Goal: Transaction & Acquisition: Obtain resource

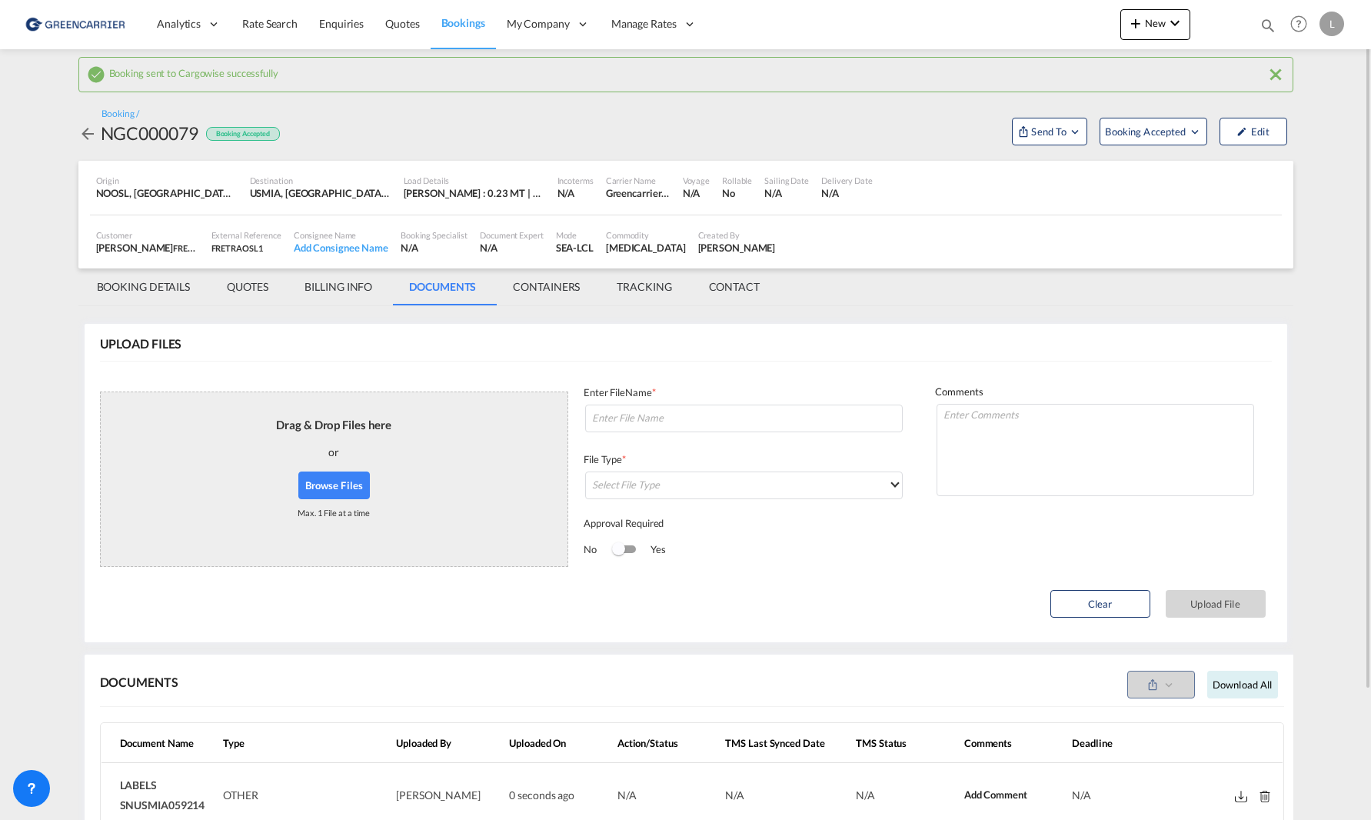
click at [457, 23] on span "Bookings" at bounding box center [463, 22] width 44 height 13
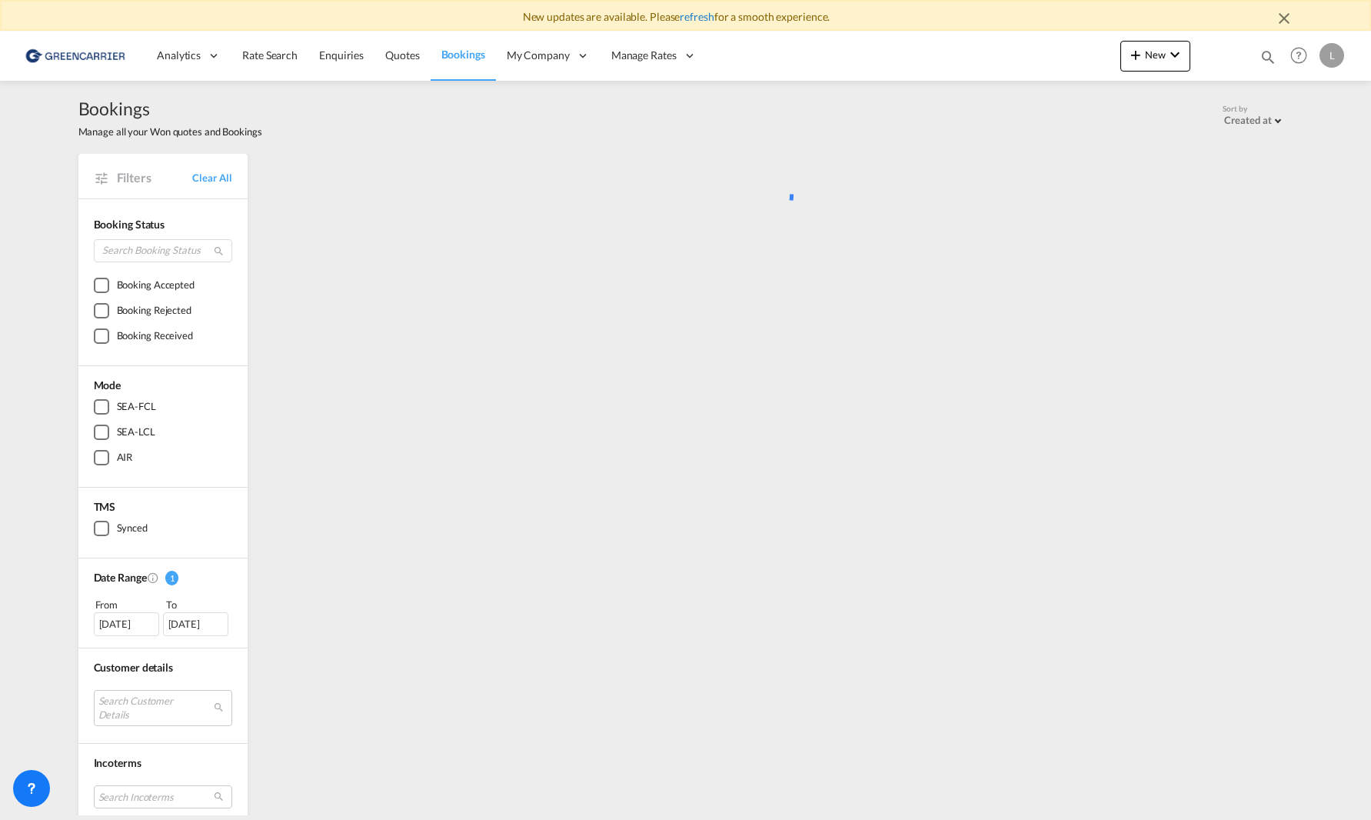
click at [694, 17] on link "refresh" at bounding box center [697, 16] width 34 height 13
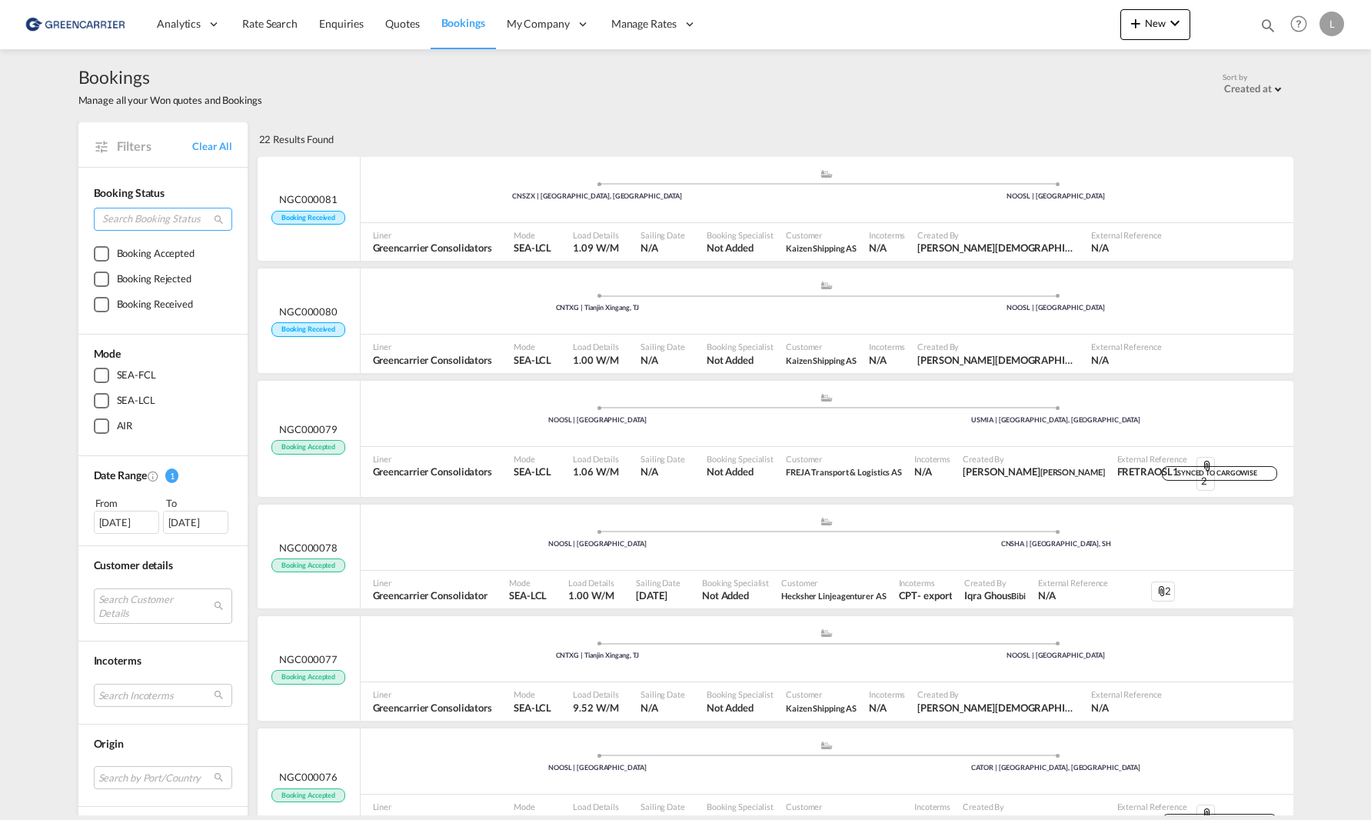
click at [137, 215] on input "search" at bounding box center [163, 219] width 138 height 23
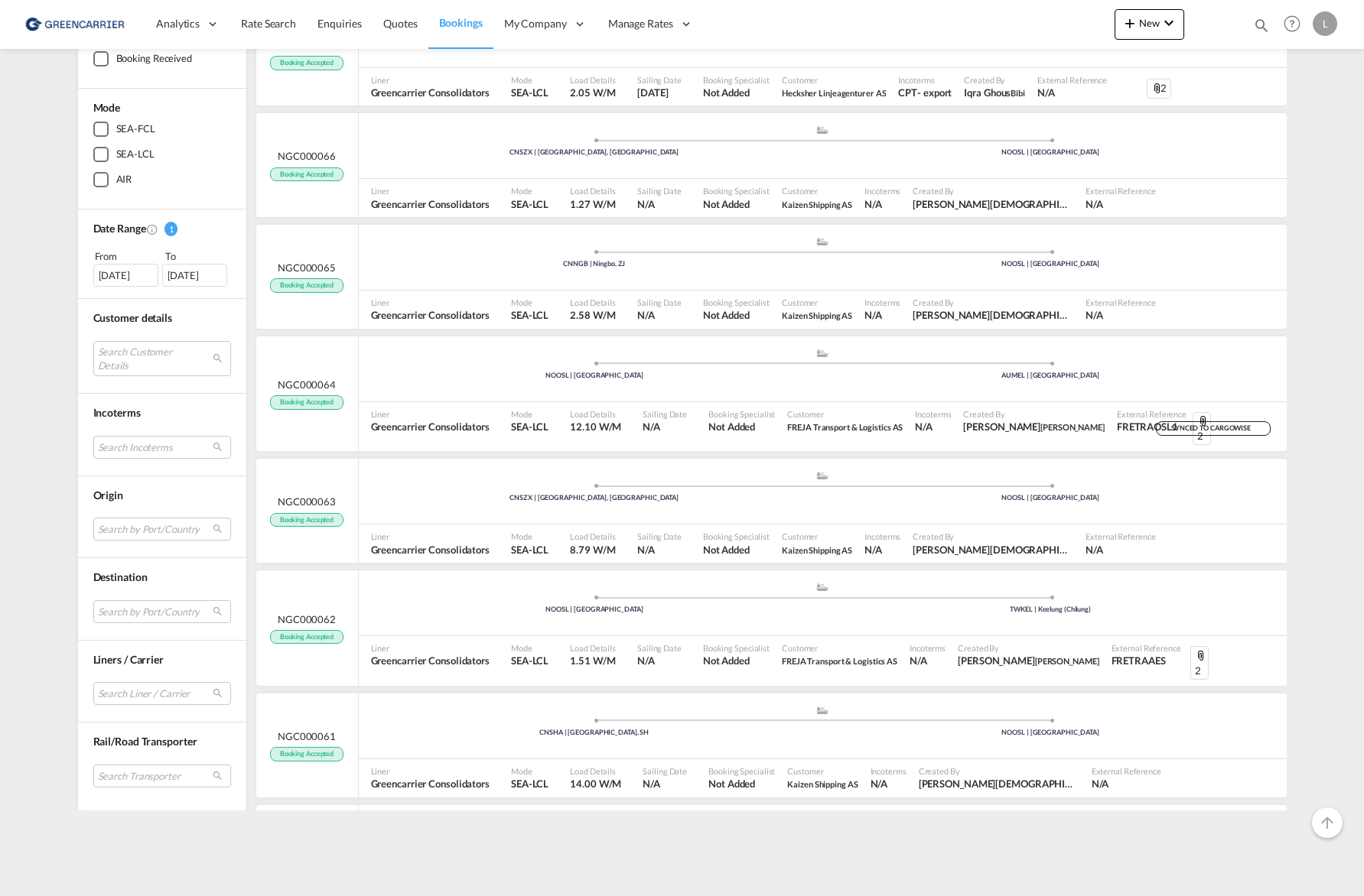
scroll to position [1411, 0]
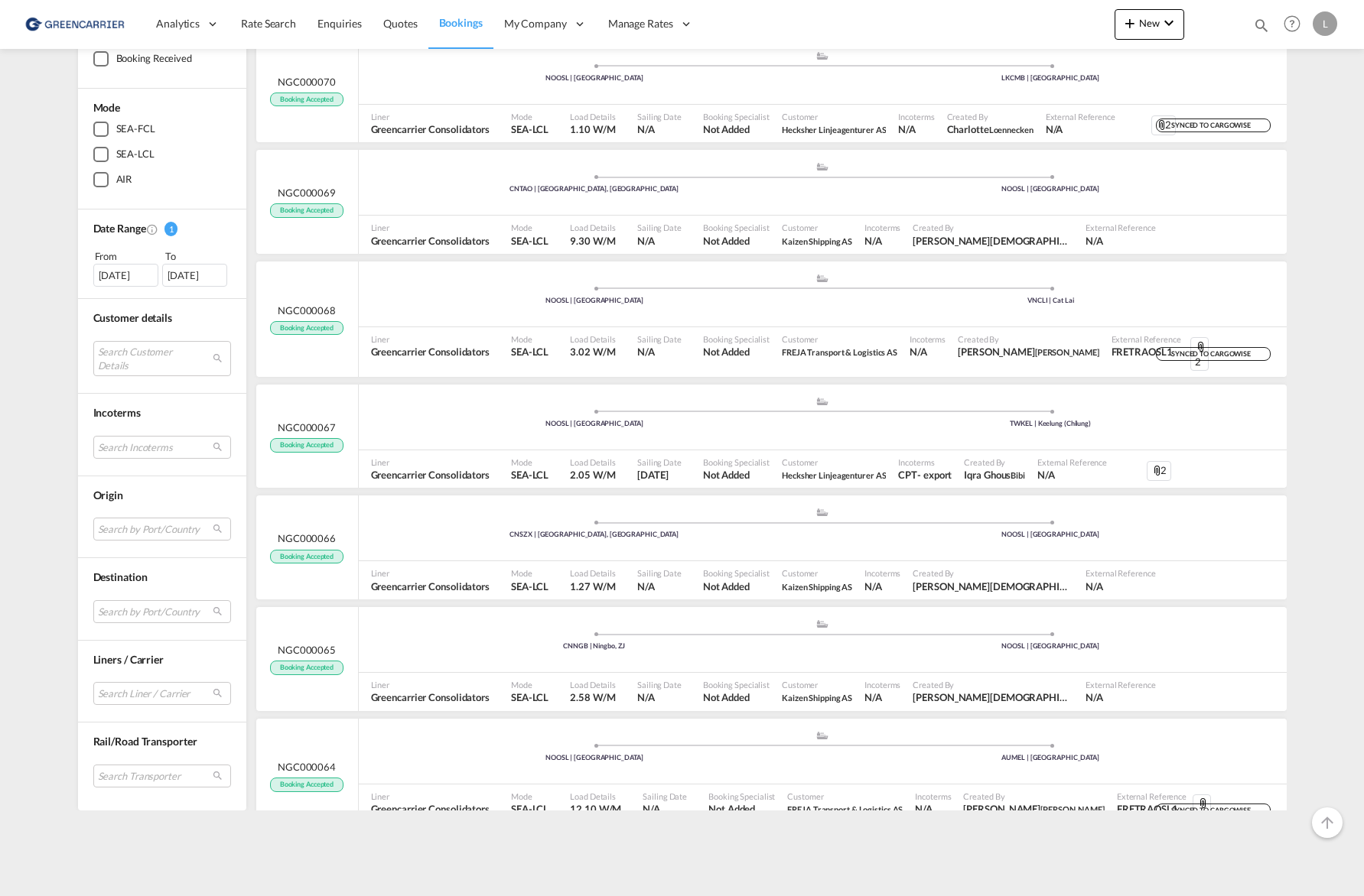
click at [167, 229] on span "1" at bounding box center [171, 229] width 14 height 15
click at [118, 272] on div "[DATE]" at bounding box center [125, 274] width 65 height 23
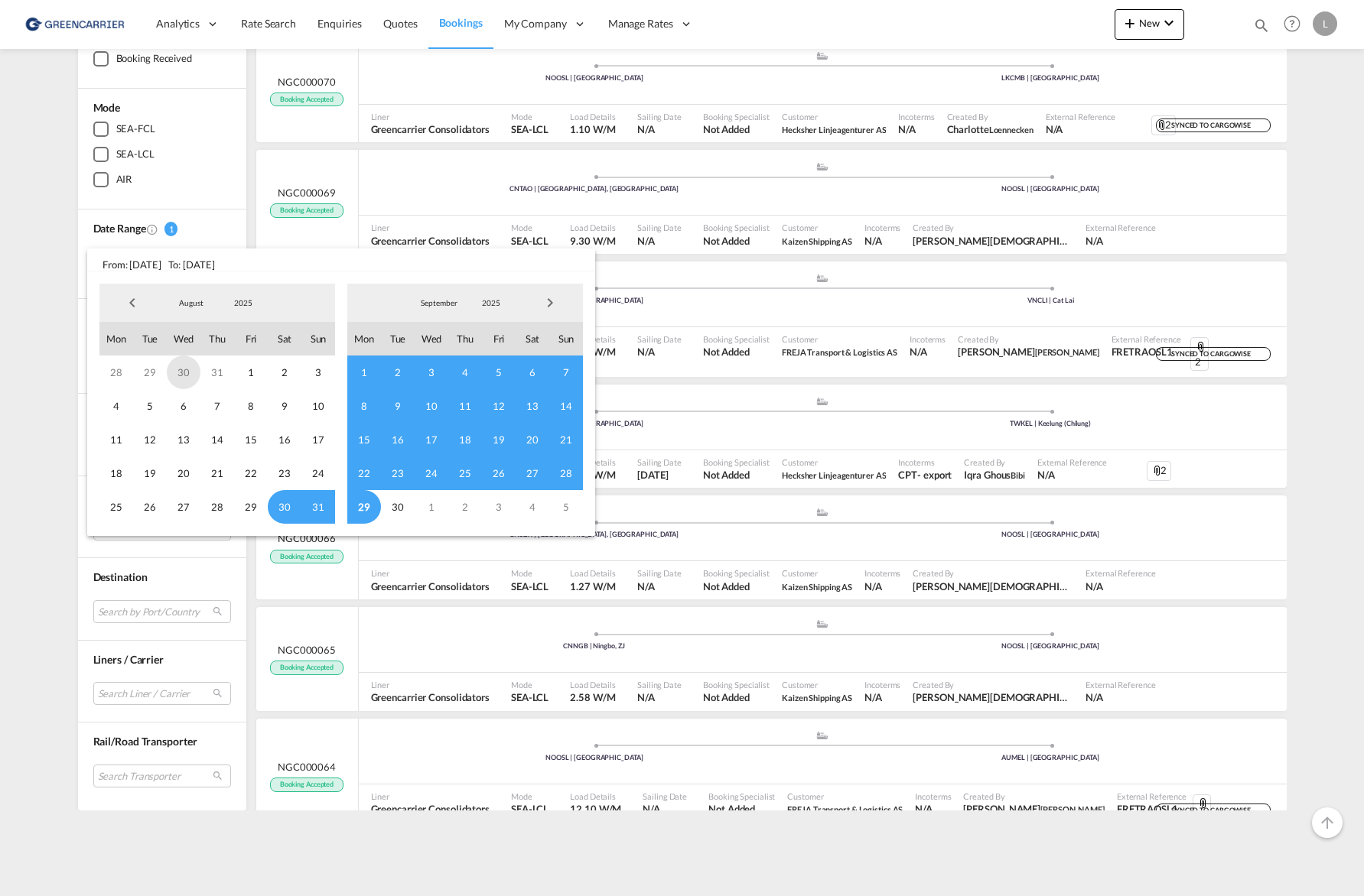
click at [183, 376] on span "30" at bounding box center [184, 373] width 34 height 34
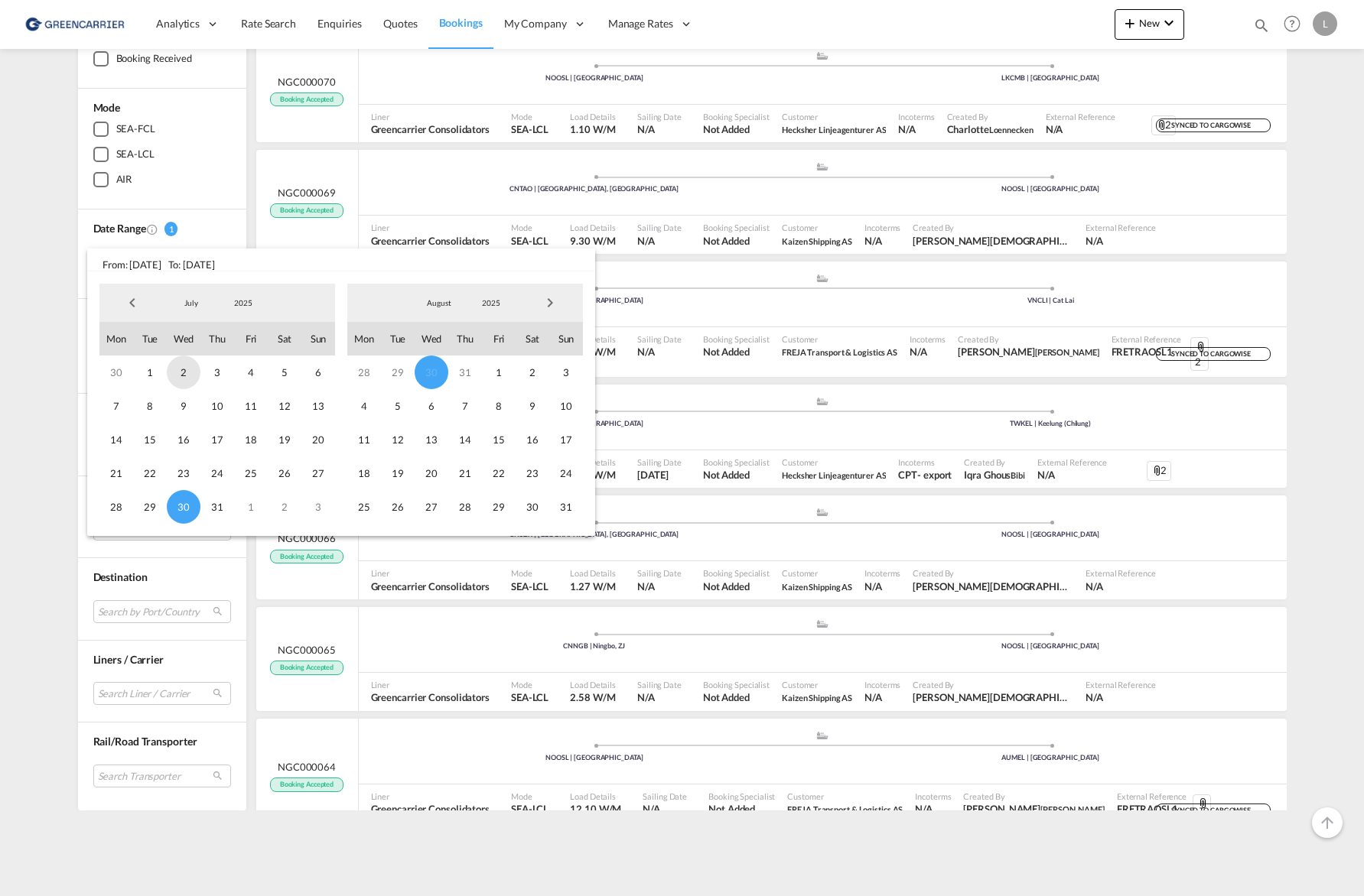
click at [184, 376] on span "2" at bounding box center [184, 373] width 34 height 34
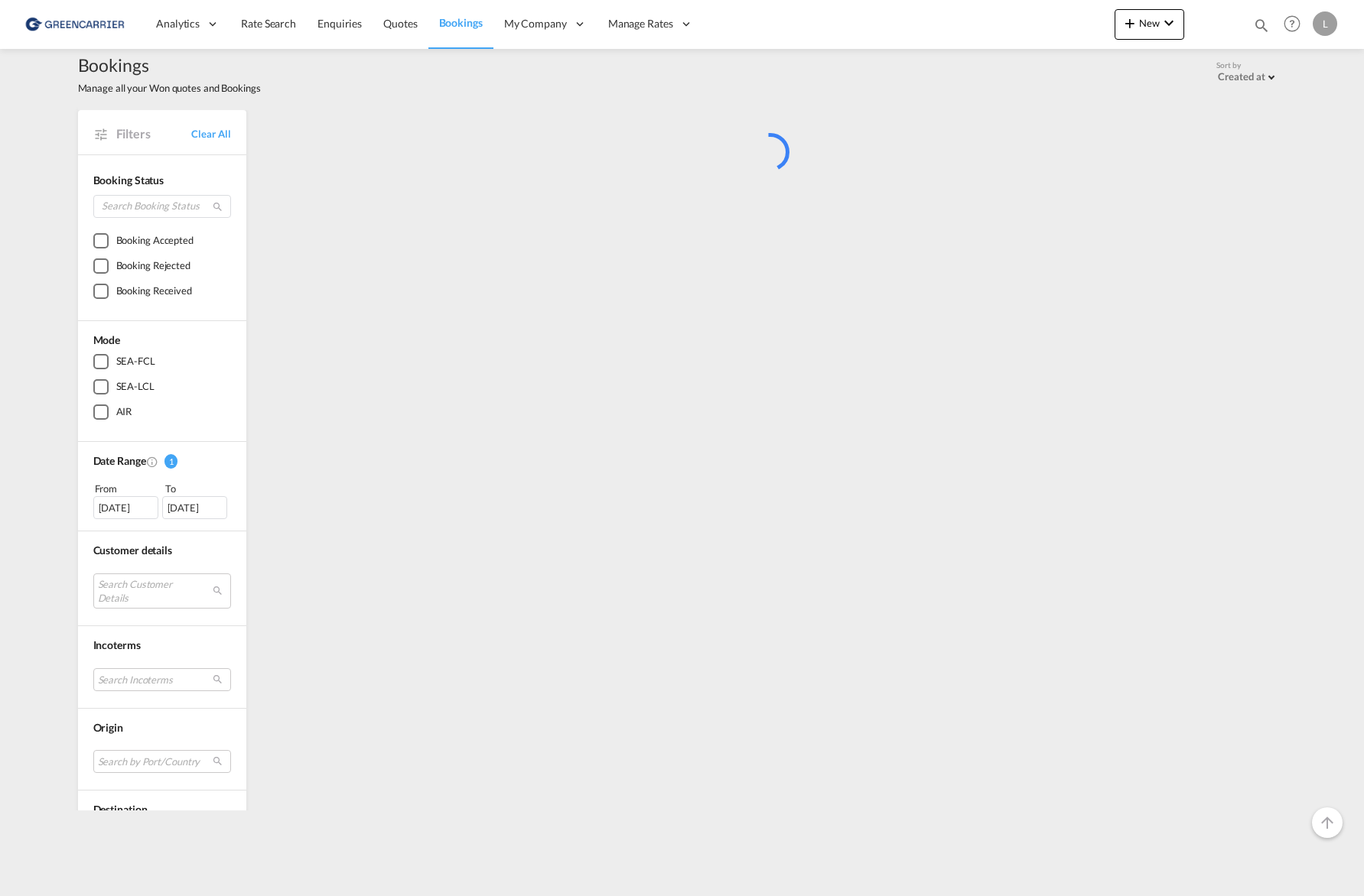
scroll to position [0, 0]
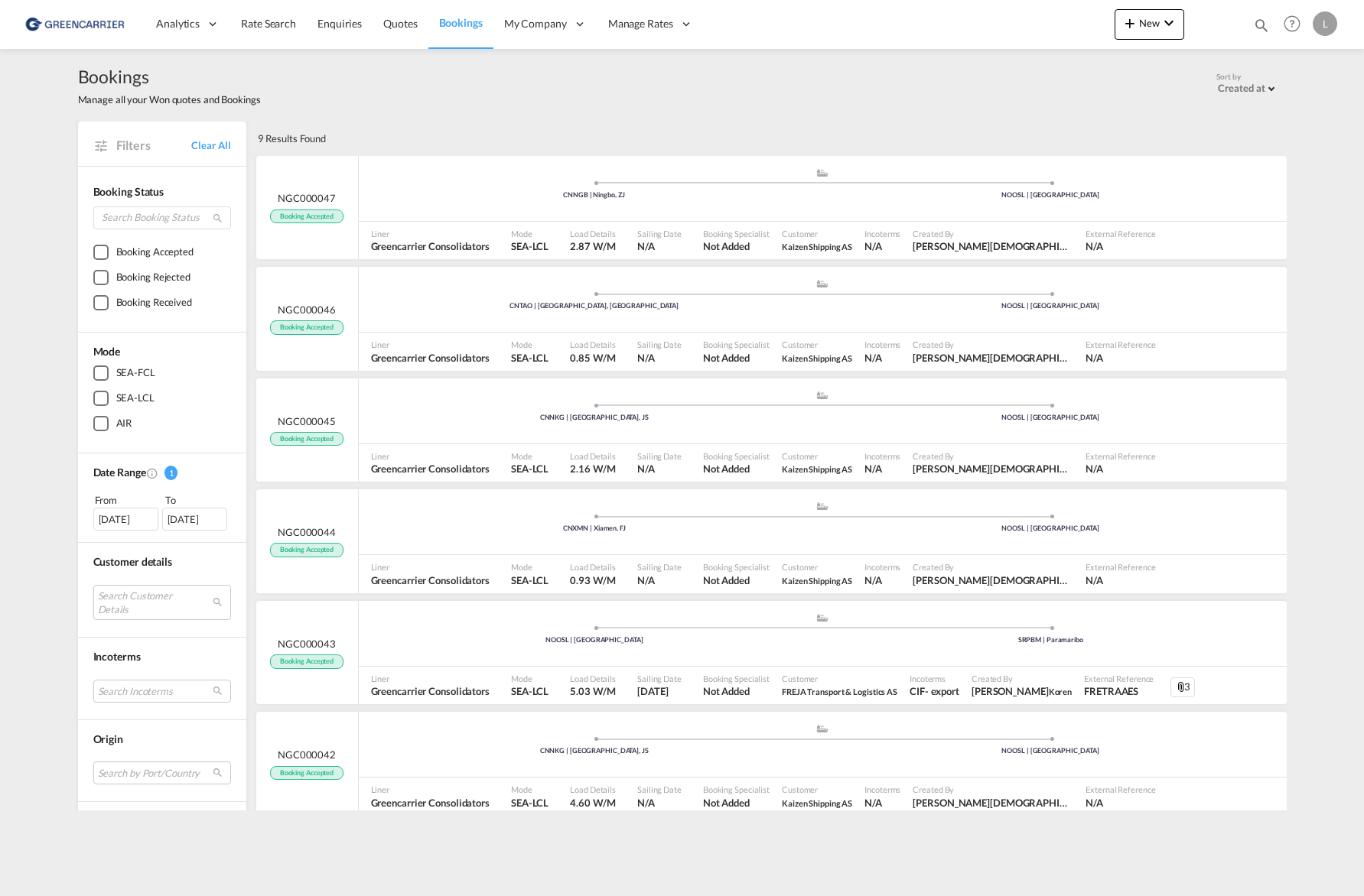
click at [201, 524] on div "30 Jul 2025" at bounding box center [194, 519] width 65 height 23
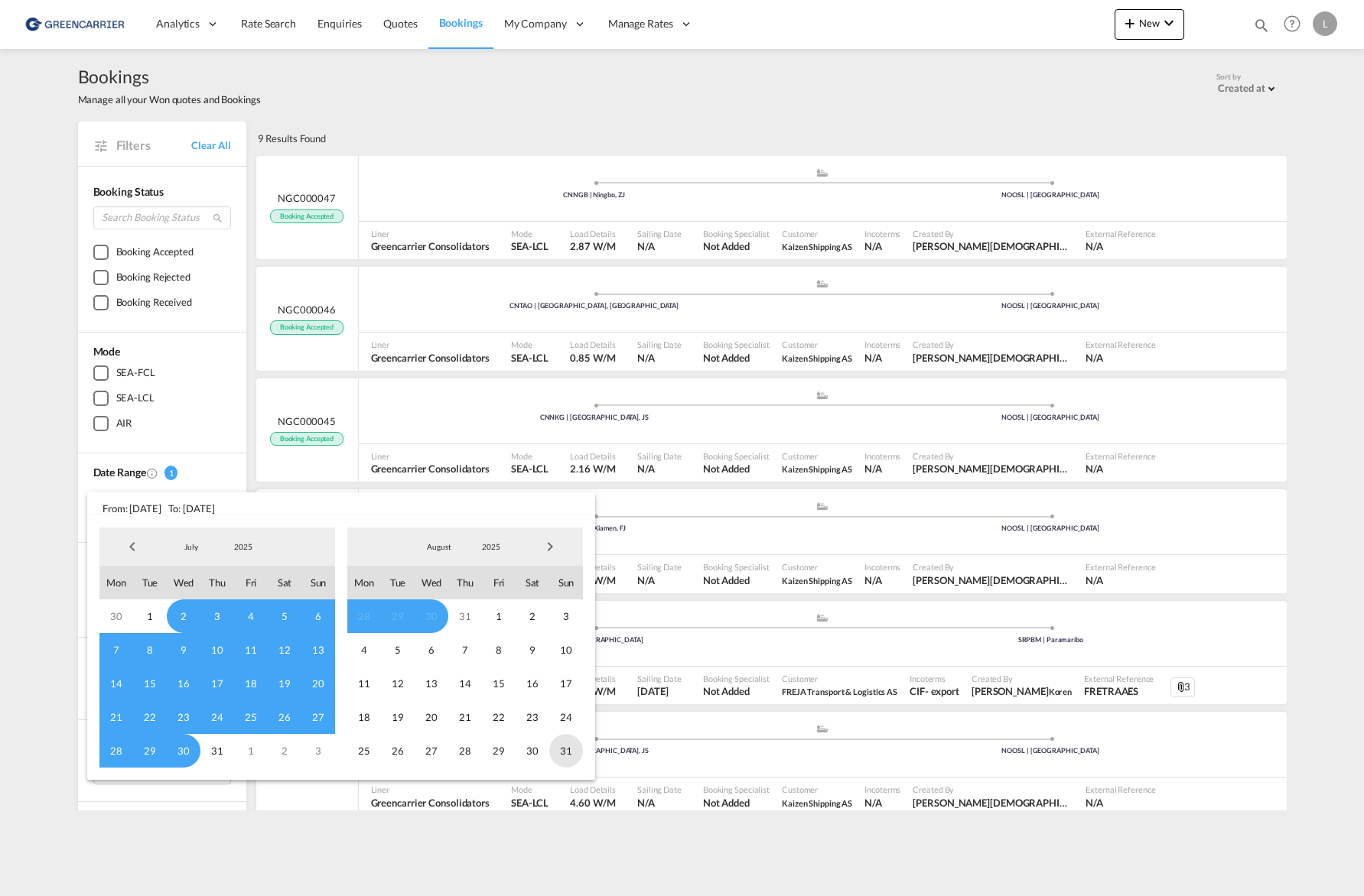
click at [571, 748] on span "31" at bounding box center [566, 751] width 34 height 34
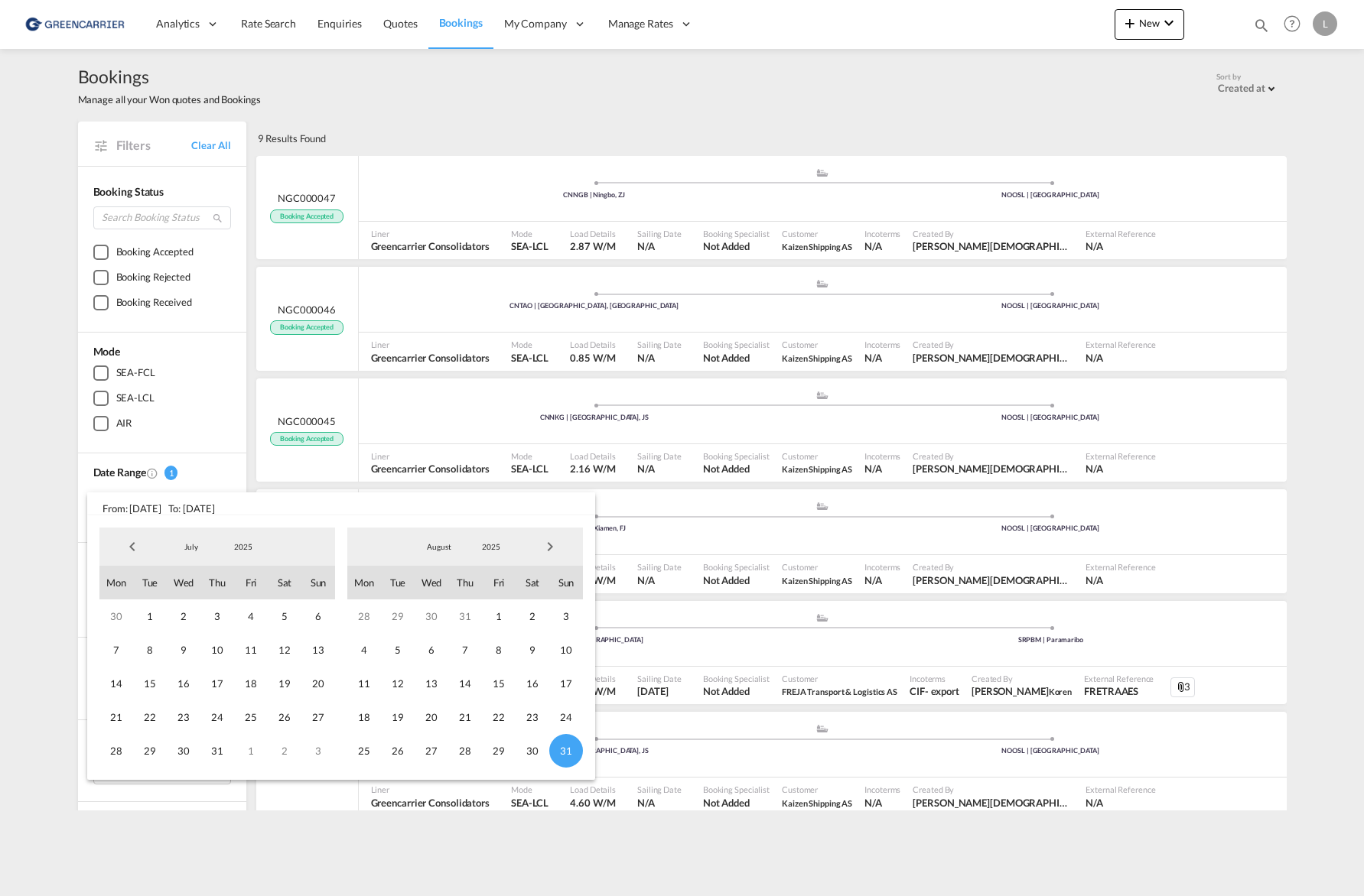
click at [1225, 642] on md-backdrop at bounding box center [682, 448] width 1364 height 896
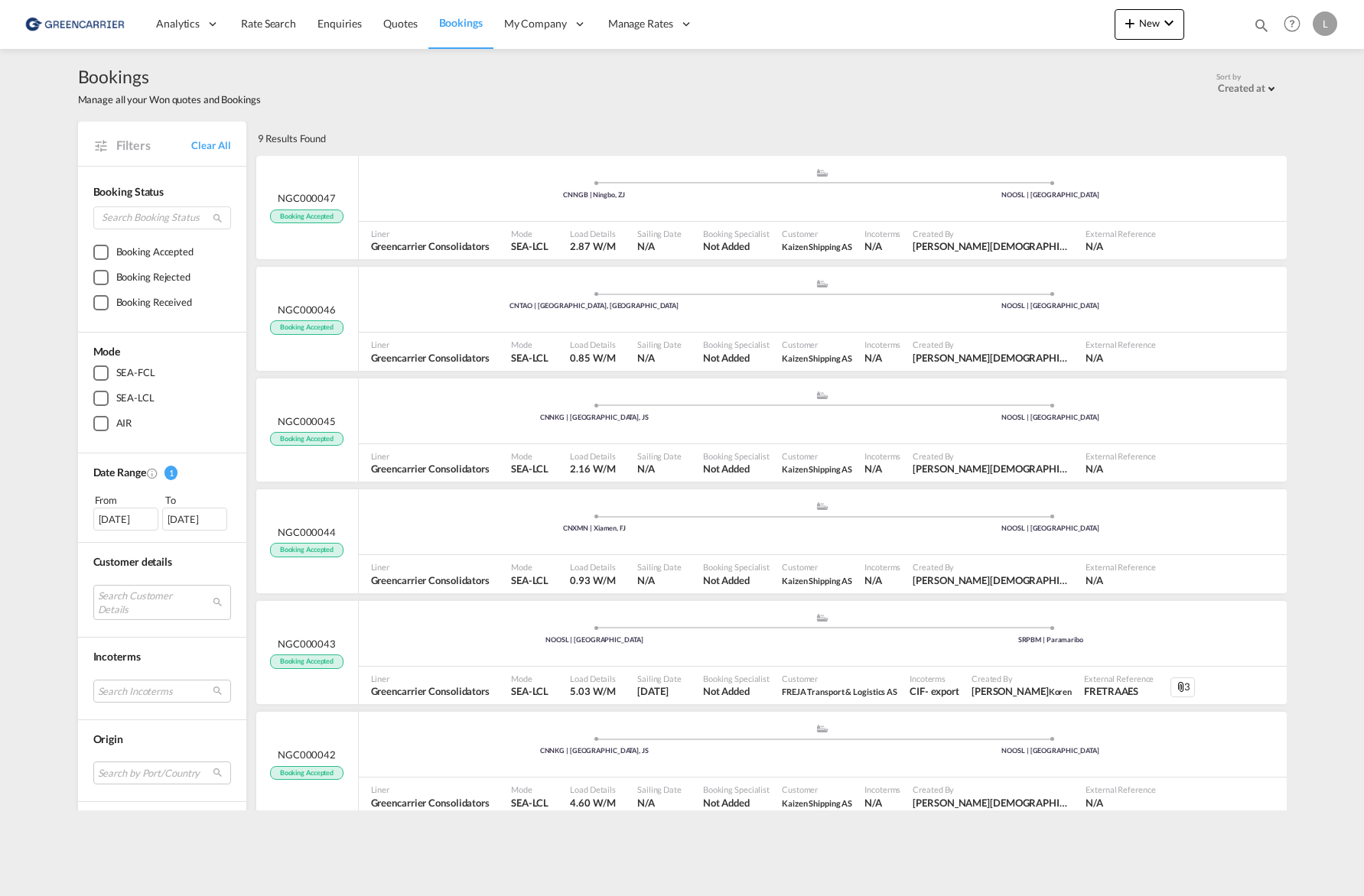
click at [194, 515] on div "31 Aug 2025" at bounding box center [194, 519] width 65 height 23
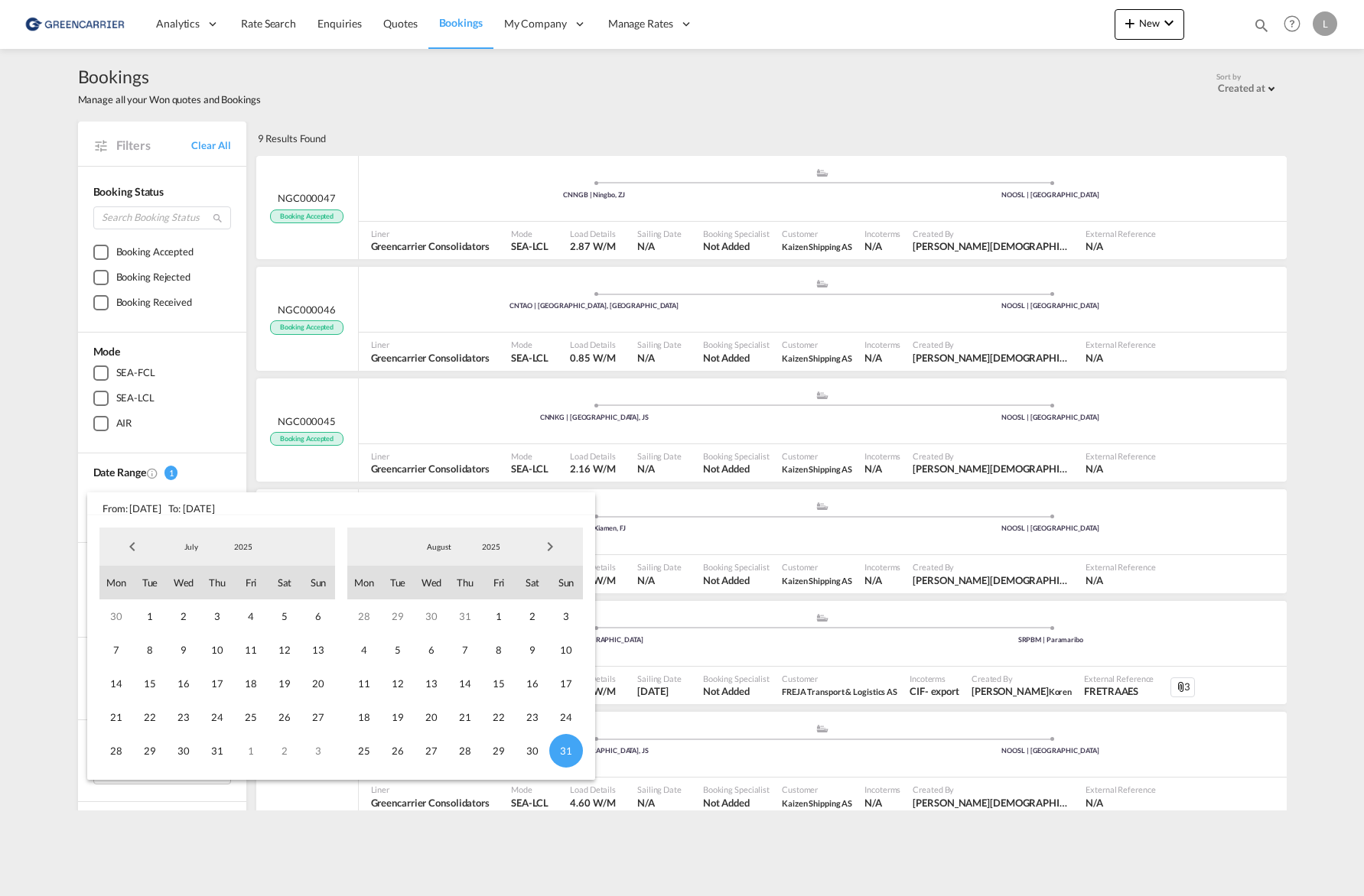
click at [551, 546] on span "Next Month" at bounding box center [549, 546] width 31 height 31
click at [541, 750] on span "4" at bounding box center [532, 751] width 34 height 34
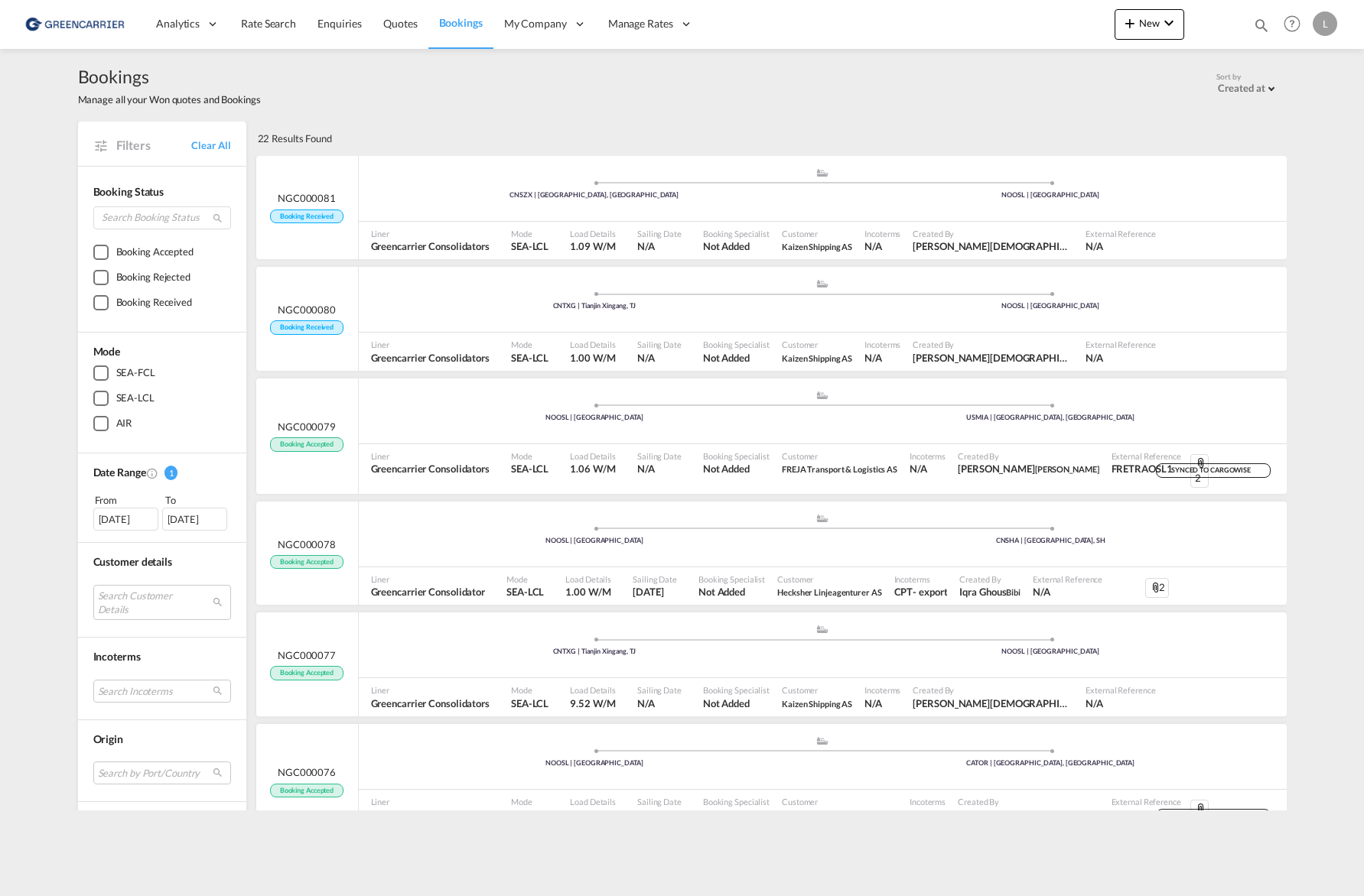
click at [126, 524] on div "31 Aug 2025" at bounding box center [125, 519] width 65 height 23
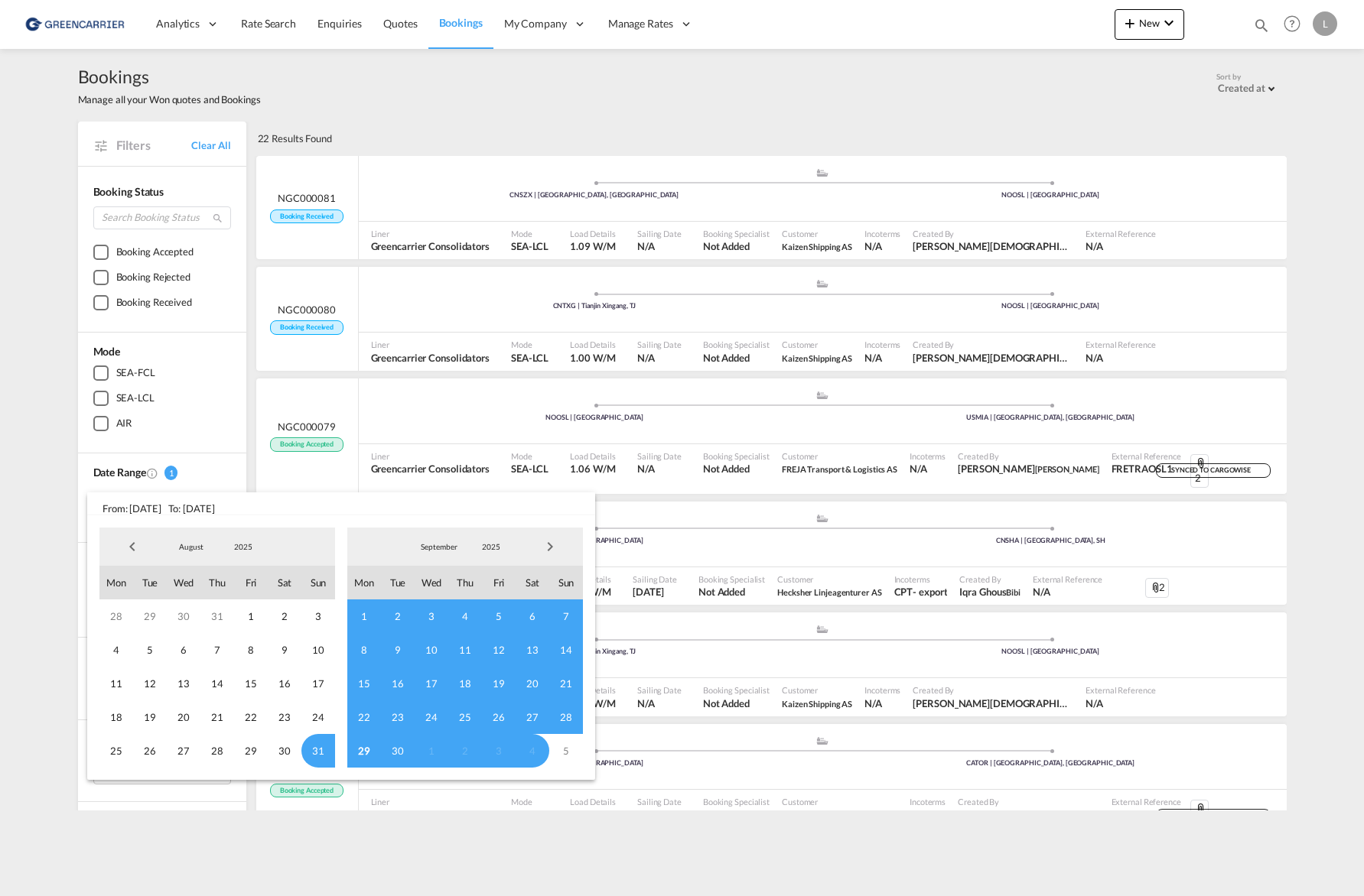
click at [136, 544] on span "Previous Month" at bounding box center [132, 546] width 31 height 31
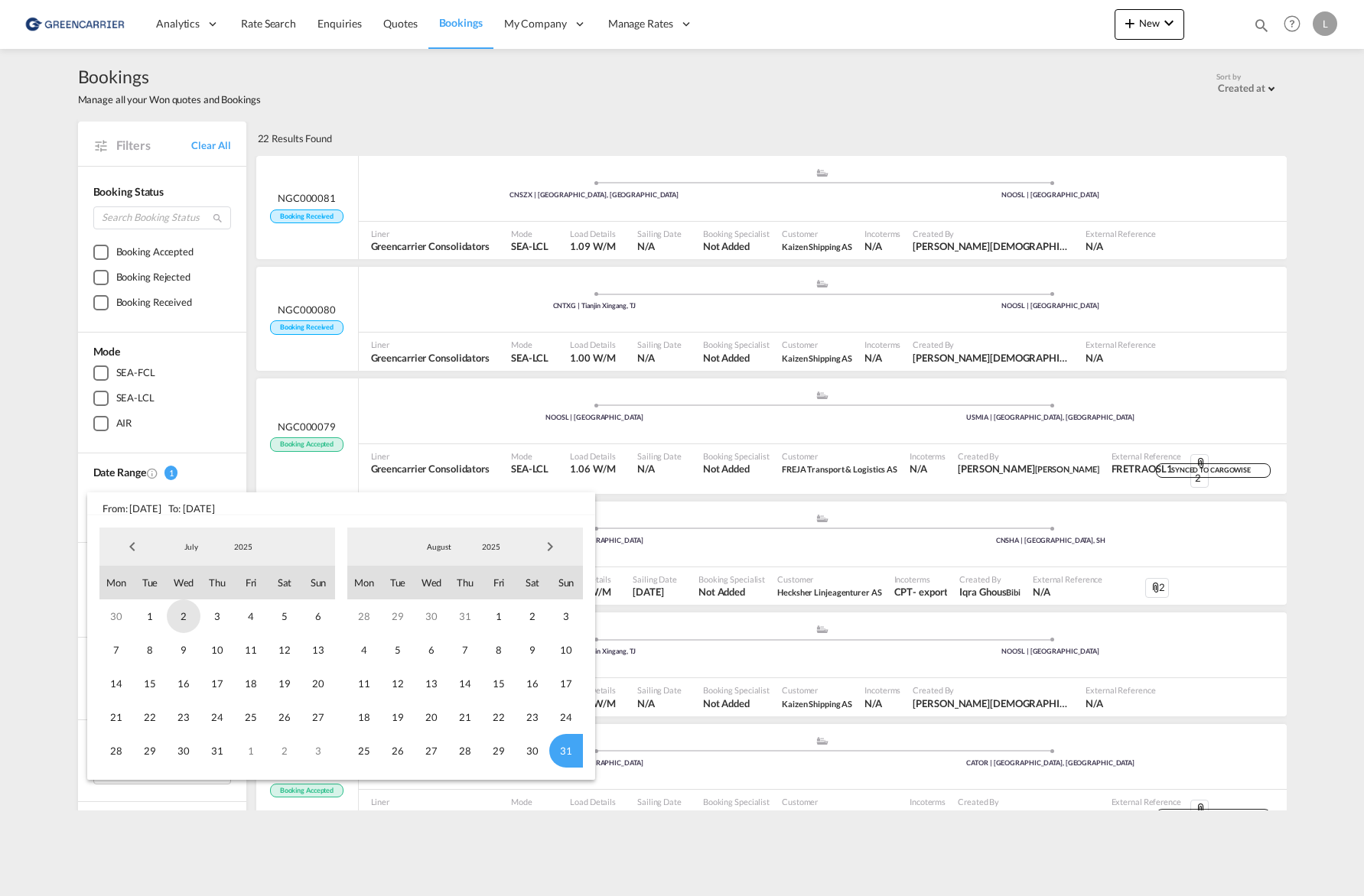
click at [190, 612] on span "2" at bounding box center [184, 617] width 34 height 34
click at [558, 546] on span "Next Month" at bounding box center [549, 546] width 31 height 31
click at [465, 697] on span "16" at bounding box center [466, 683] width 34 height 34
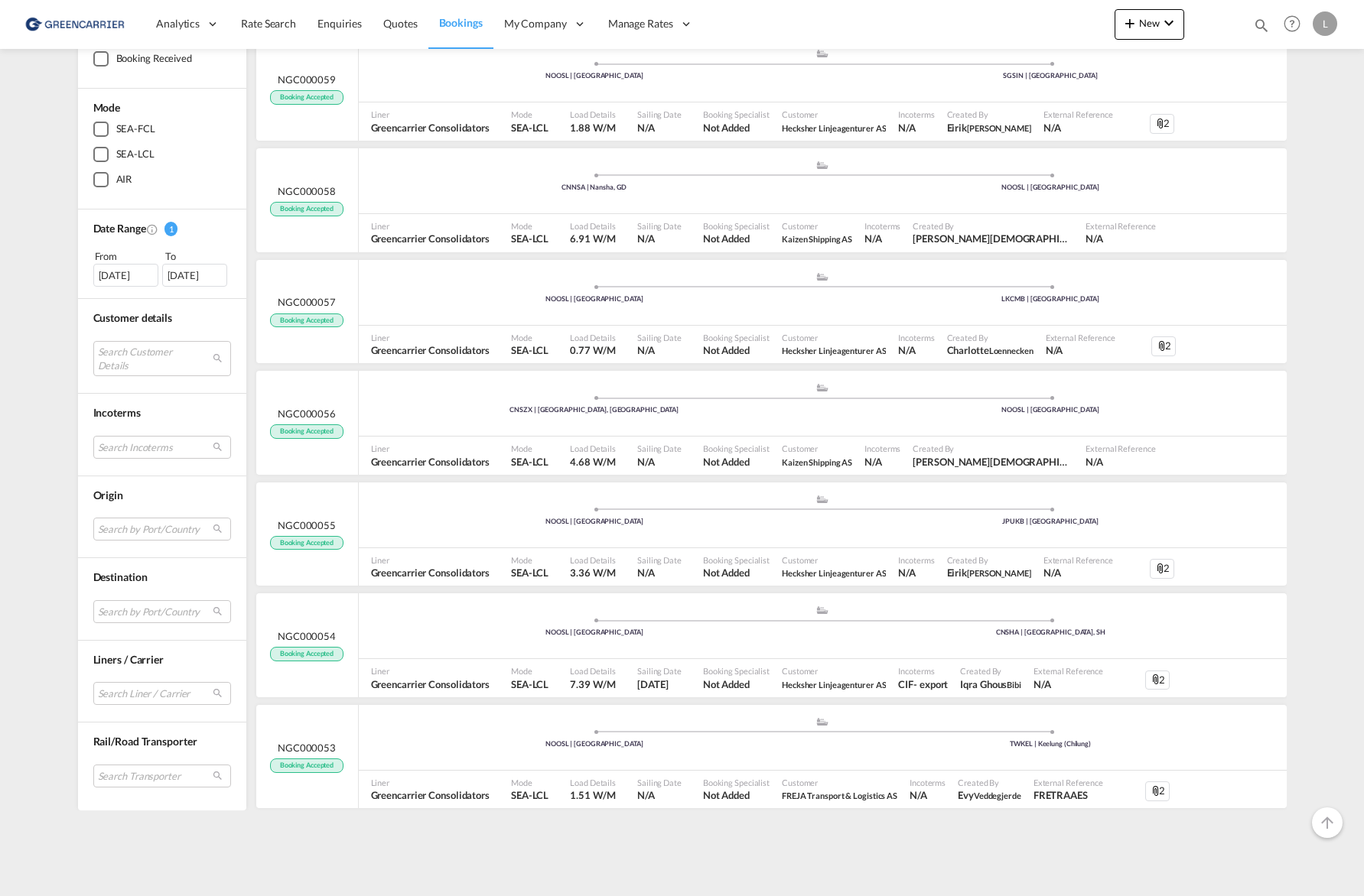
scroll to position [2455, 0]
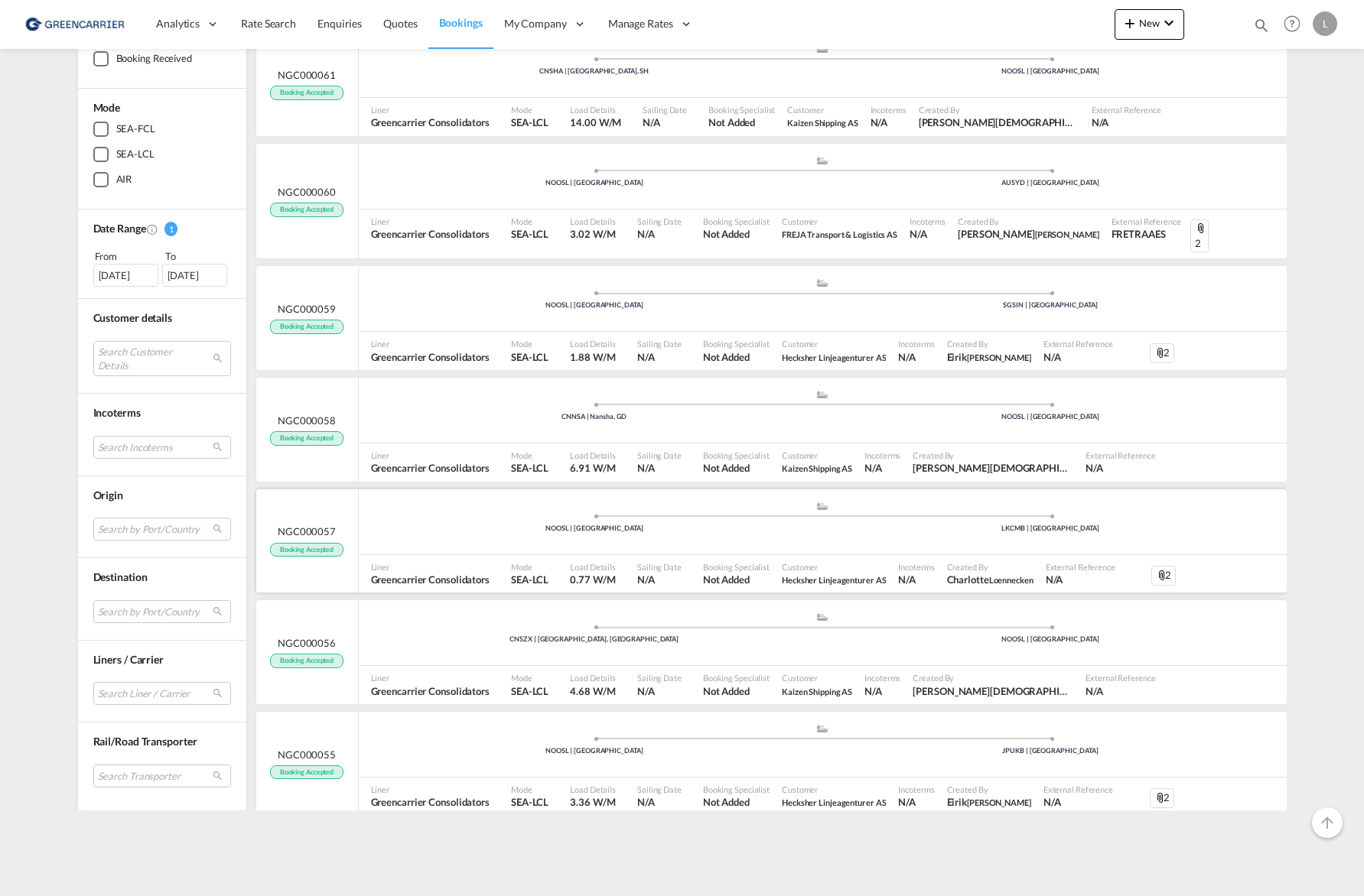
click at [333, 543] on span "Booking Accepted" at bounding box center [306, 550] width 74 height 15
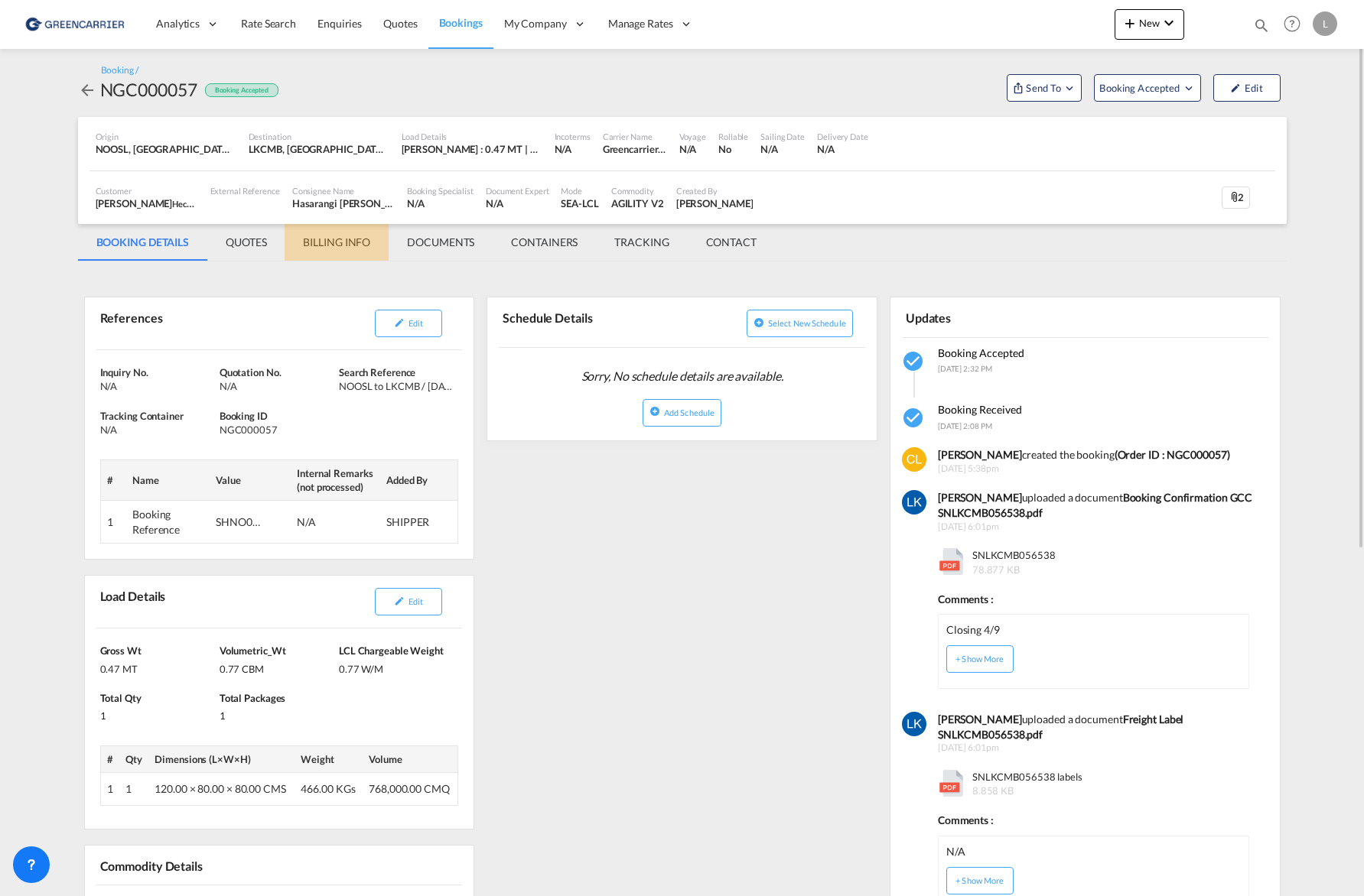
click at [306, 244] on md-tab-item "BILLING INFO" at bounding box center [336, 242] width 104 height 37
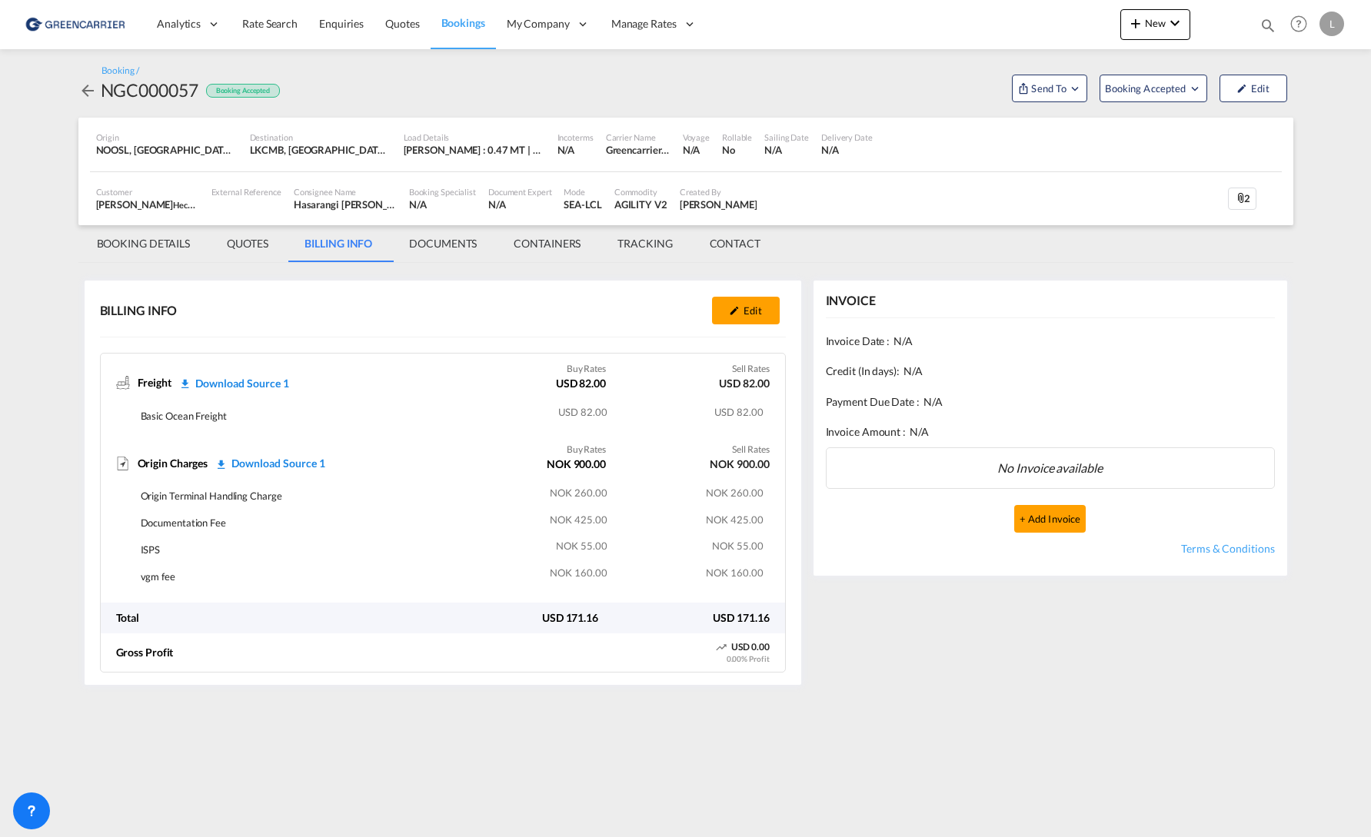
click at [88, 92] on md-icon "icon-arrow-left" at bounding box center [87, 91] width 18 height 18
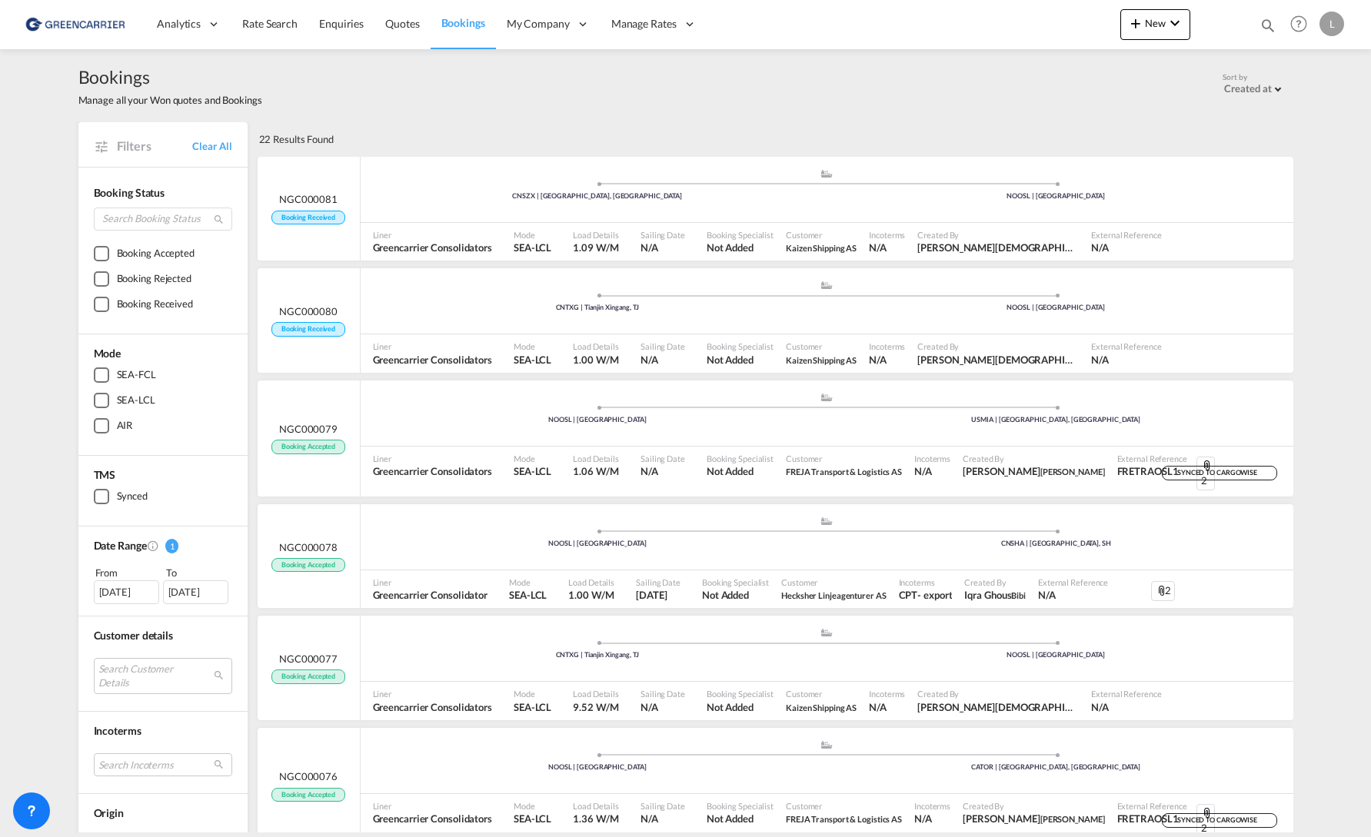
click at [209, 138] on div "Filters Clear All" at bounding box center [162, 144] width 169 height 44
click at [208, 142] on link "Clear All" at bounding box center [211, 146] width 39 height 14
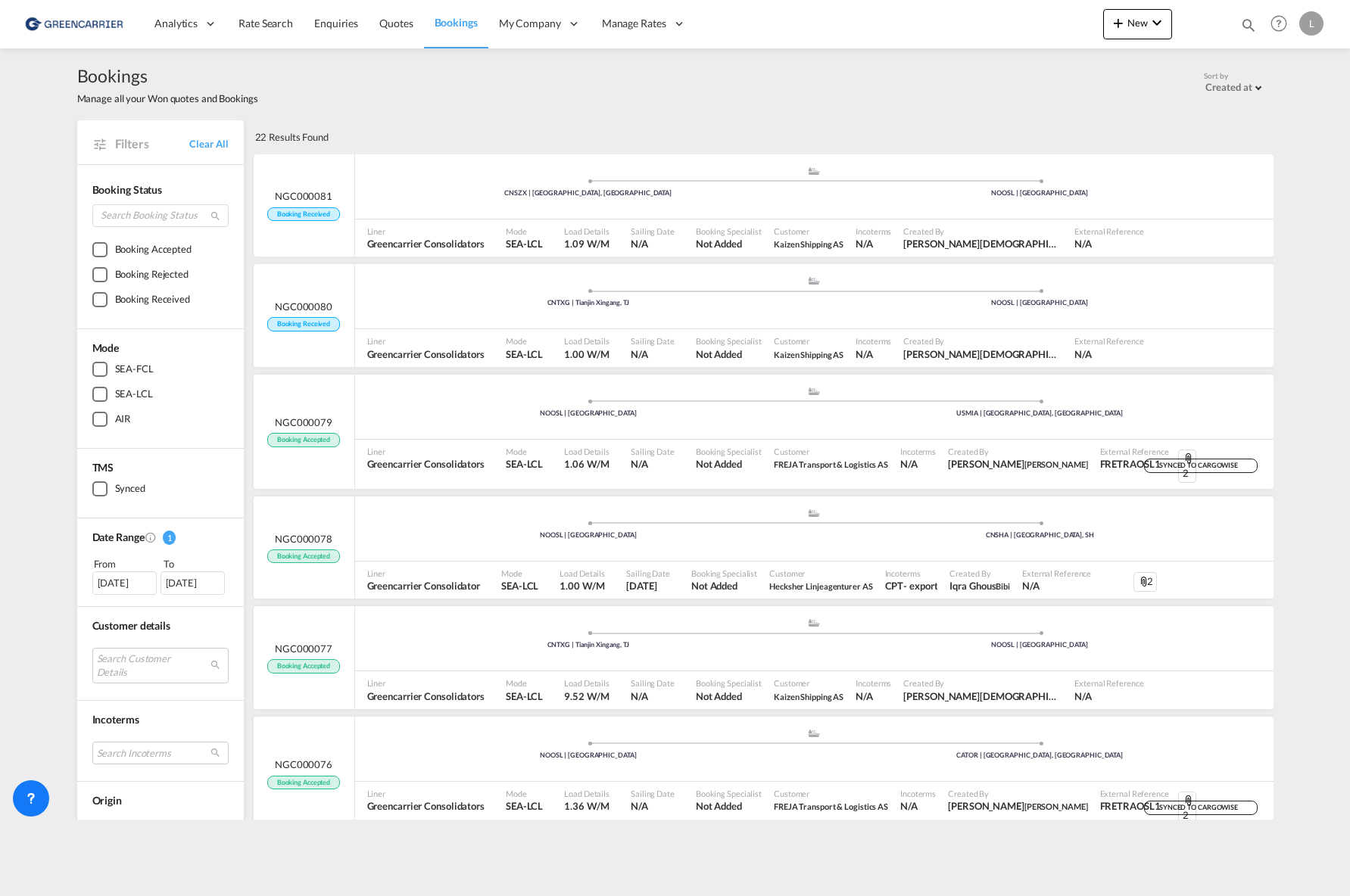
click at [101, 257] on div at bounding box center [99, 249] width 15 height 15
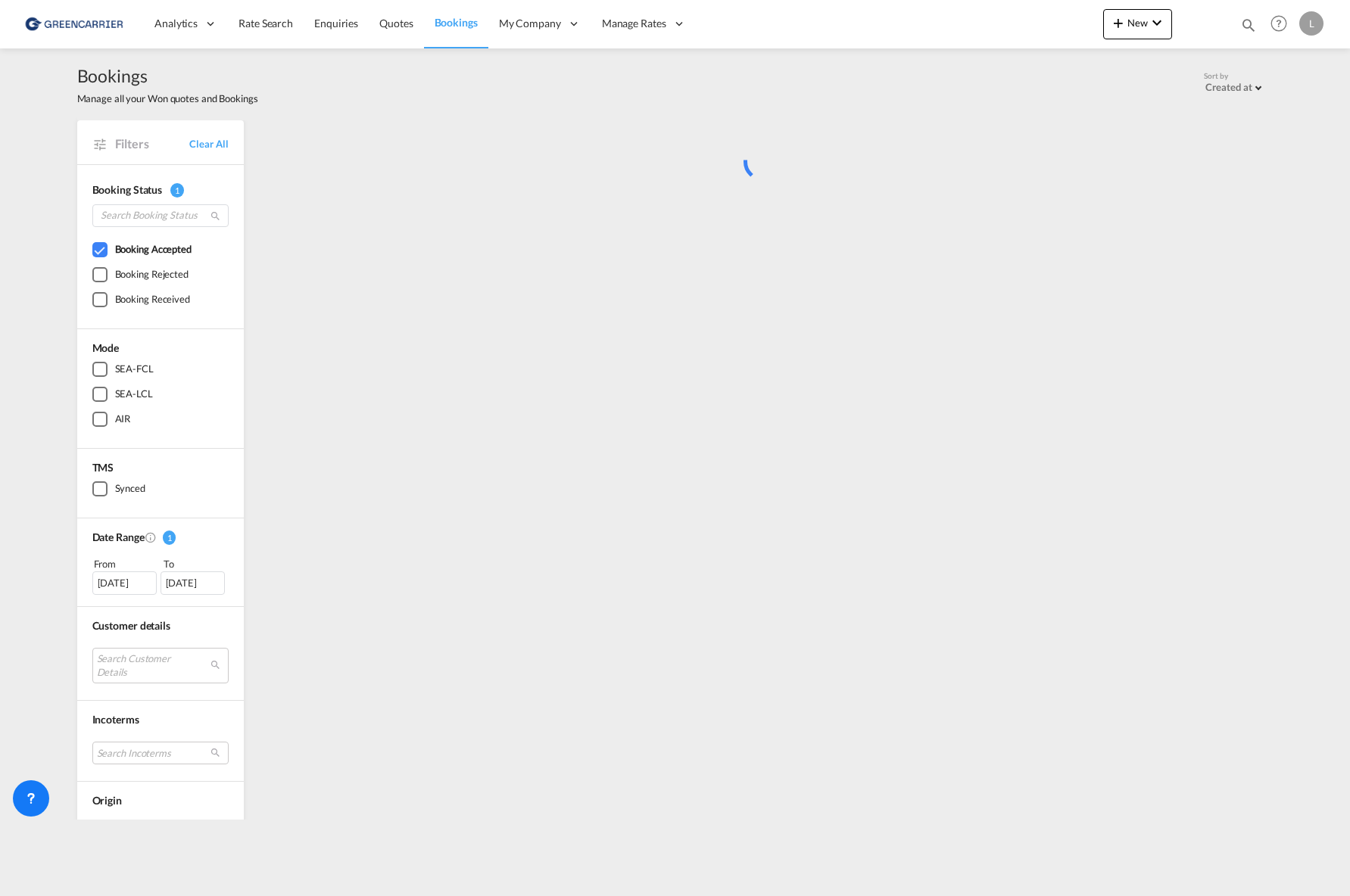
click at [114, 581] on div "[DATE]" at bounding box center [124, 583] width 64 height 23
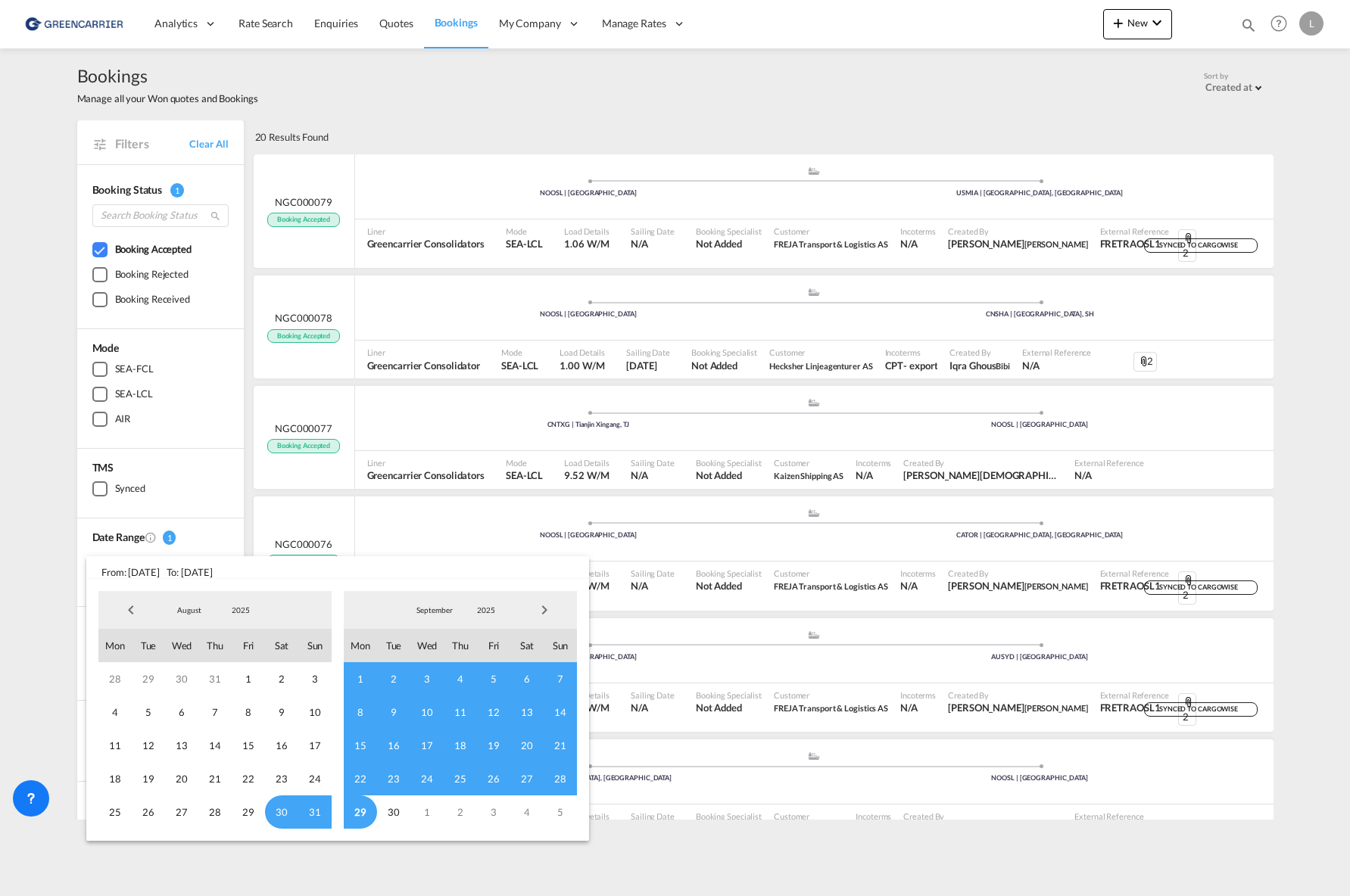
click at [119, 614] on span "Previous Month" at bounding box center [131, 609] width 31 height 31
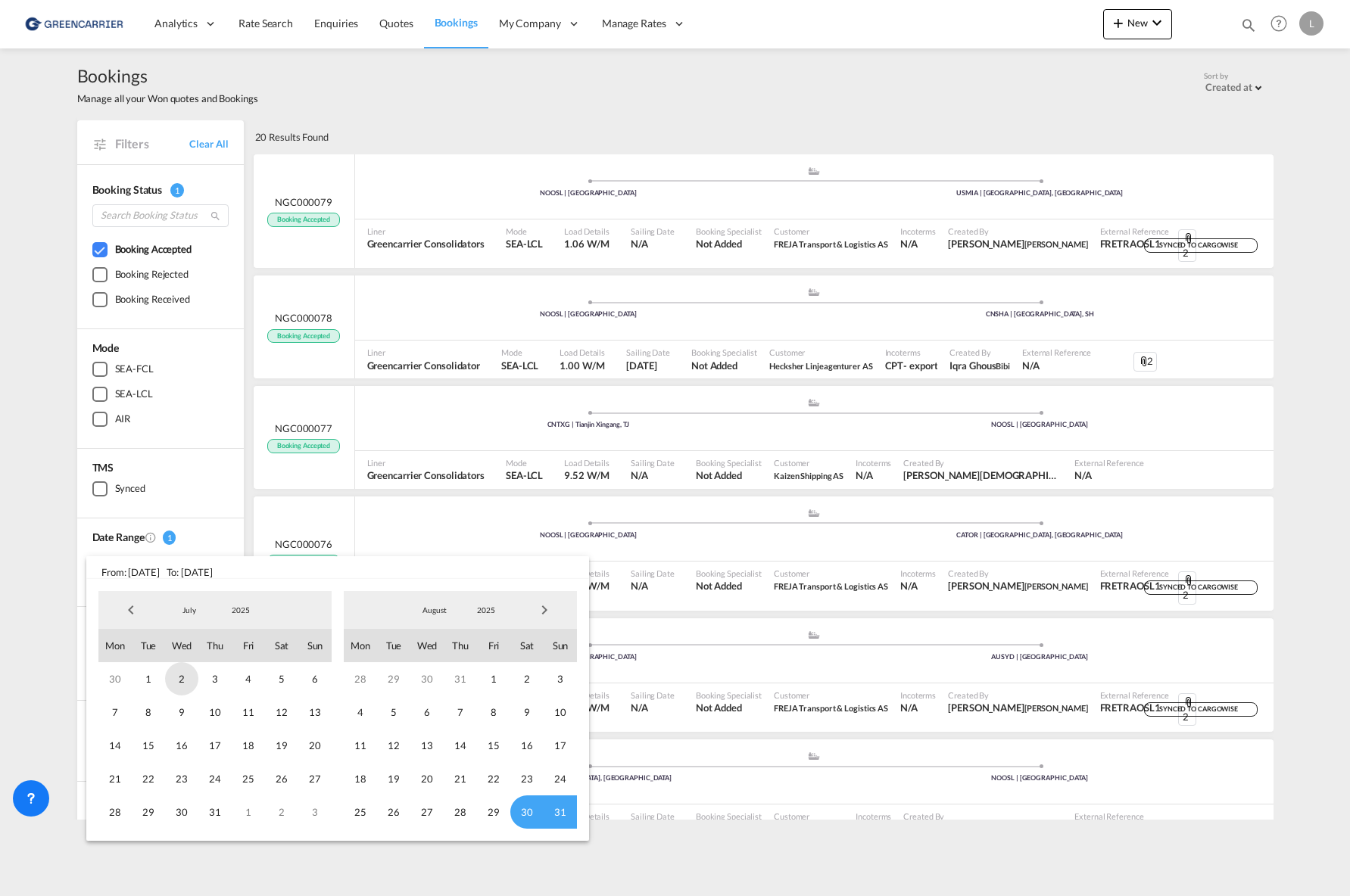
click at [183, 682] on span "2" at bounding box center [182, 679] width 33 height 33
click at [547, 605] on span "Next Month" at bounding box center [544, 609] width 31 height 31
click at [546, 605] on span "Next Month" at bounding box center [544, 609] width 31 height 31
click at [516, 806] on span "1" at bounding box center [527, 812] width 33 height 33
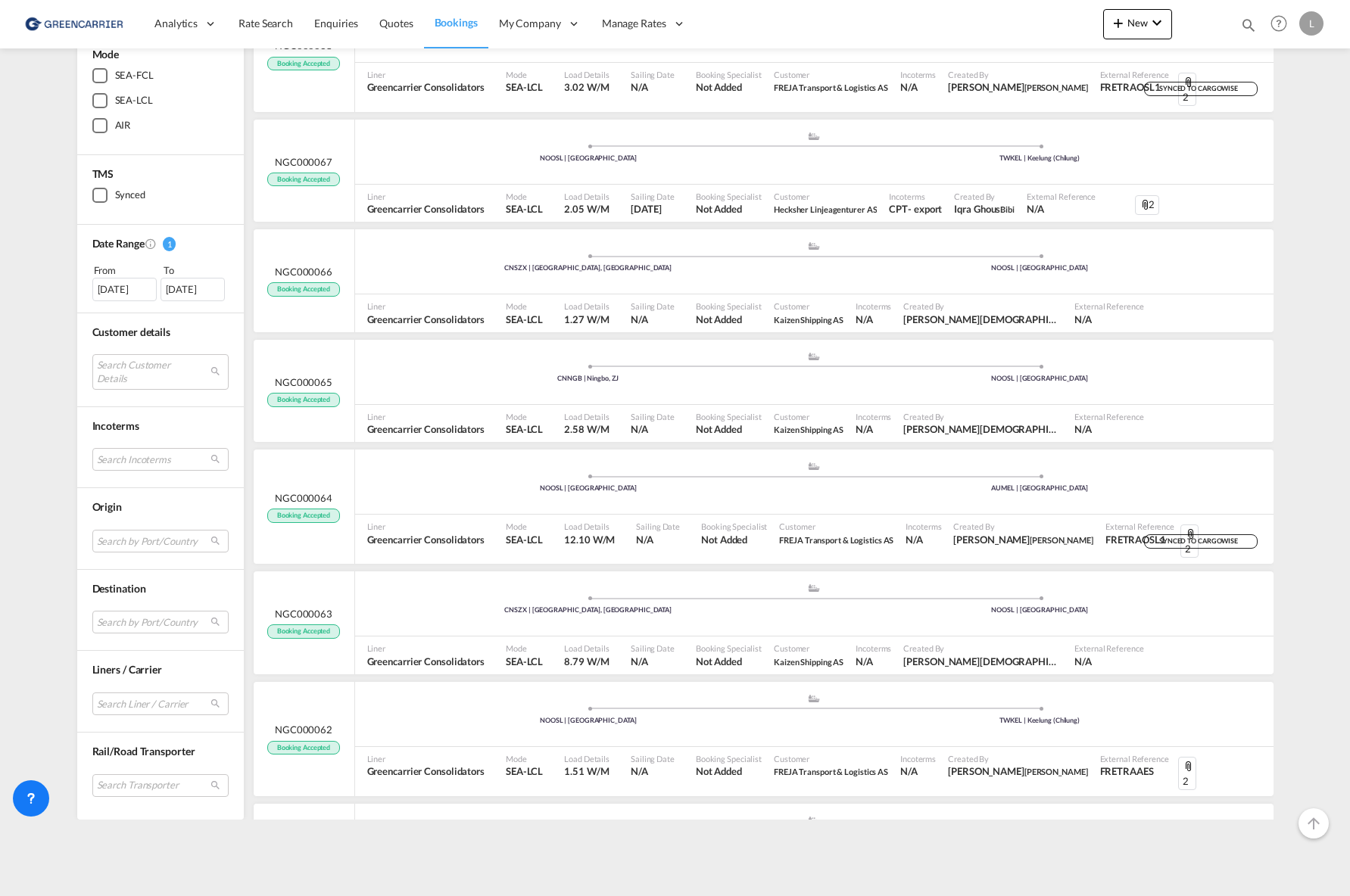
scroll to position [2120, 0]
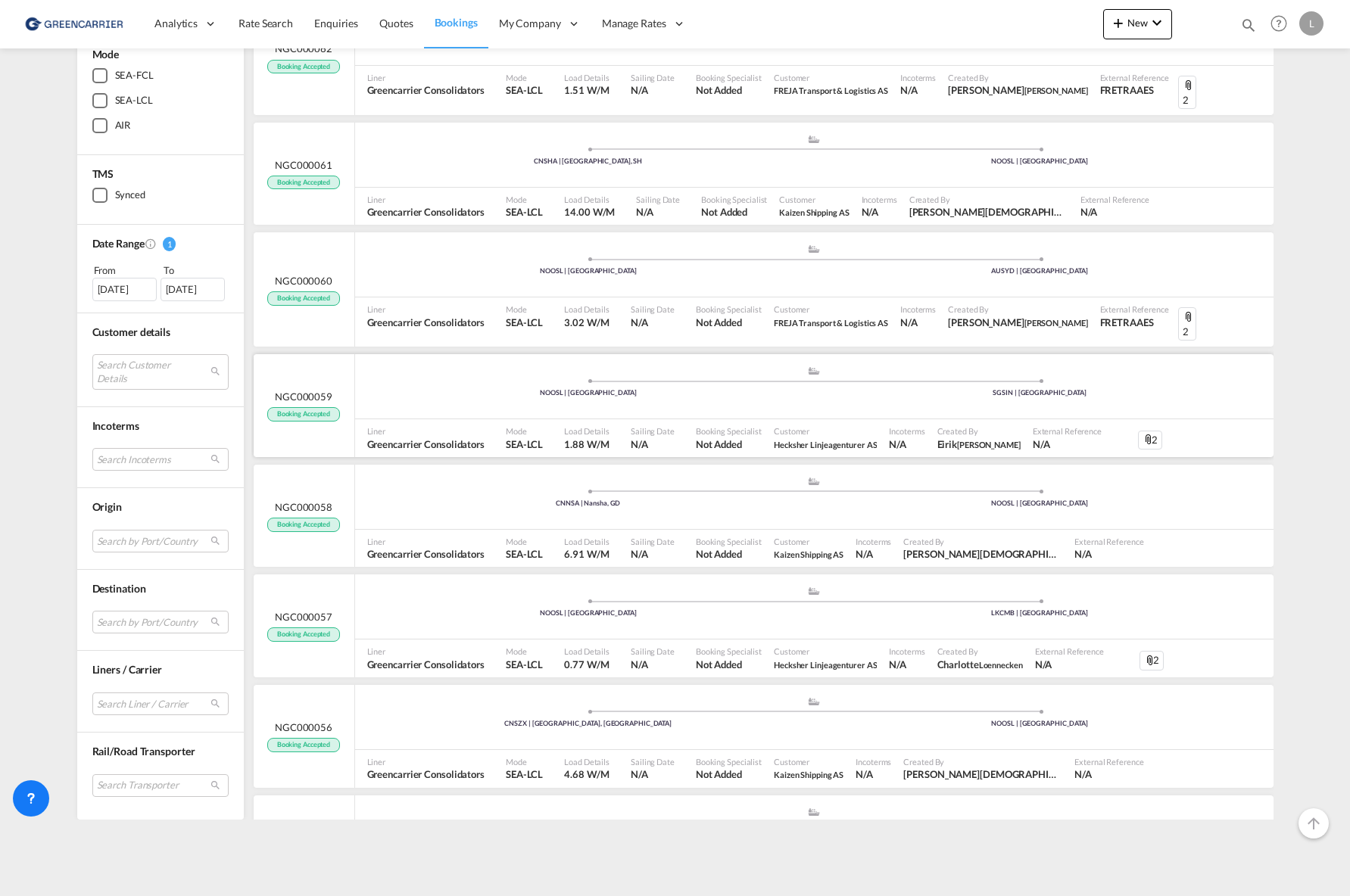
click at [329, 390] on div "NGC000059 Booking Accepted" at bounding box center [303, 406] width 73 height 32
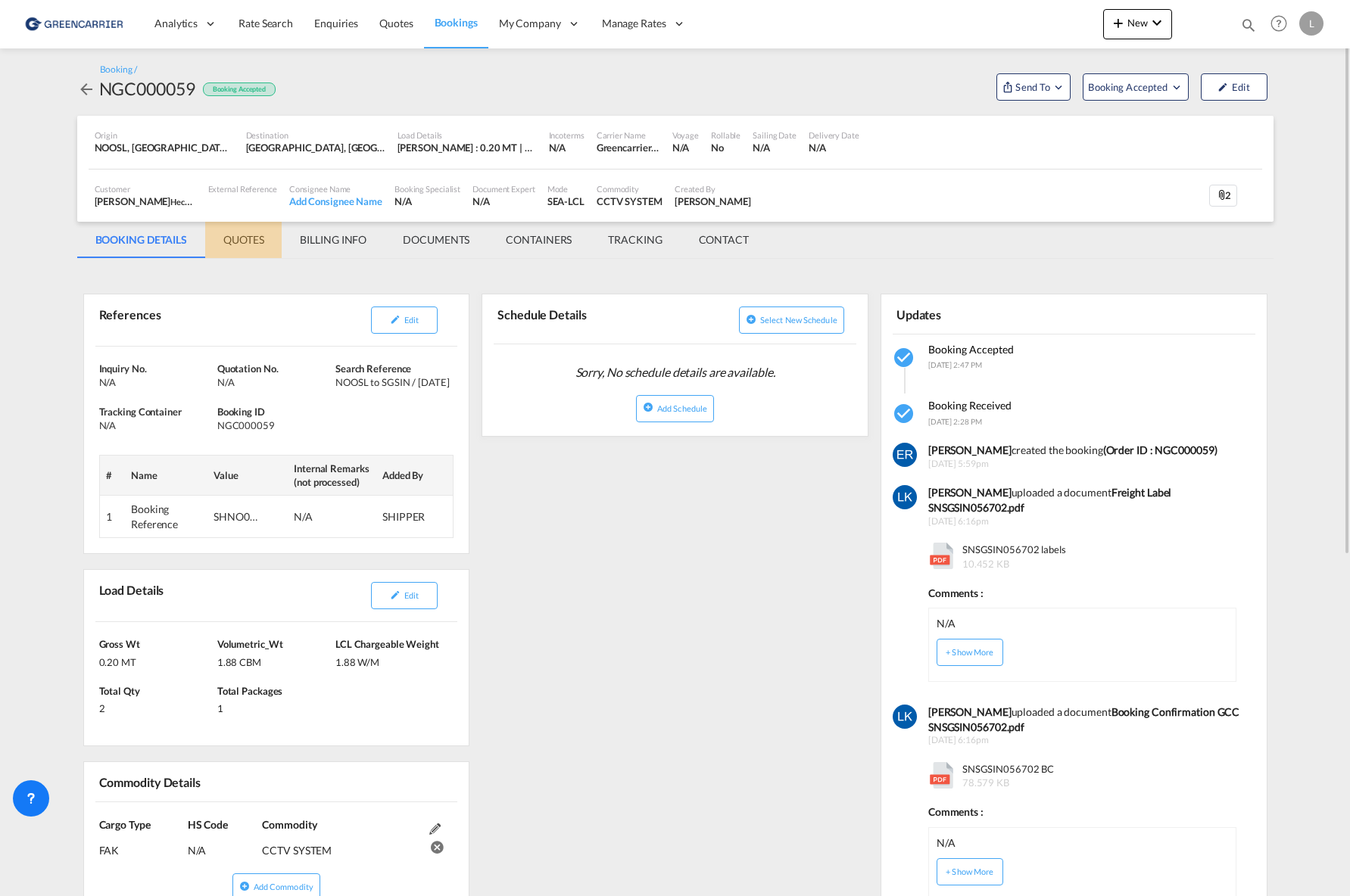
click at [265, 246] on md-tab-item "QUOTES" at bounding box center [243, 239] width 77 height 36
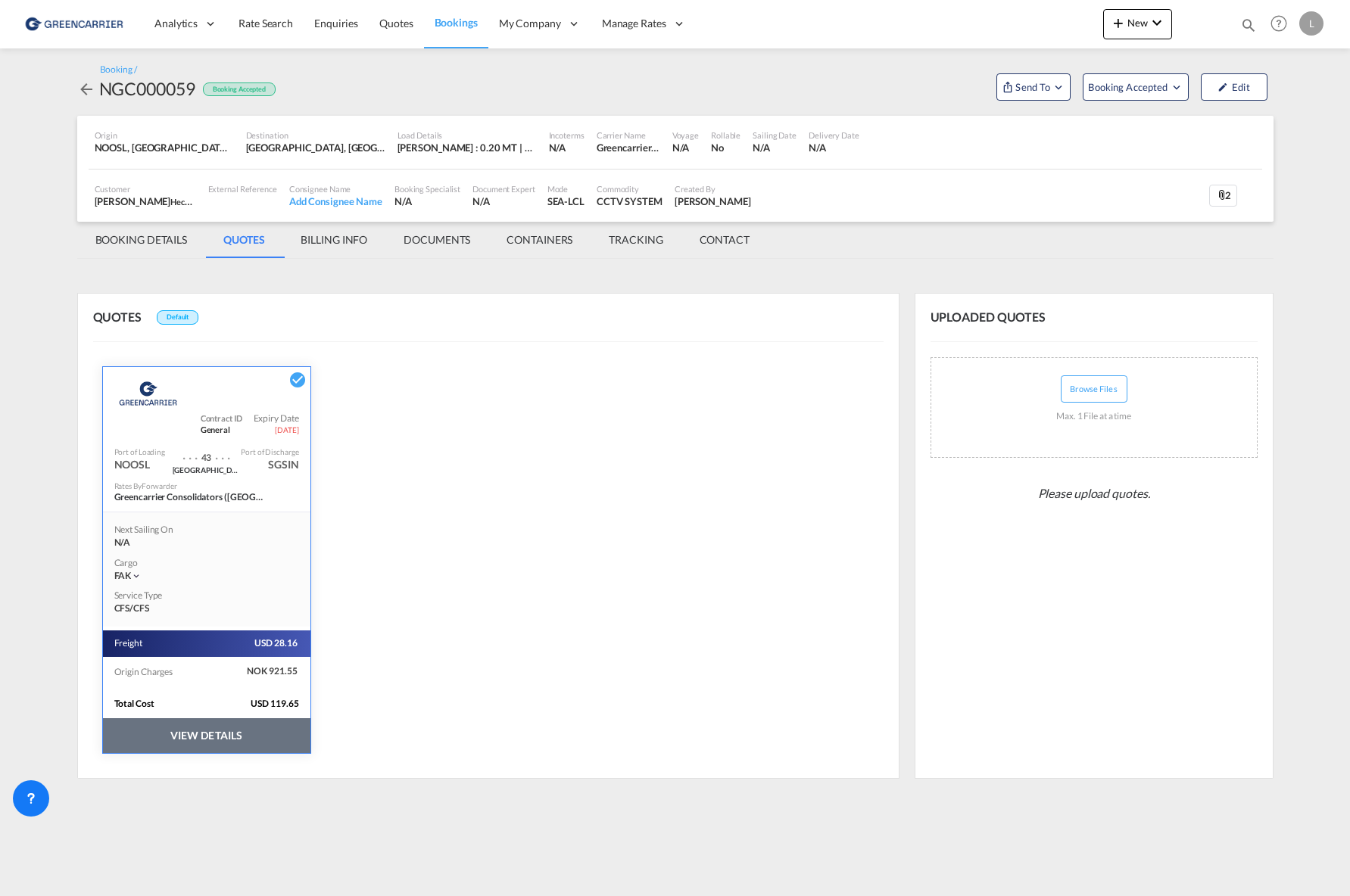
click at [171, 736] on button "VIEW DETAILS" at bounding box center [207, 736] width 208 height 34
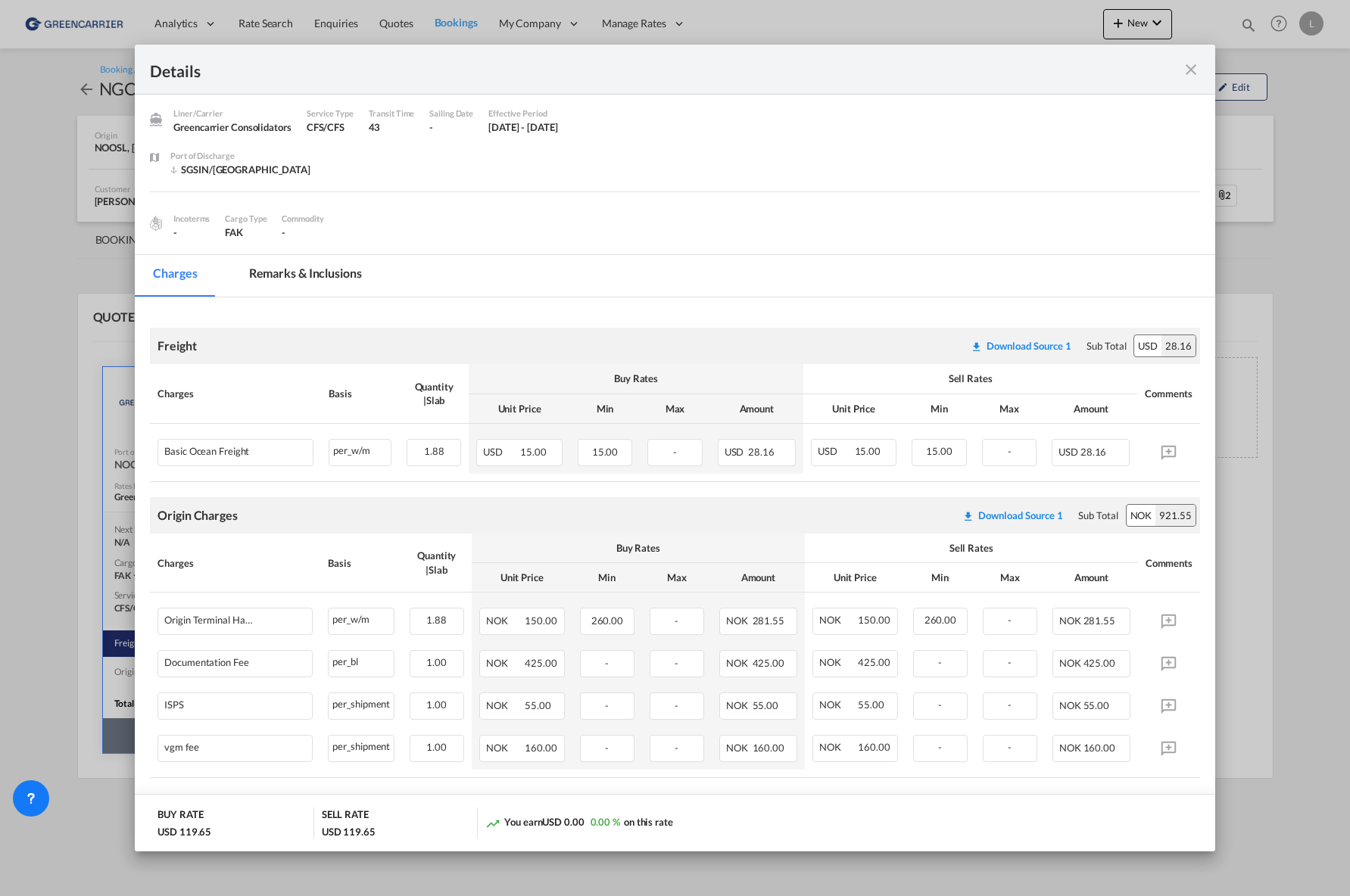
scroll to position [70, 0]
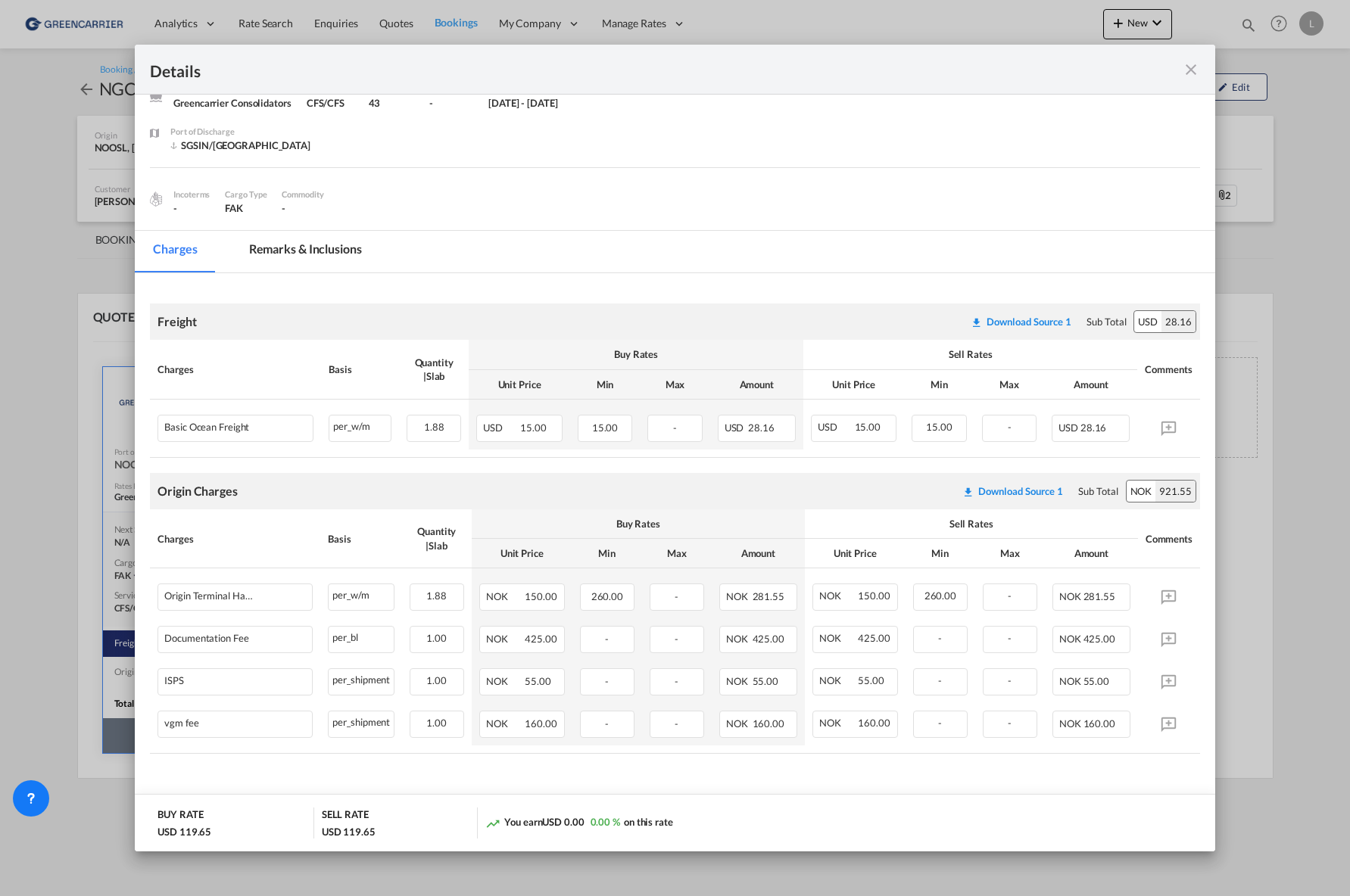
click at [1185, 71] on md-icon "icon-close fg-AAA8AD m-0 cursor" at bounding box center [1190, 70] width 18 height 18
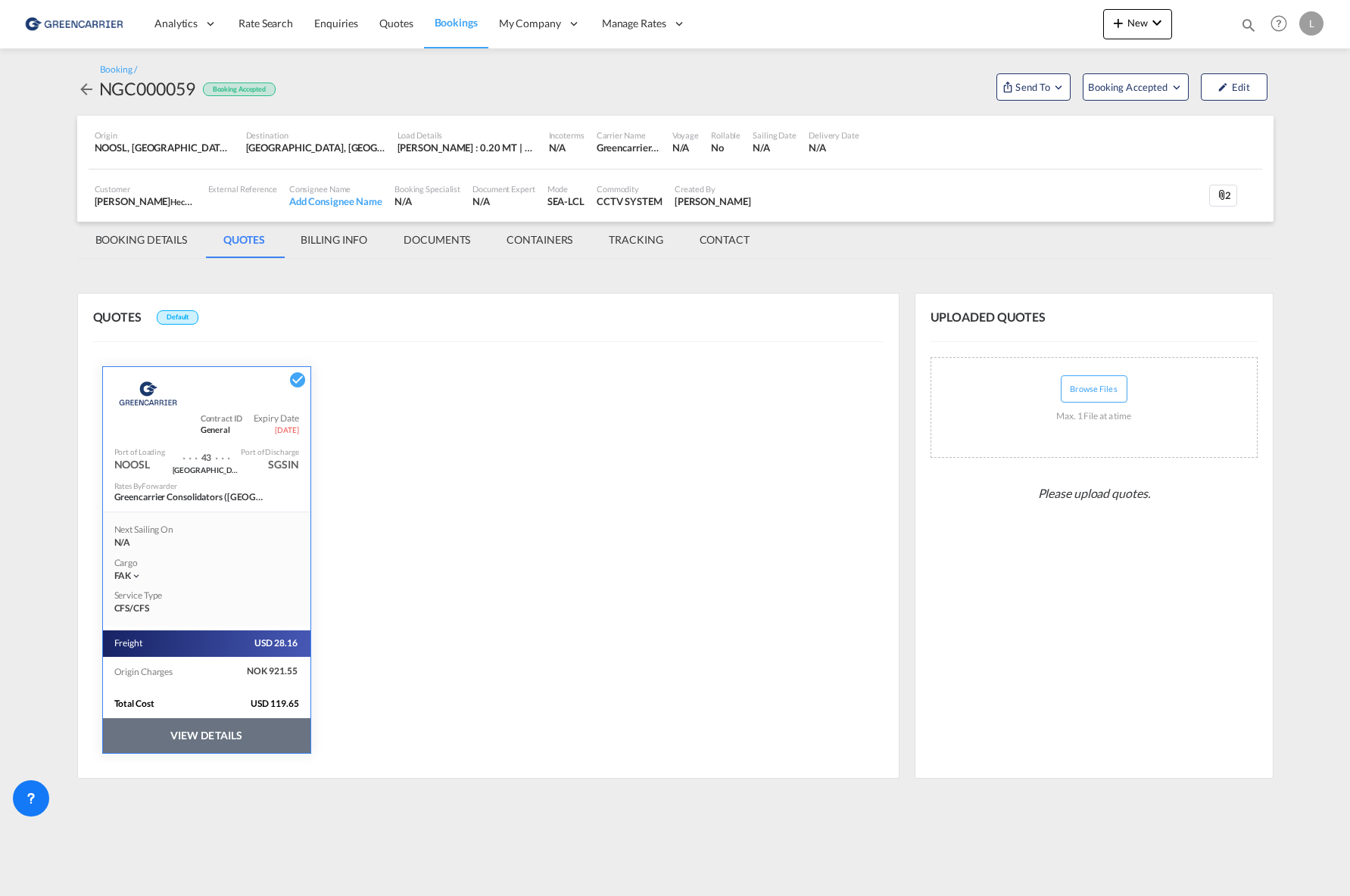
click at [96, 90] on div at bounding box center [88, 89] width 22 height 25
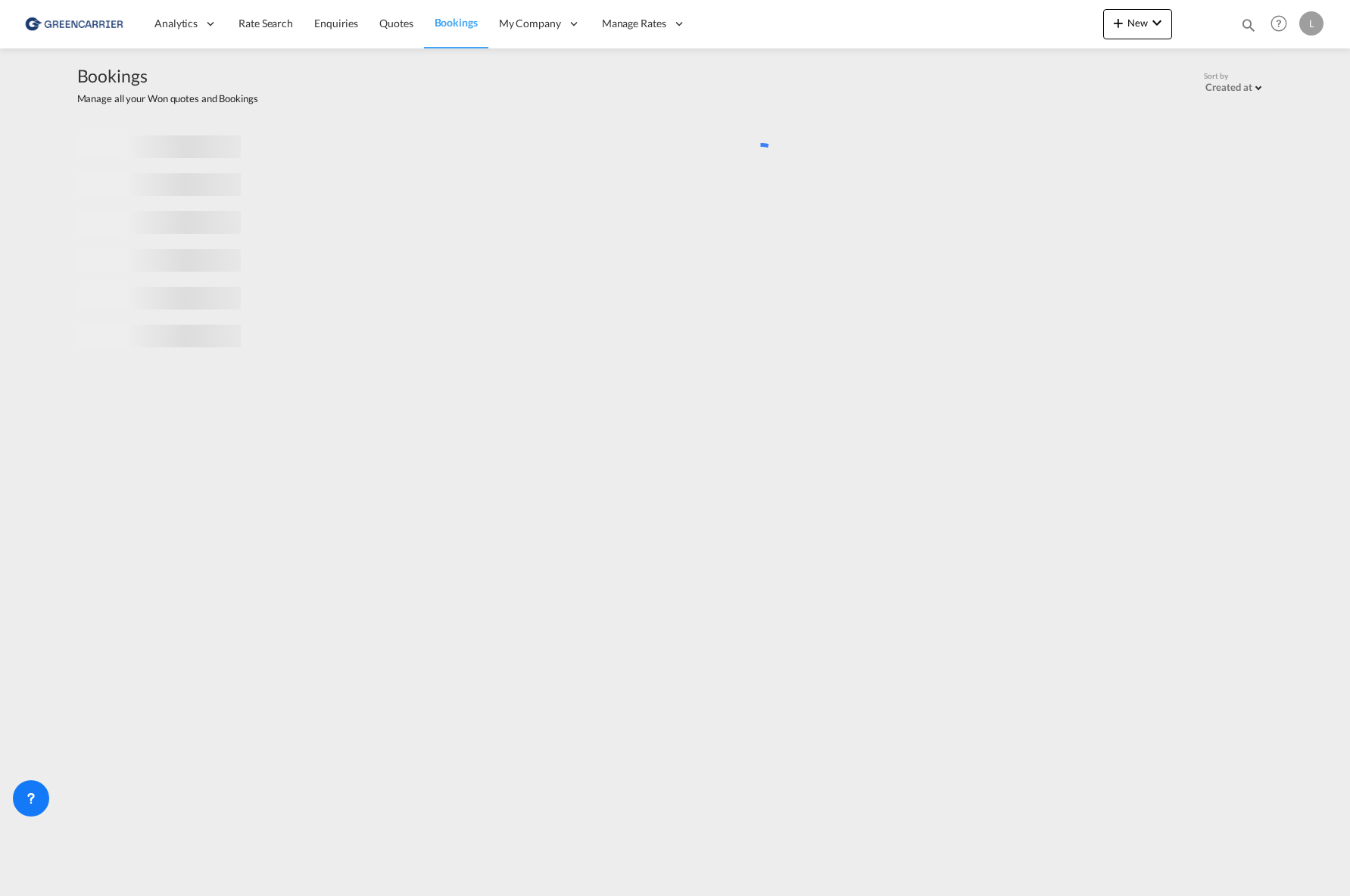
click at [89, 90] on div "Bookings Manage all your Won quotes and Bookings" at bounding box center [167, 85] width 181 height 41
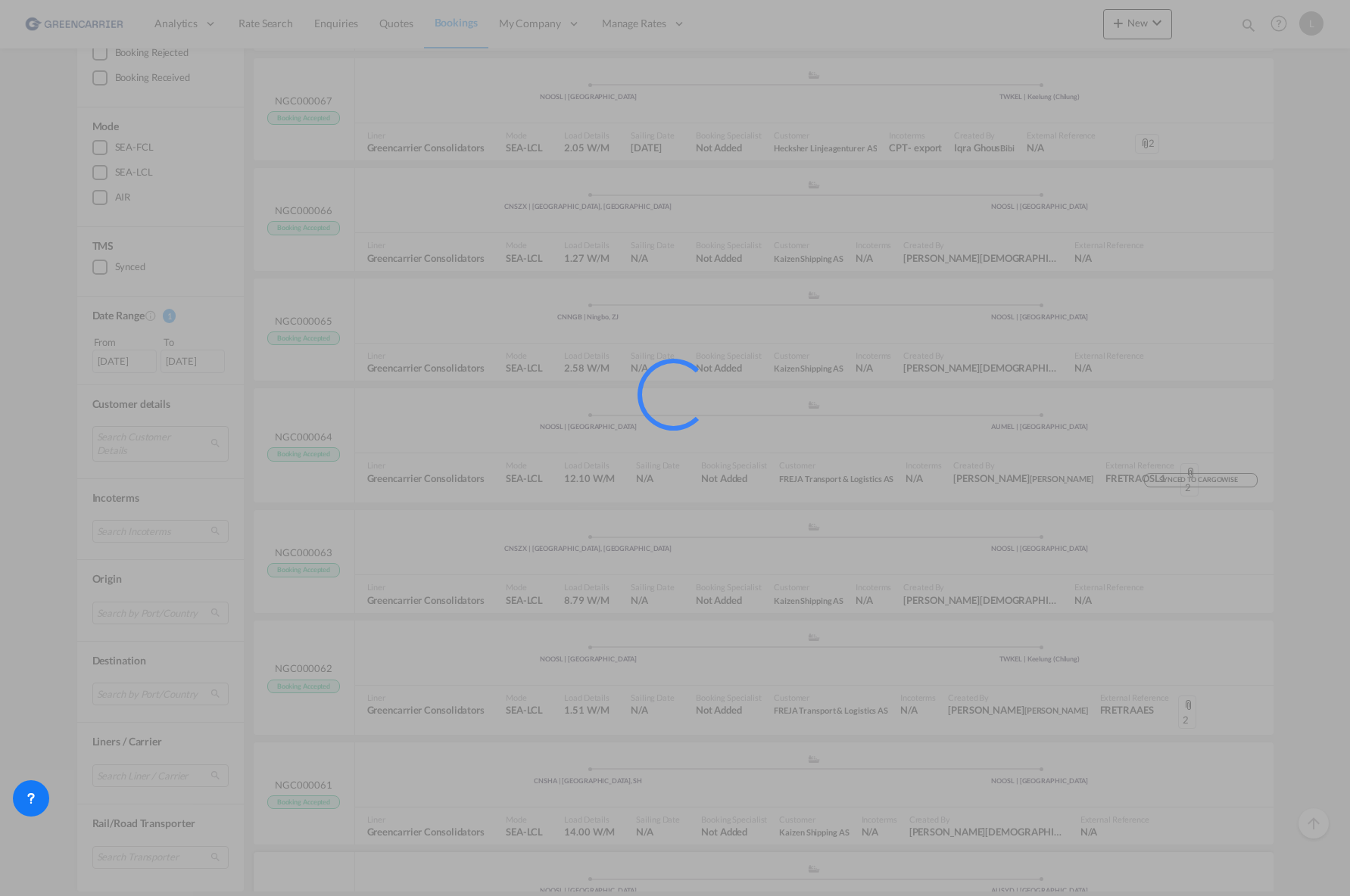
scroll to position [1653, 0]
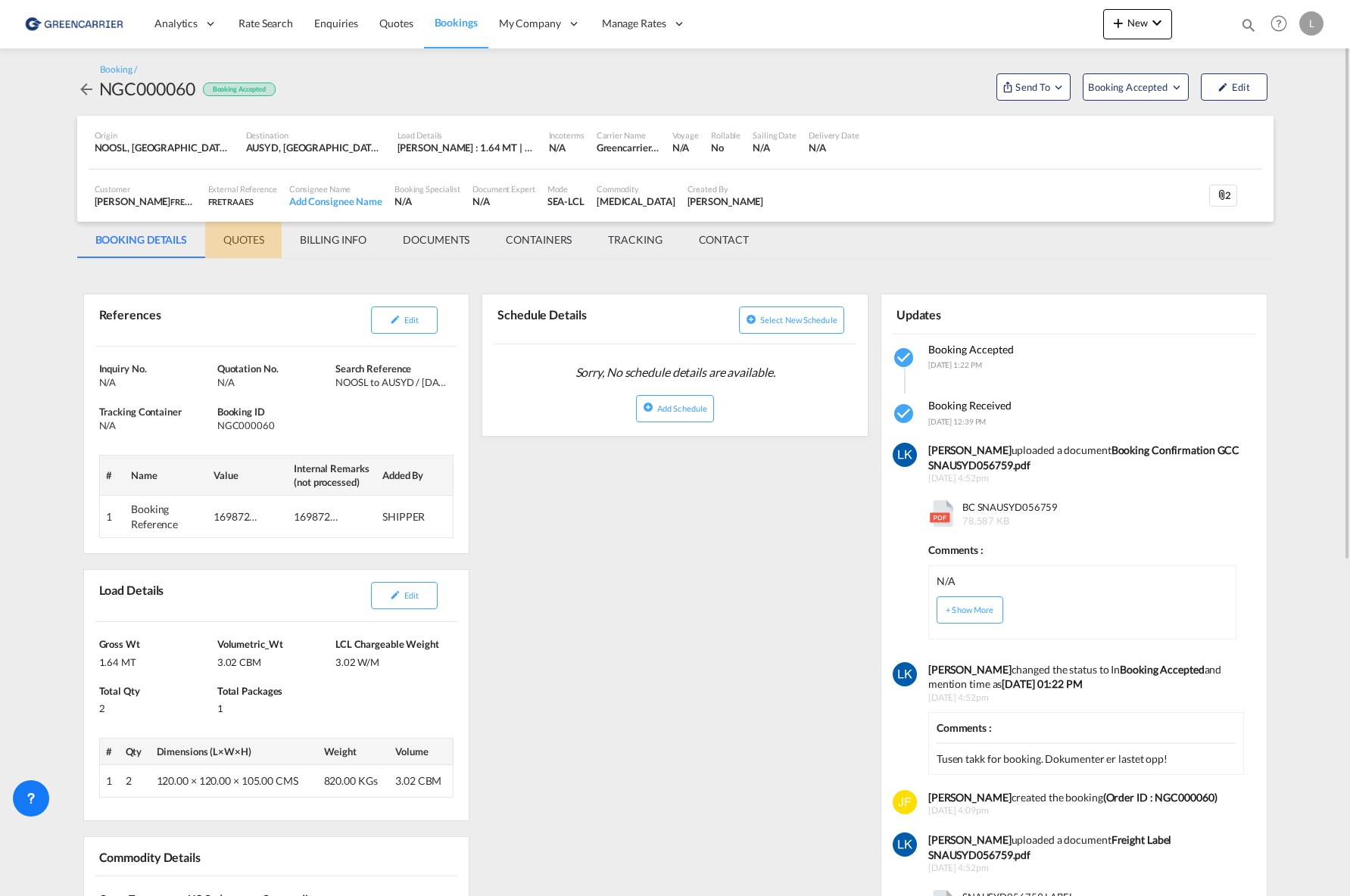
click at [257, 241] on md-tab-item "QUOTES" at bounding box center [243, 239] width 77 height 36
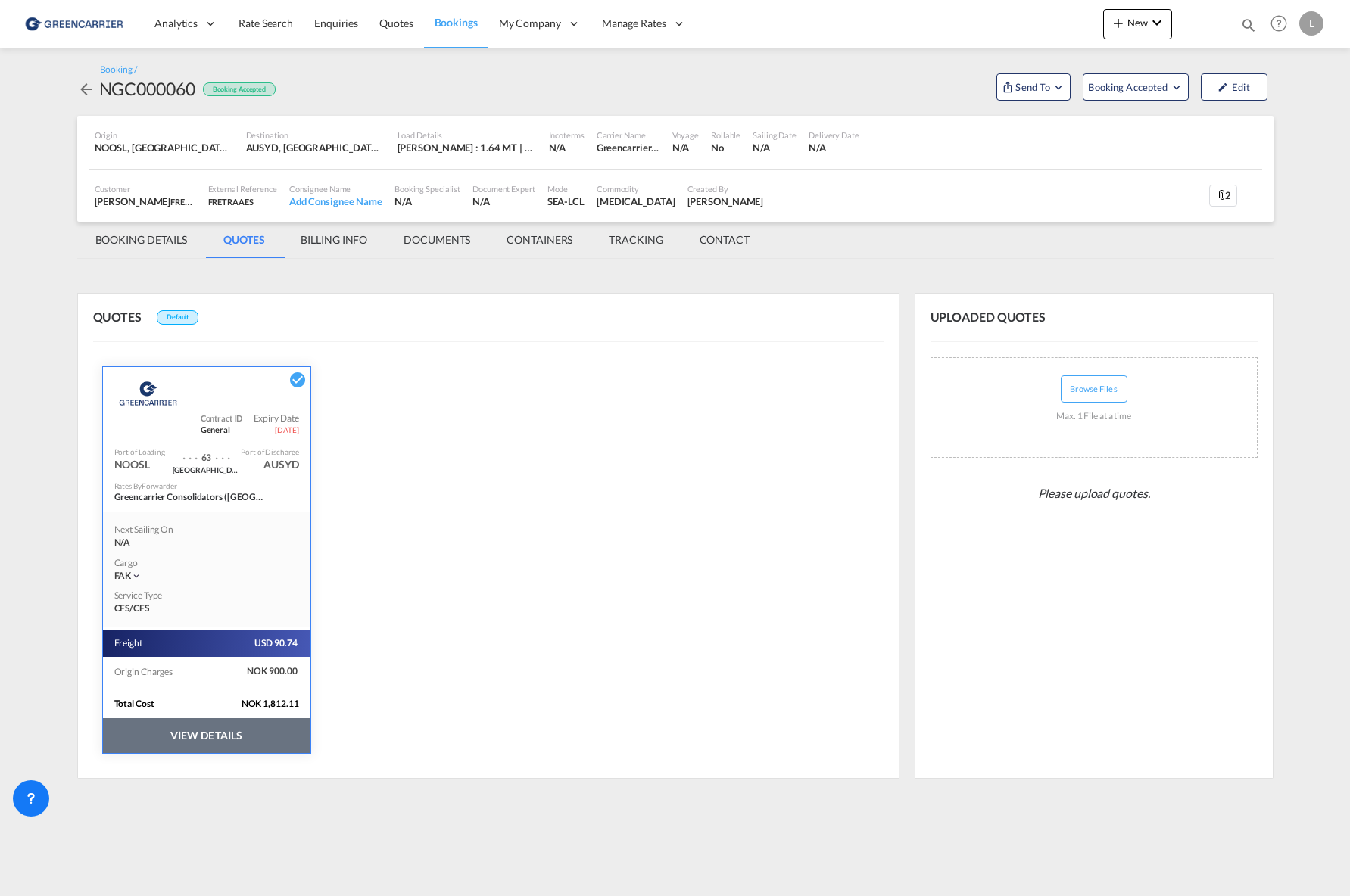
click at [196, 743] on button "VIEW DETAILS" at bounding box center [207, 736] width 208 height 34
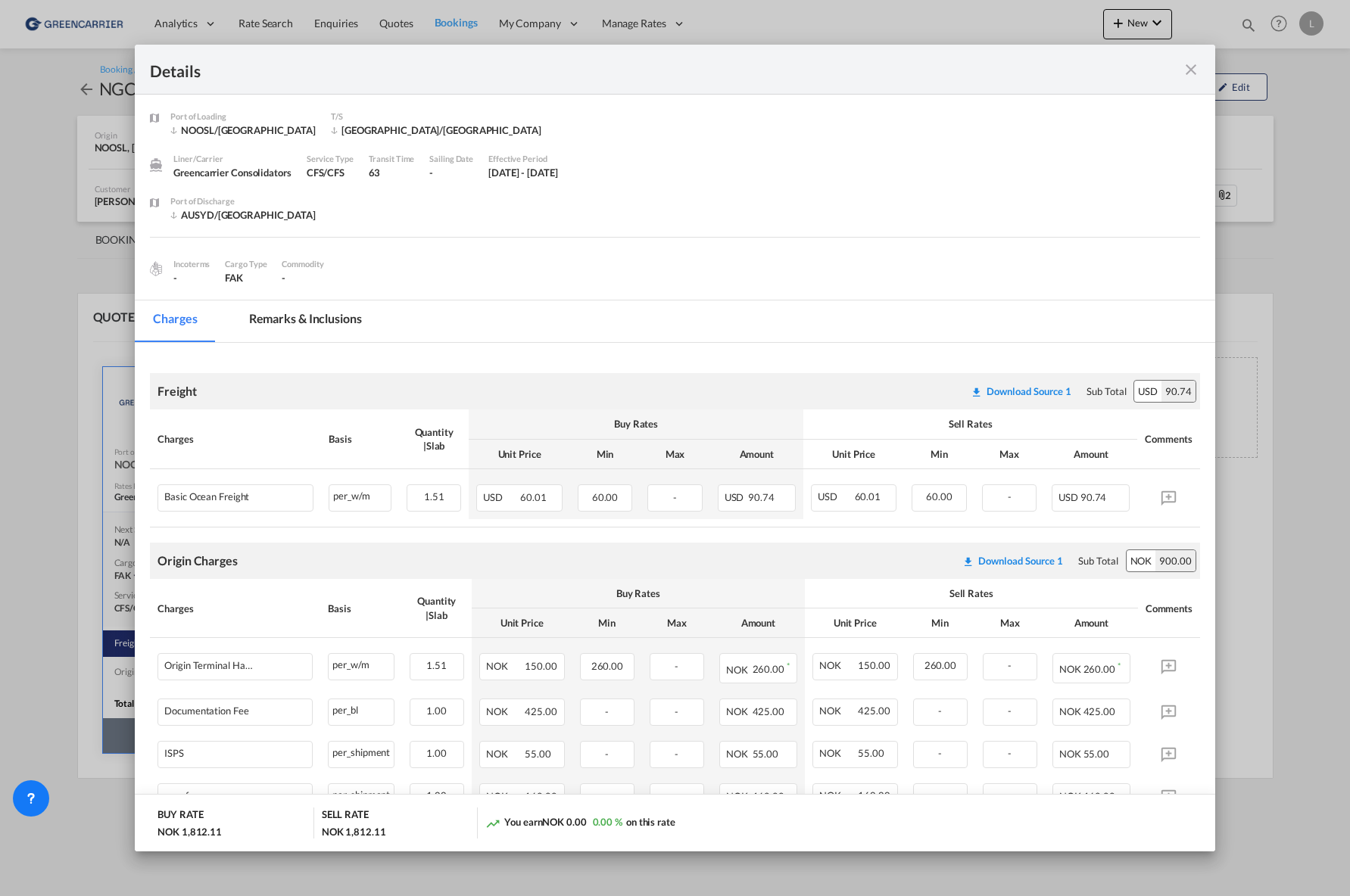
click at [1187, 68] on md-icon "icon-close fg-AAA8AD m-0 cursor" at bounding box center [1190, 70] width 18 height 18
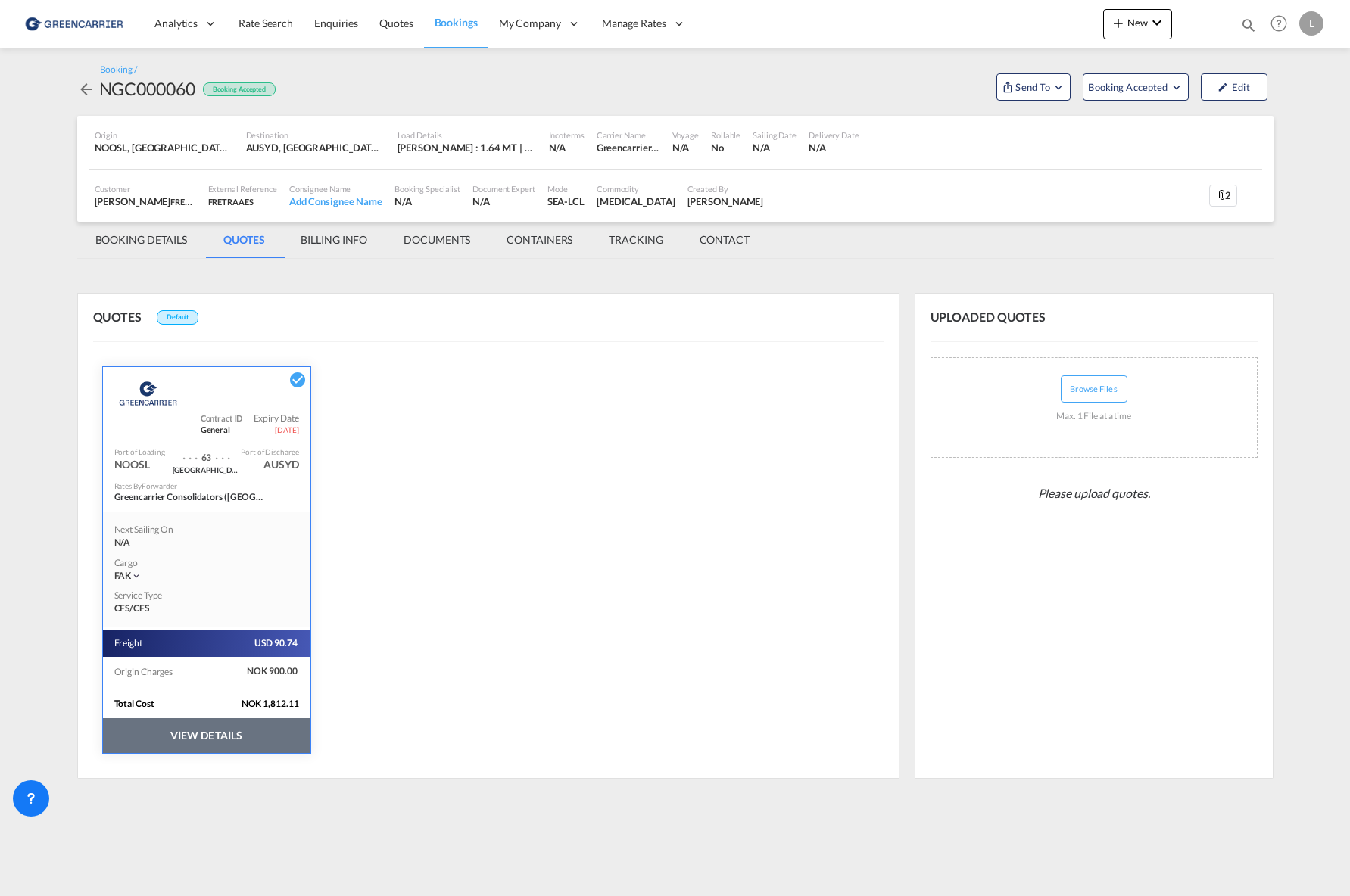
click at [142, 225] on md-tab-item "BOOKING DETAILS" at bounding box center [141, 239] width 129 height 36
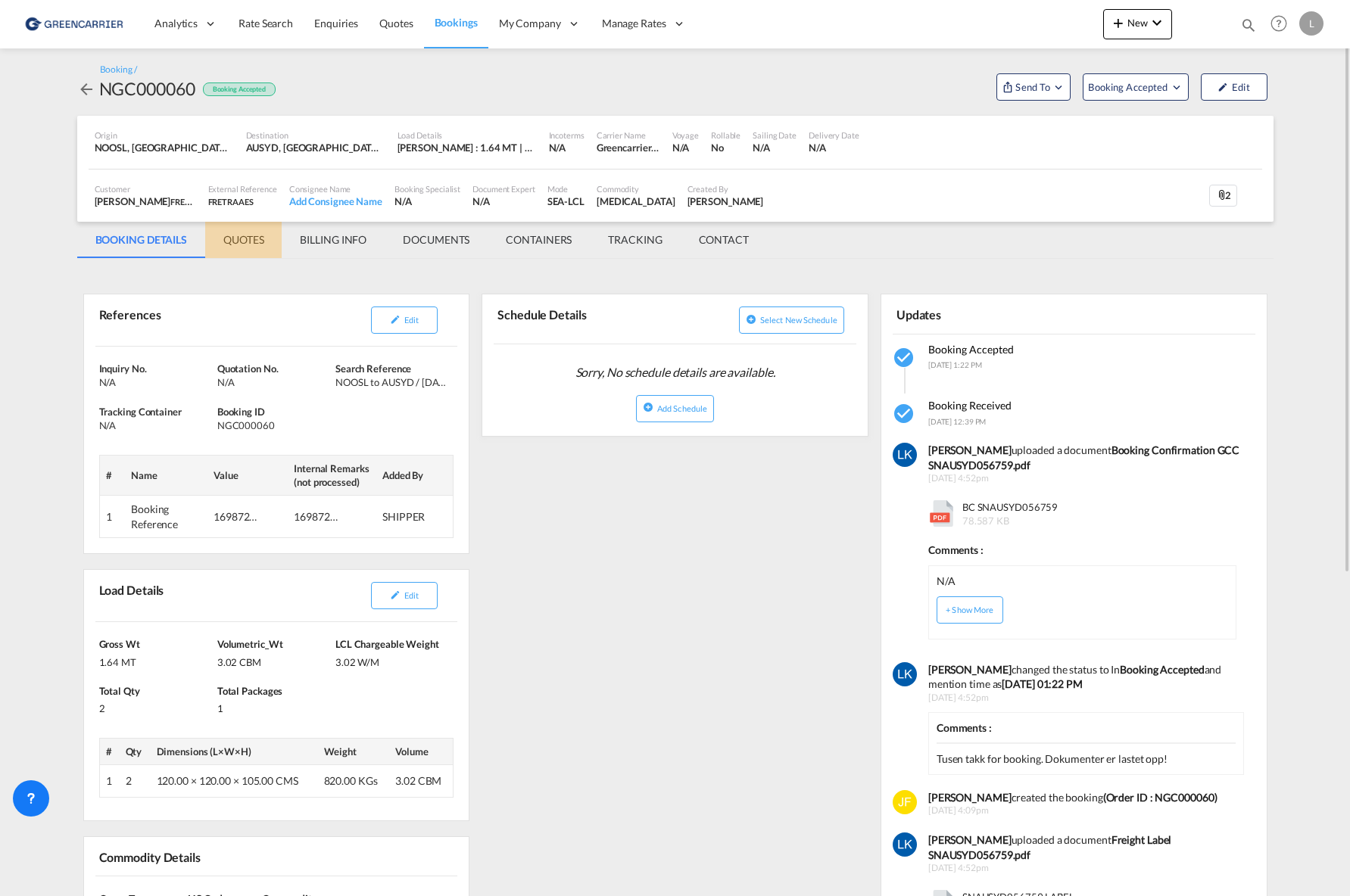
click at [257, 250] on md-tab-item "QUOTES" at bounding box center [243, 239] width 77 height 36
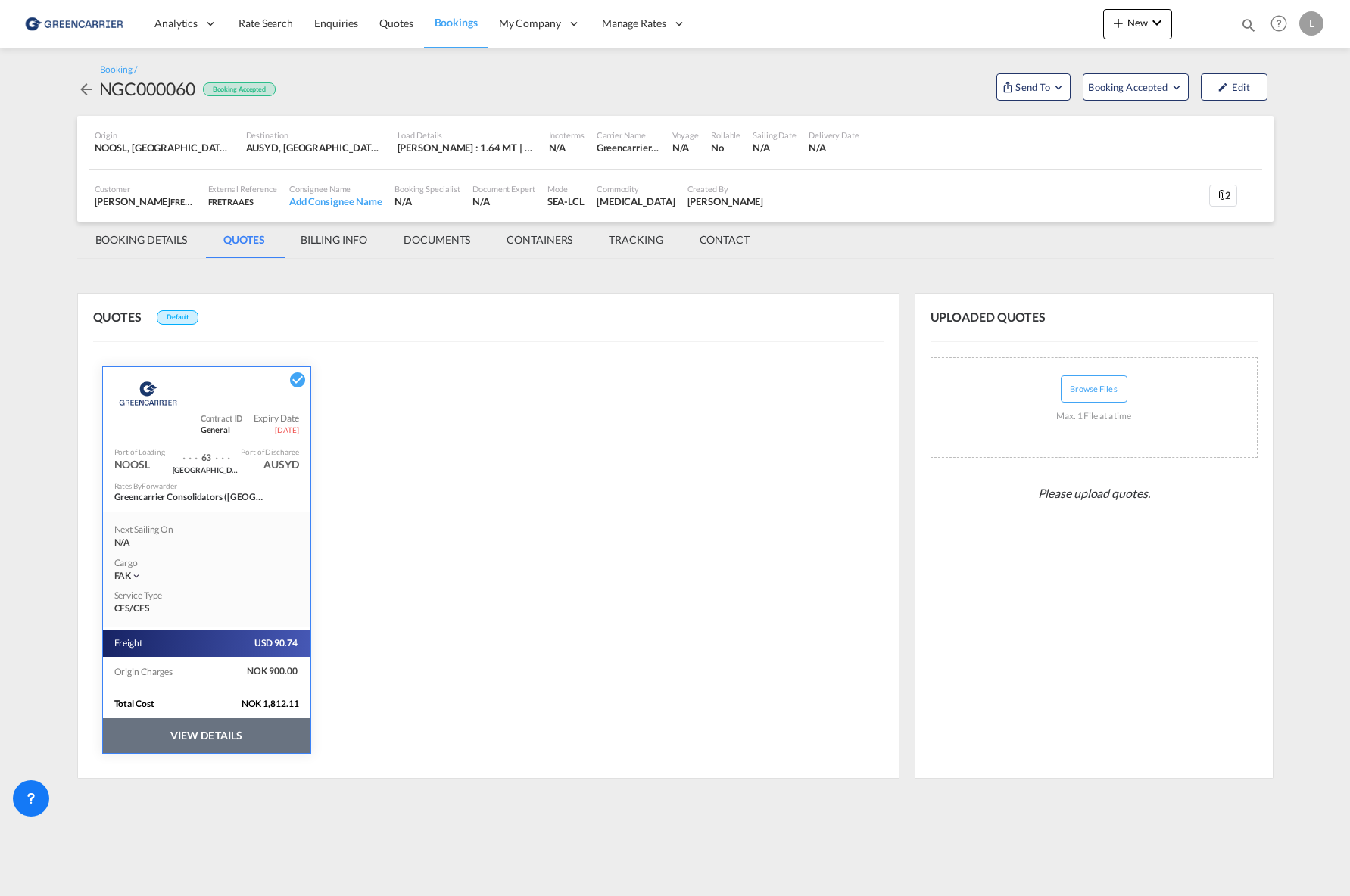
click at [193, 736] on button "VIEW DETAILS" at bounding box center [207, 736] width 208 height 34
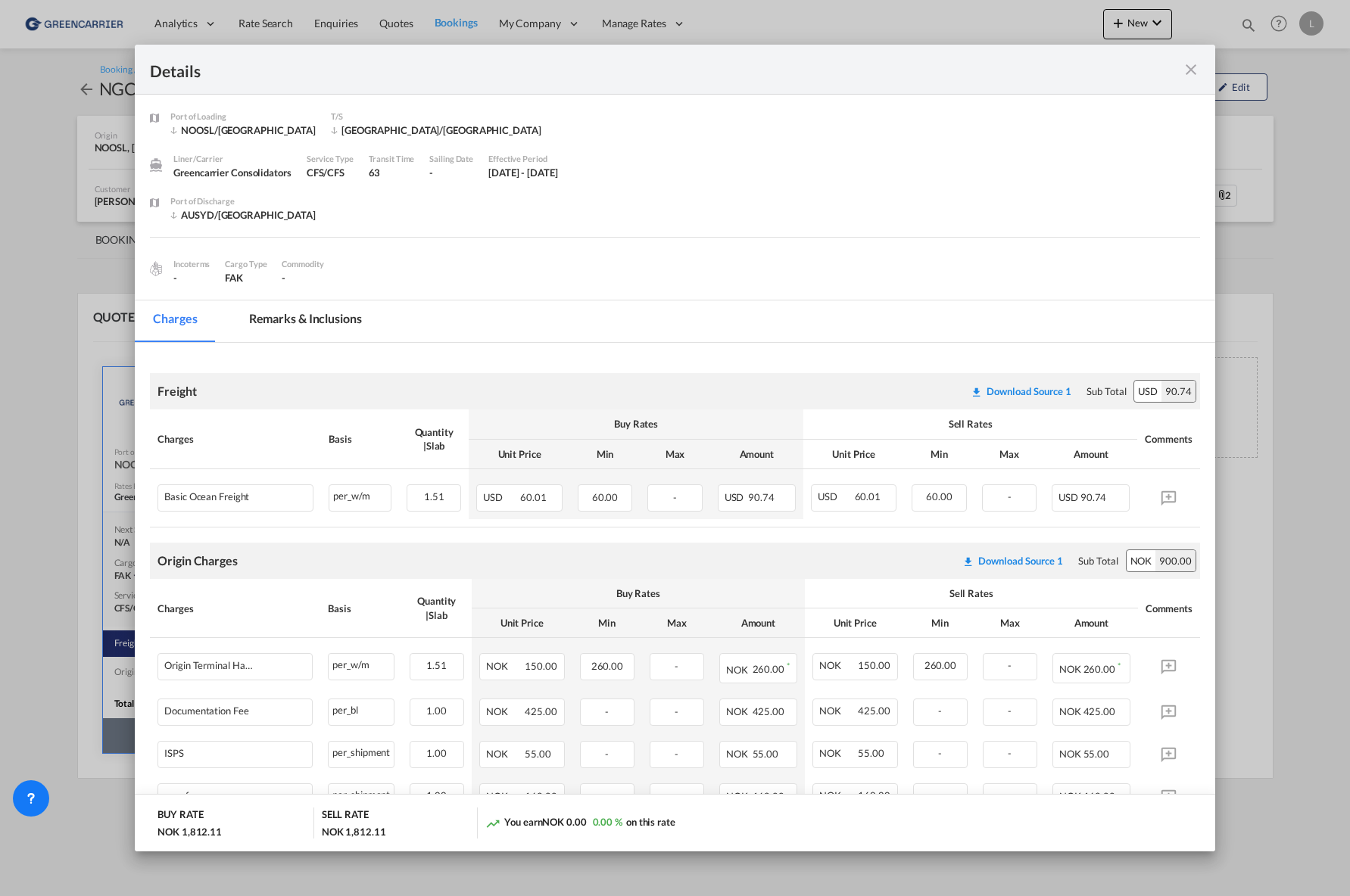
click at [1191, 78] on md-icon "icon-close fg-AAA8AD m-0 cursor" at bounding box center [1190, 70] width 18 height 18
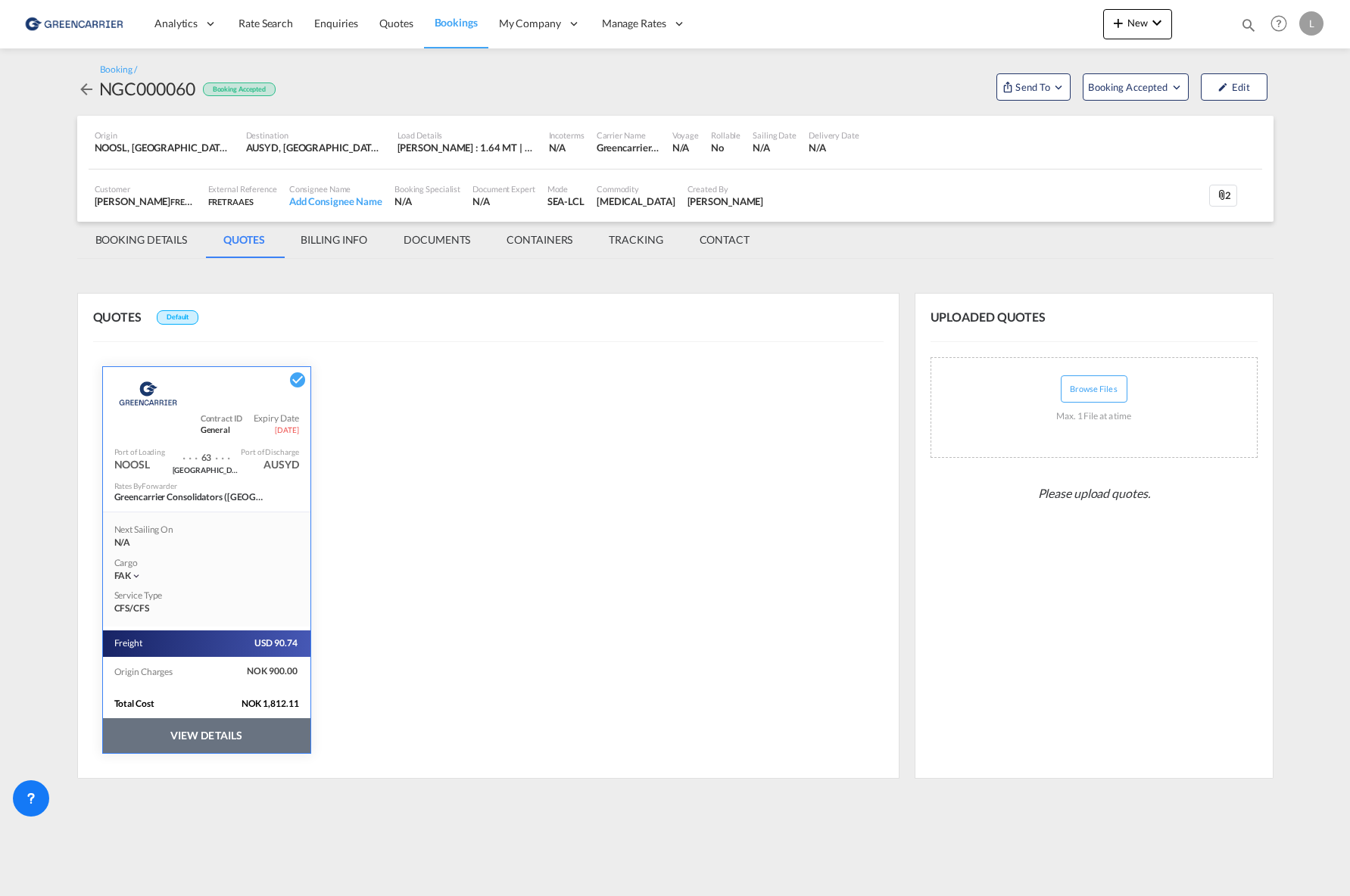
click at [137, 253] on md-tab-item "BOOKING DETAILS" at bounding box center [141, 239] width 129 height 36
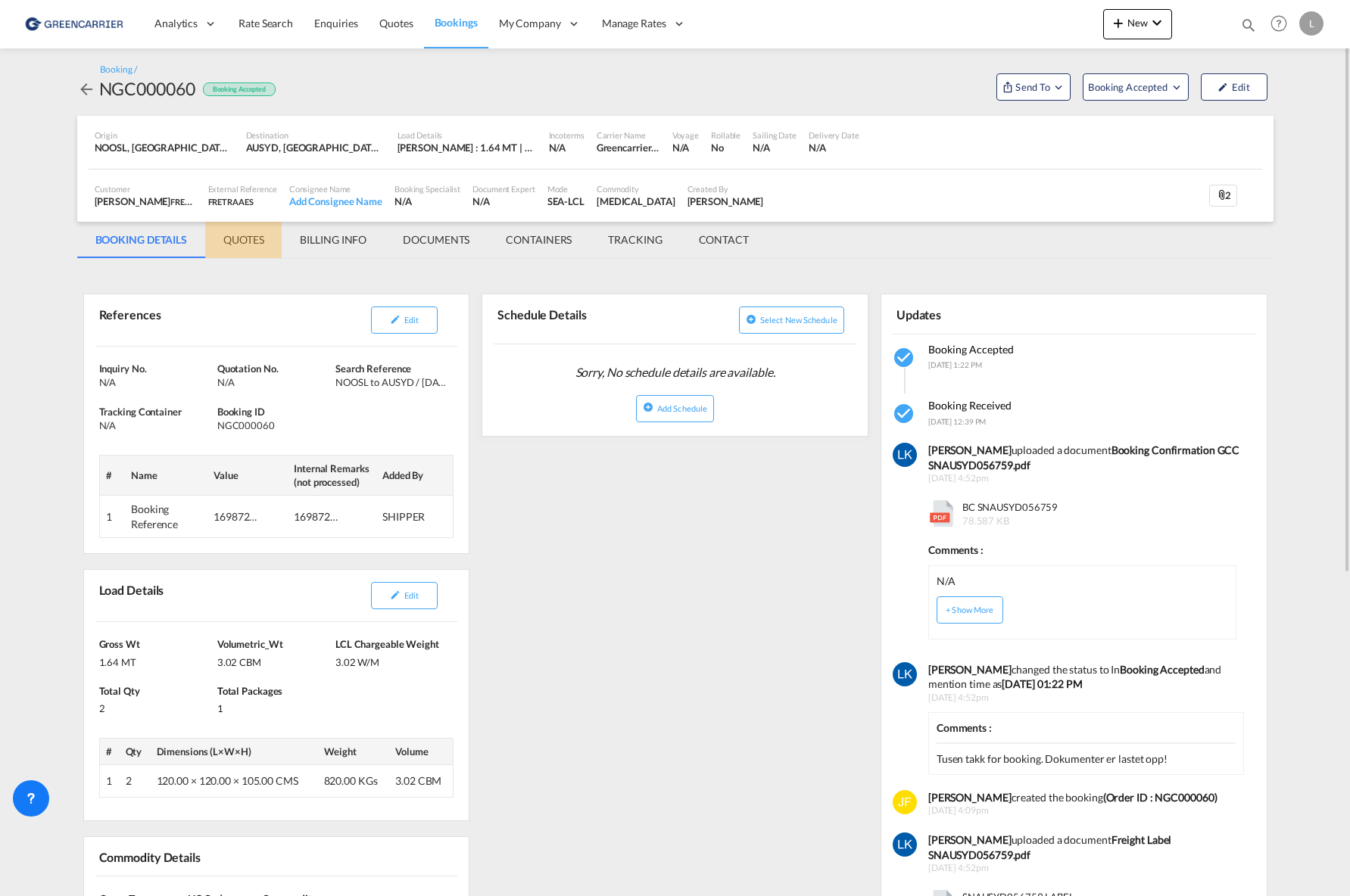
click at [252, 245] on md-tab-item "QUOTES" at bounding box center [243, 239] width 77 height 36
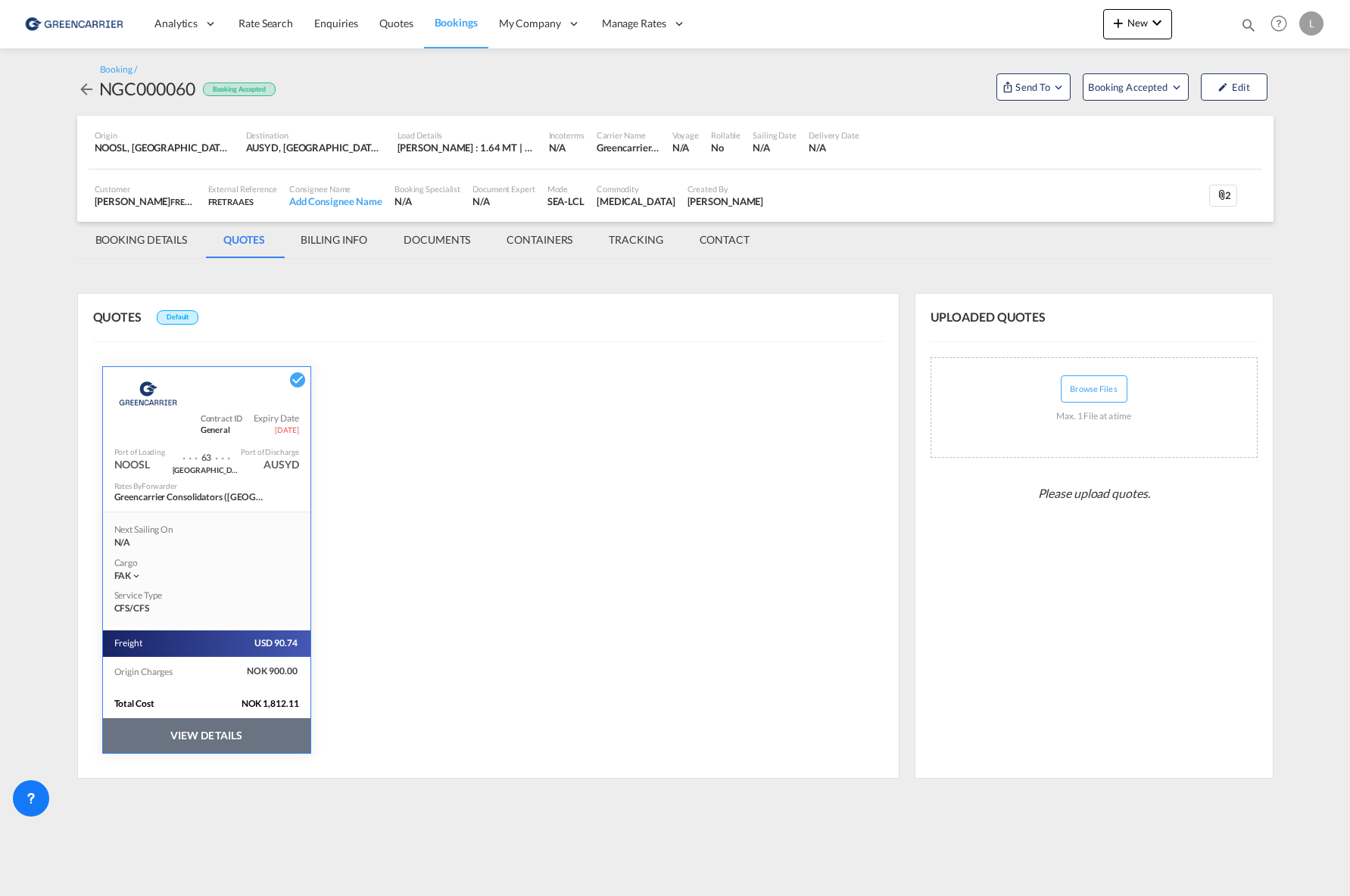
click at [225, 740] on button "VIEW DETAILS" at bounding box center [207, 736] width 208 height 34
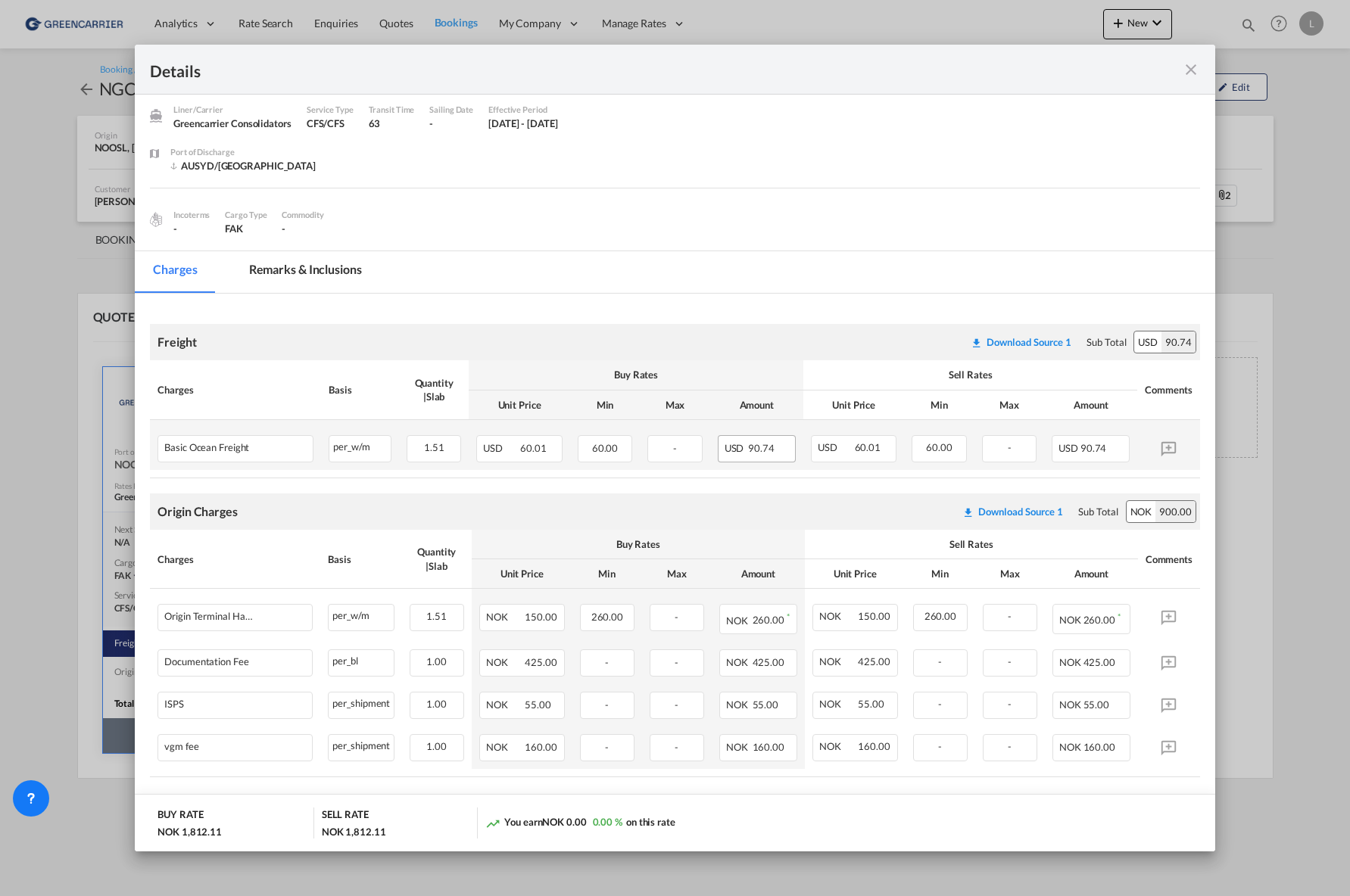
scroll to position [72, 0]
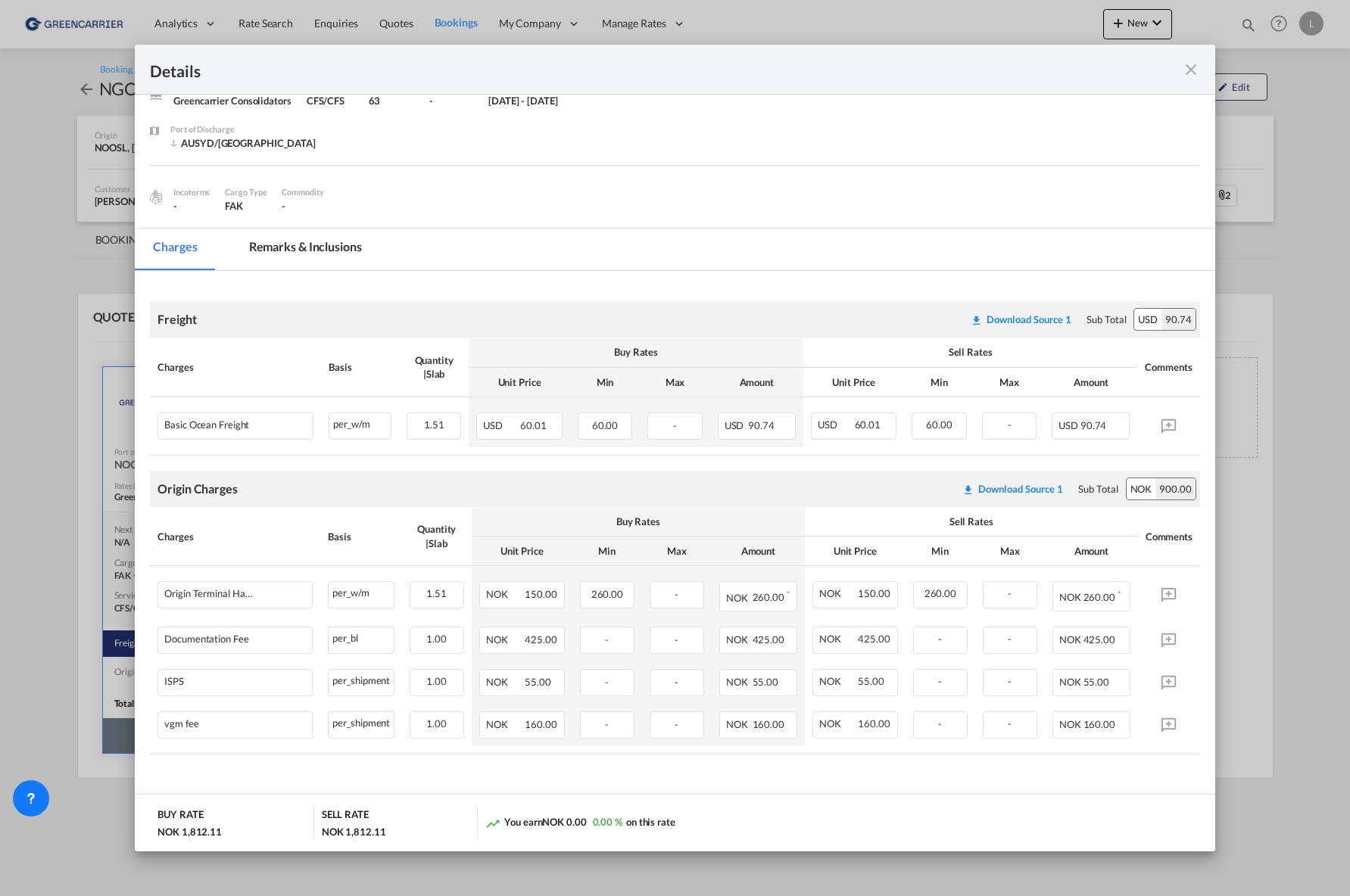
drag, startPoint x: 677, startPoint y: 51, endPoint x: 883, endPoint y: 71, distance: 207.0
click at [882, 71] on div "Details" at bounding box center [675, 69] width 1079 height 50
click at [429, 426] on span "1.51" at bounding box center [434, 424] width 21 height 12
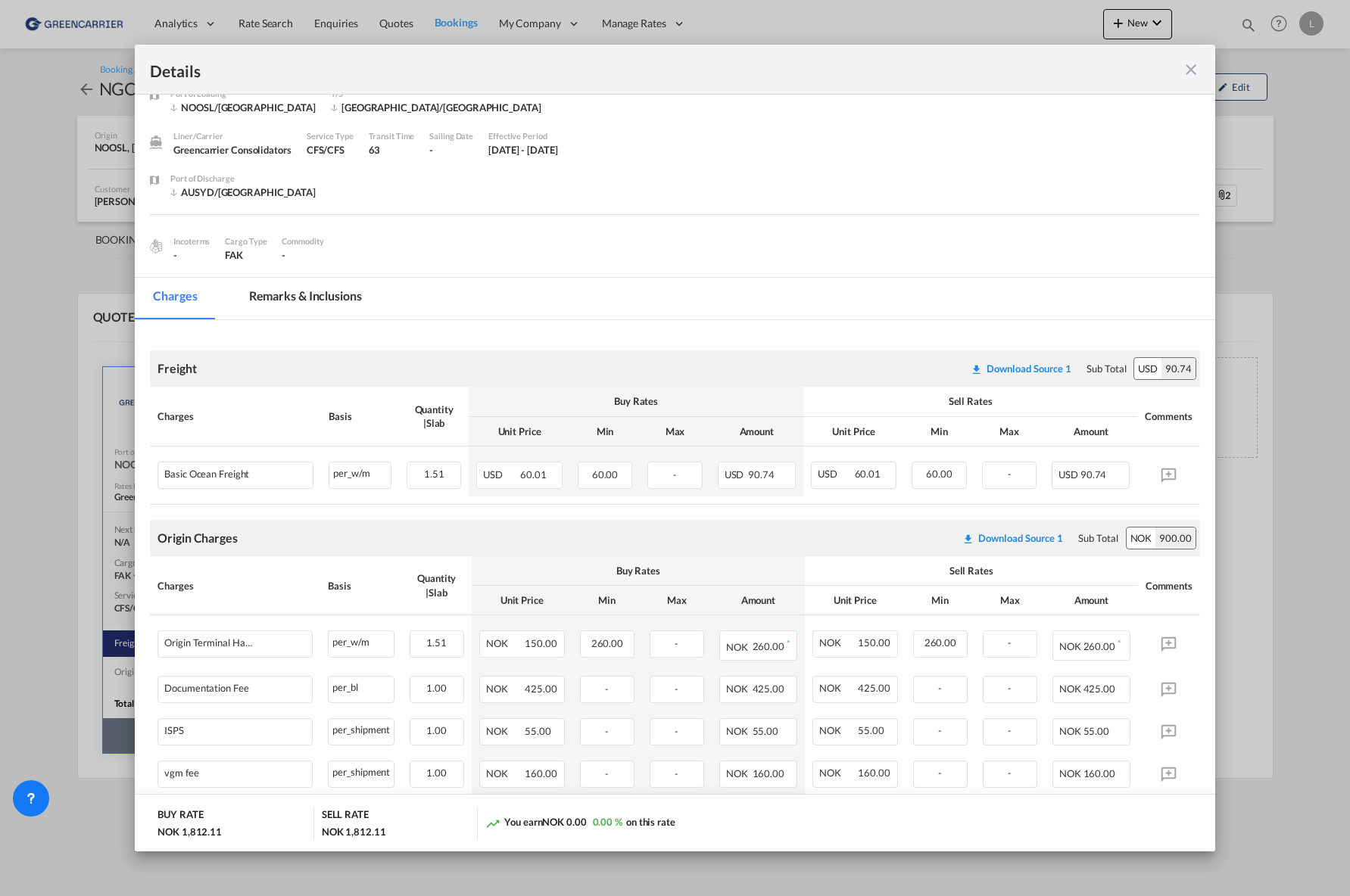
scroll to position [0, 0]
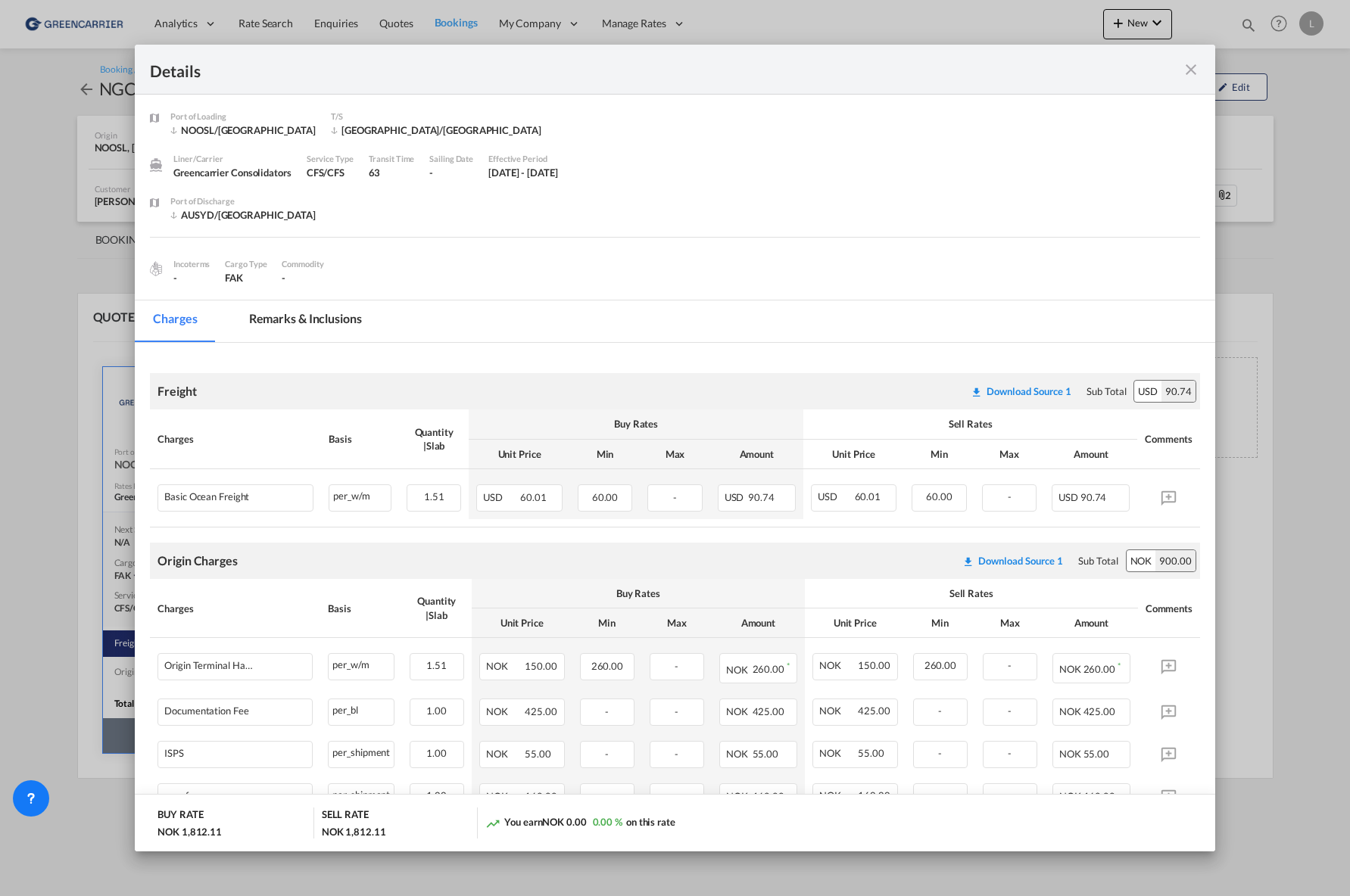
click at [1191, 67] on md-icon "icon-close fg-AAA8AD m-0 cursor" at bounding box center [1190, 70] width 18 height 18
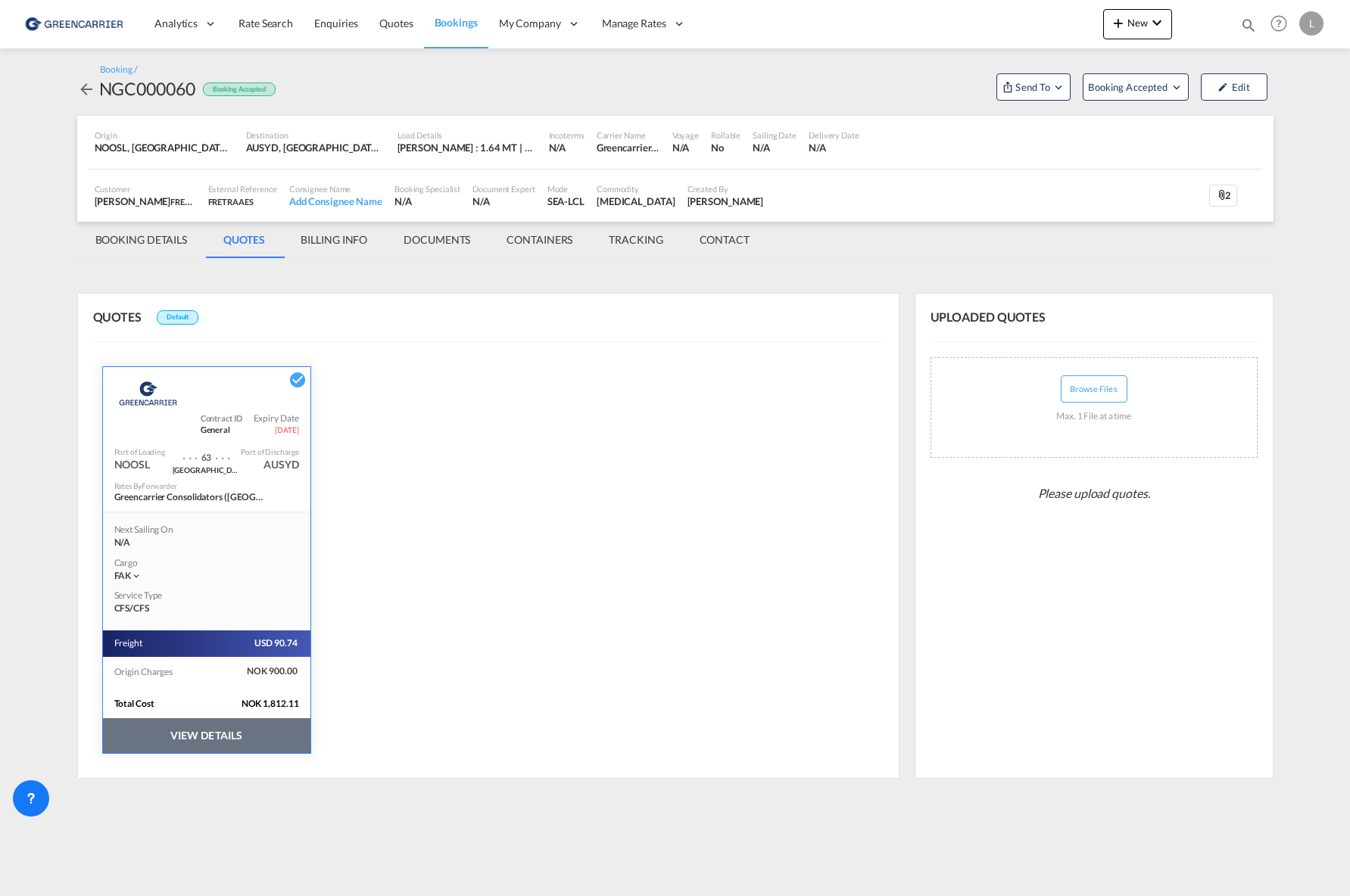
click at [101, 18] on img at bounding box center [74, 24] width 102 height 34
click at [230, 20] on link "Rate Search" at bounding box center [265, 24] width 76 height 49
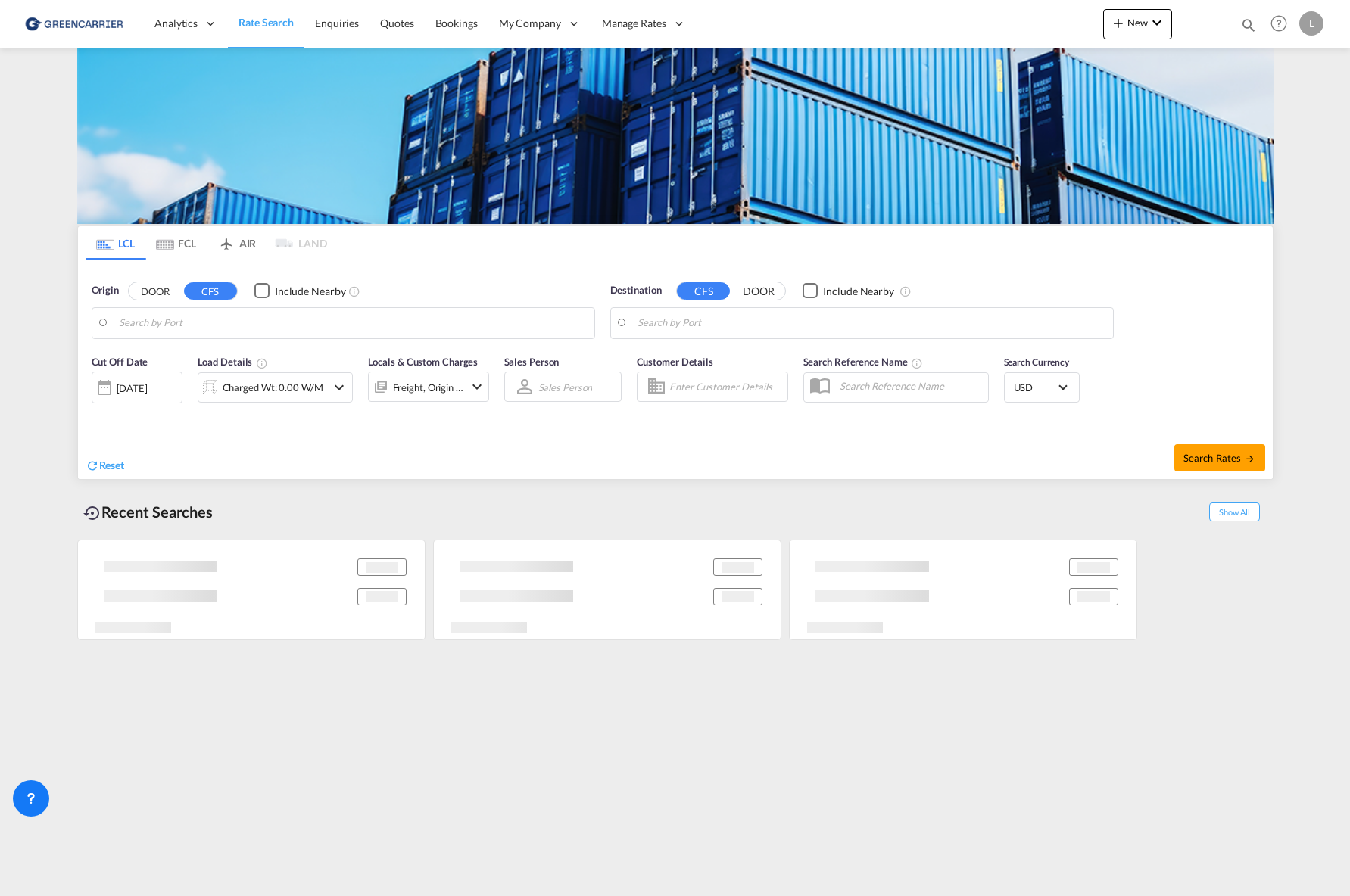
type input "Oslo, NOOSL"
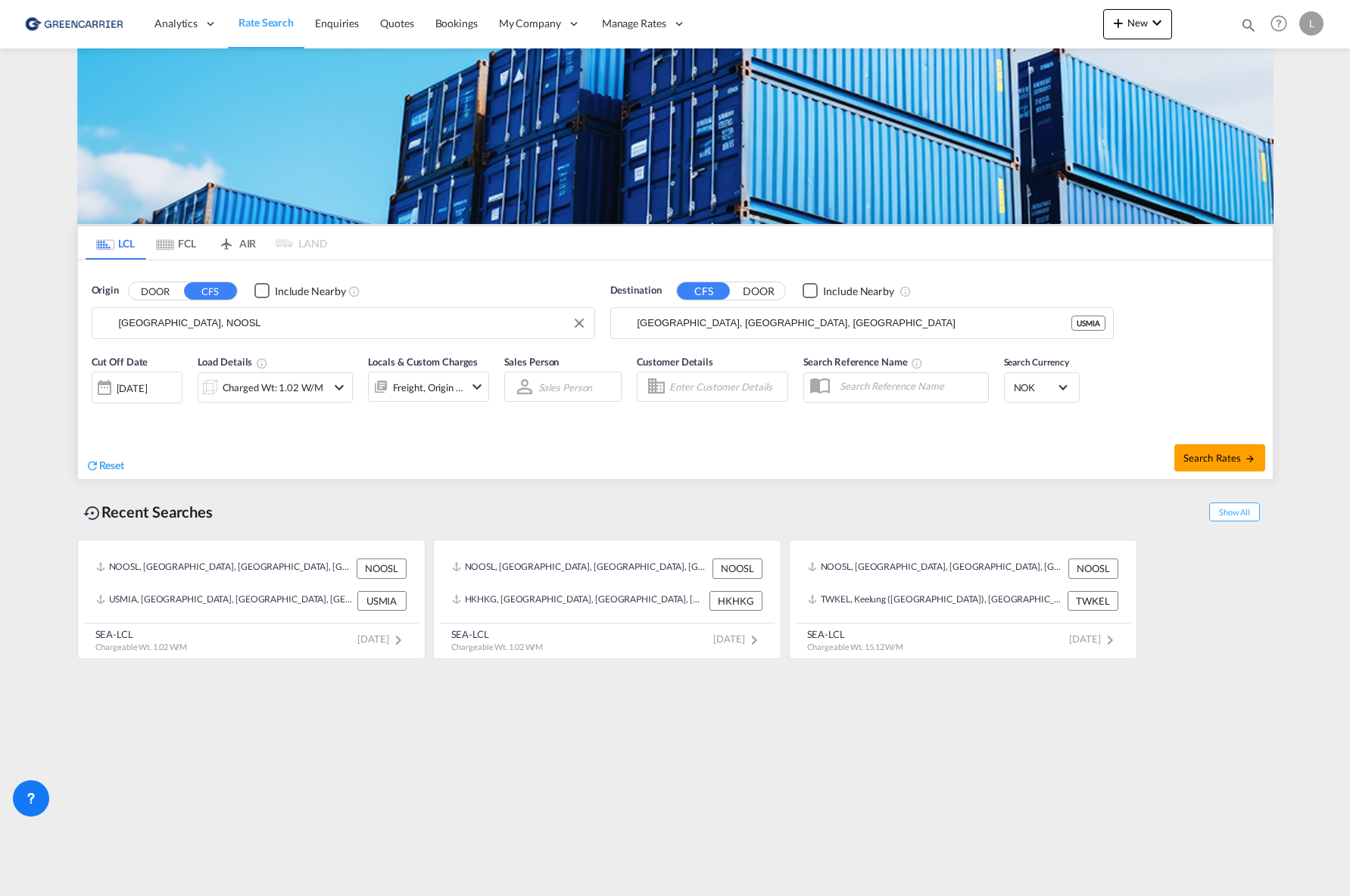
click at [354, 327] on input "Oslo, NOOSL" at bounding box center [353, 323] width 468 height 23
click at [788, 323] on input "Miami, FL, USMIA" at bounding box center [870, 323] width 468 height 23
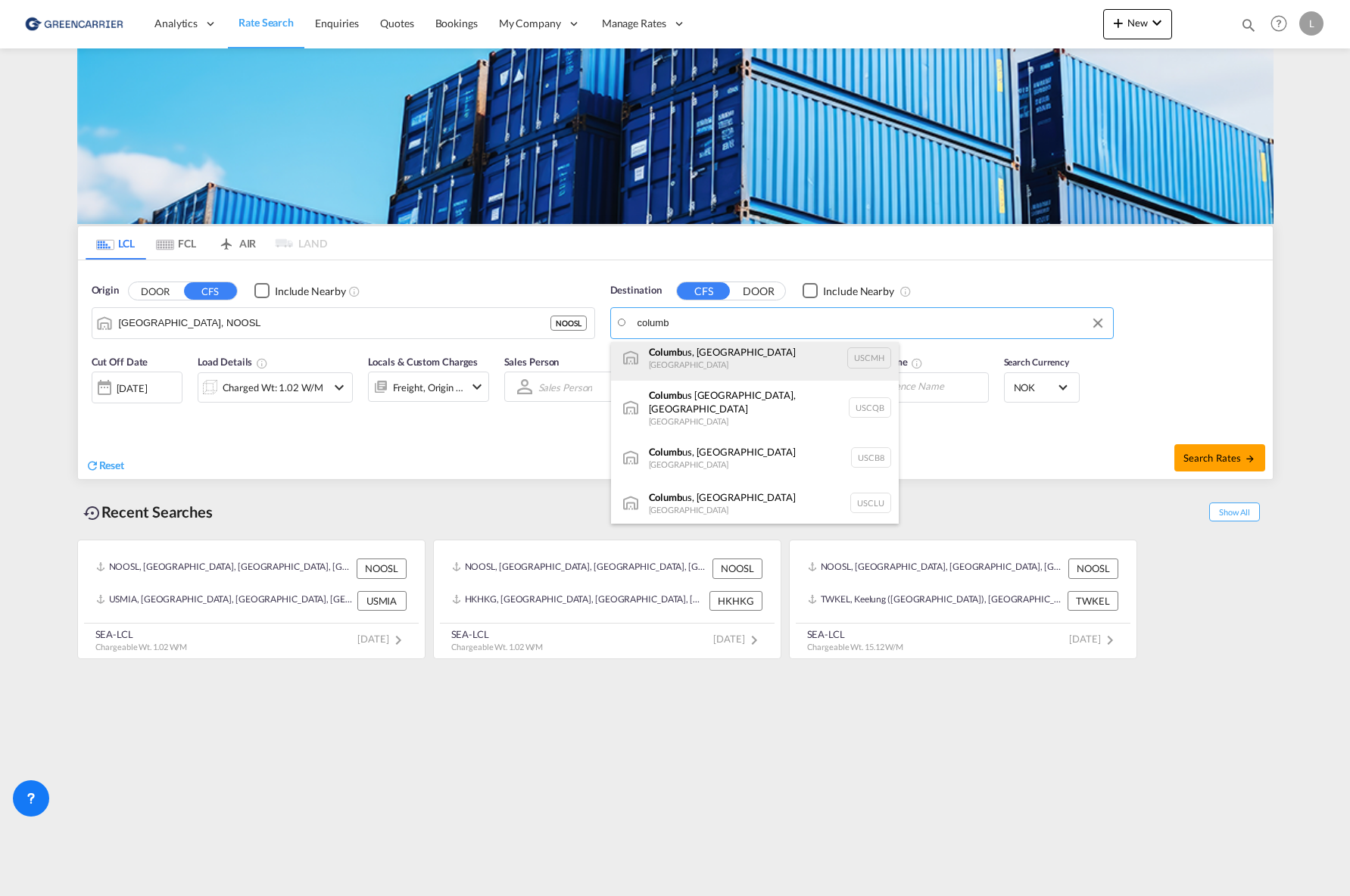
scroll to position [76, 0]
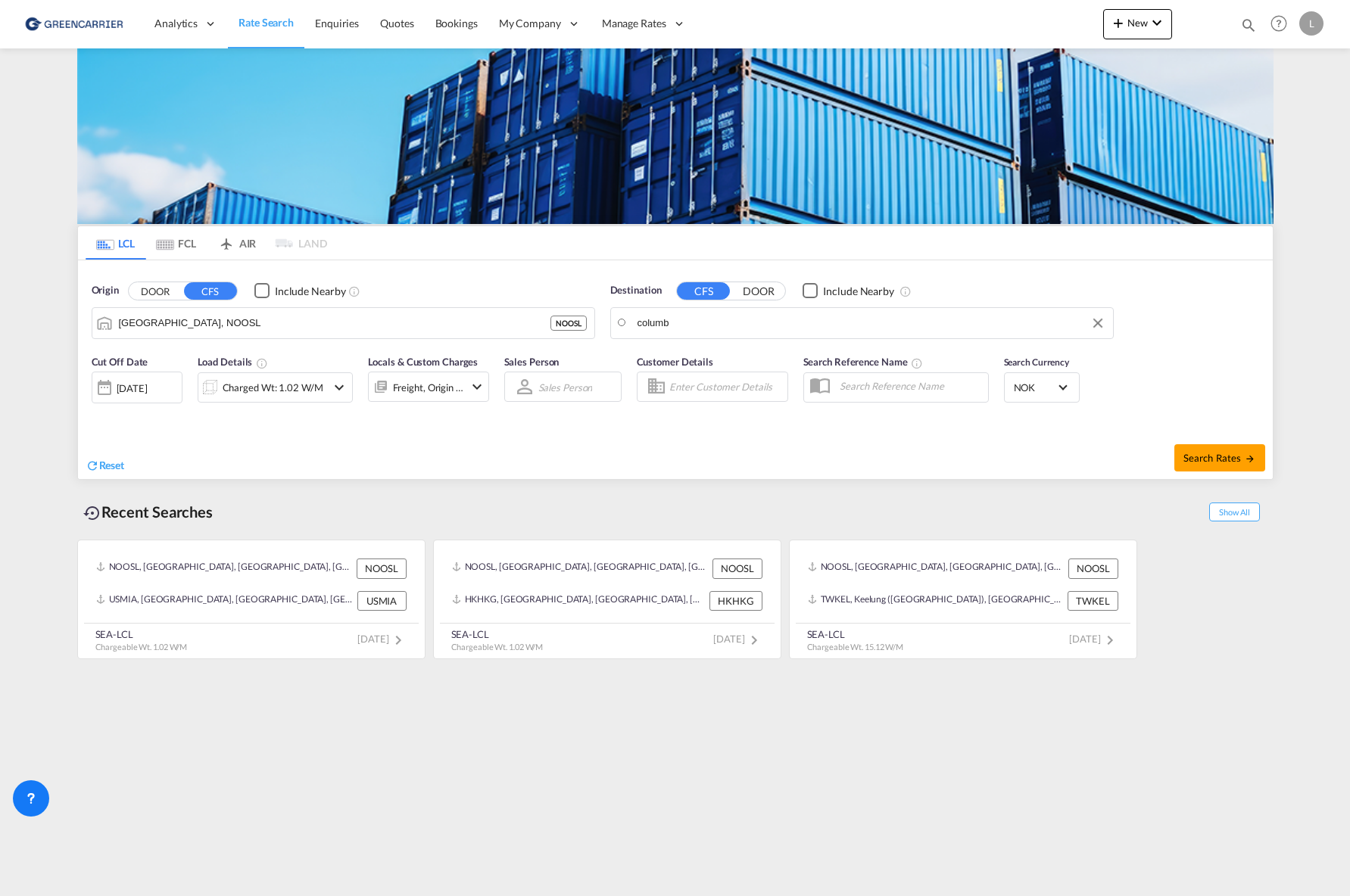
click at [712, 327] on body "Analytics Reports Dashboard Rate Search Enquiries Quotes Bookings" at bounding box center [675, 448] width 1350 height 896
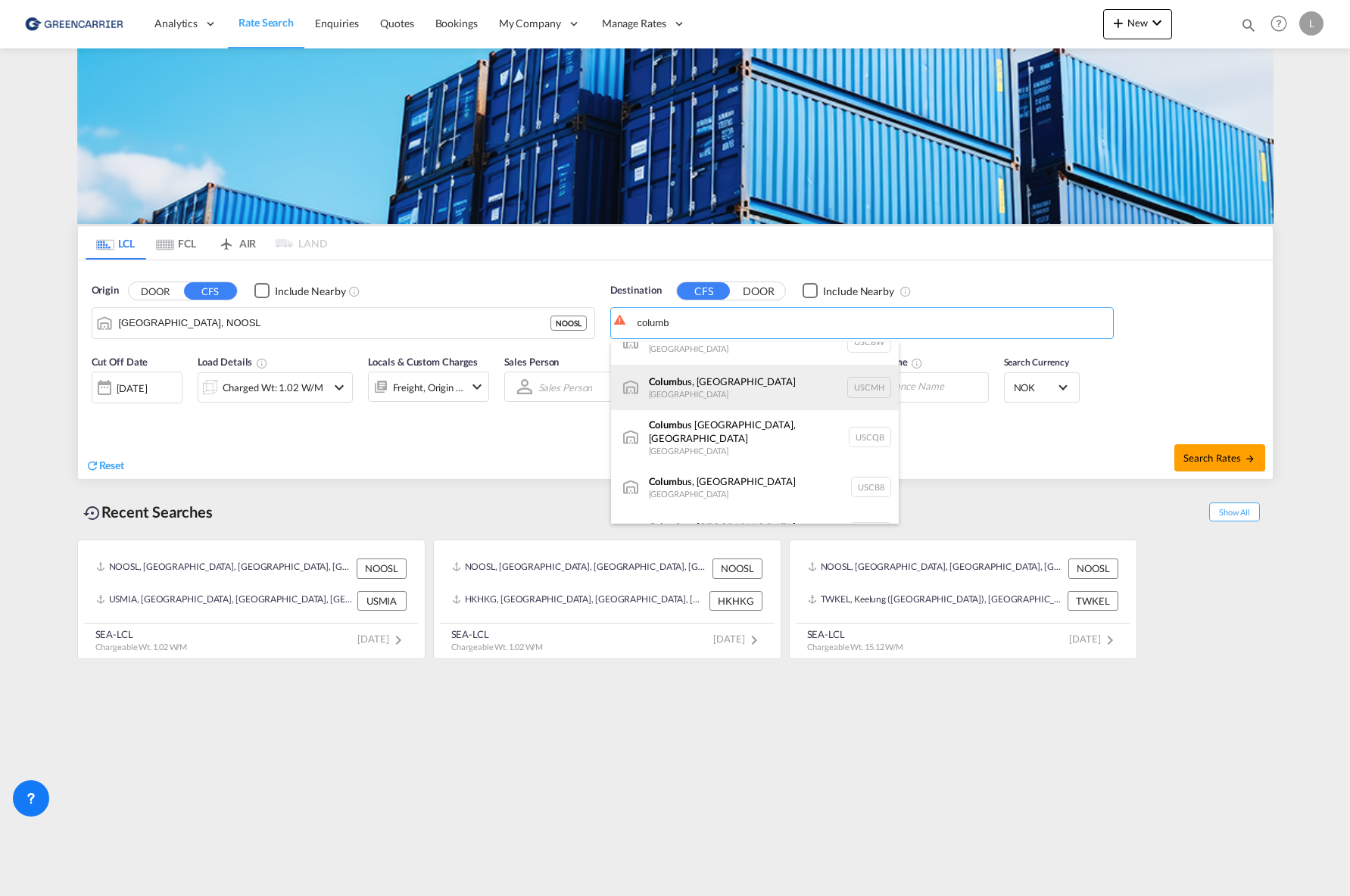
scroll to position [0, 0]
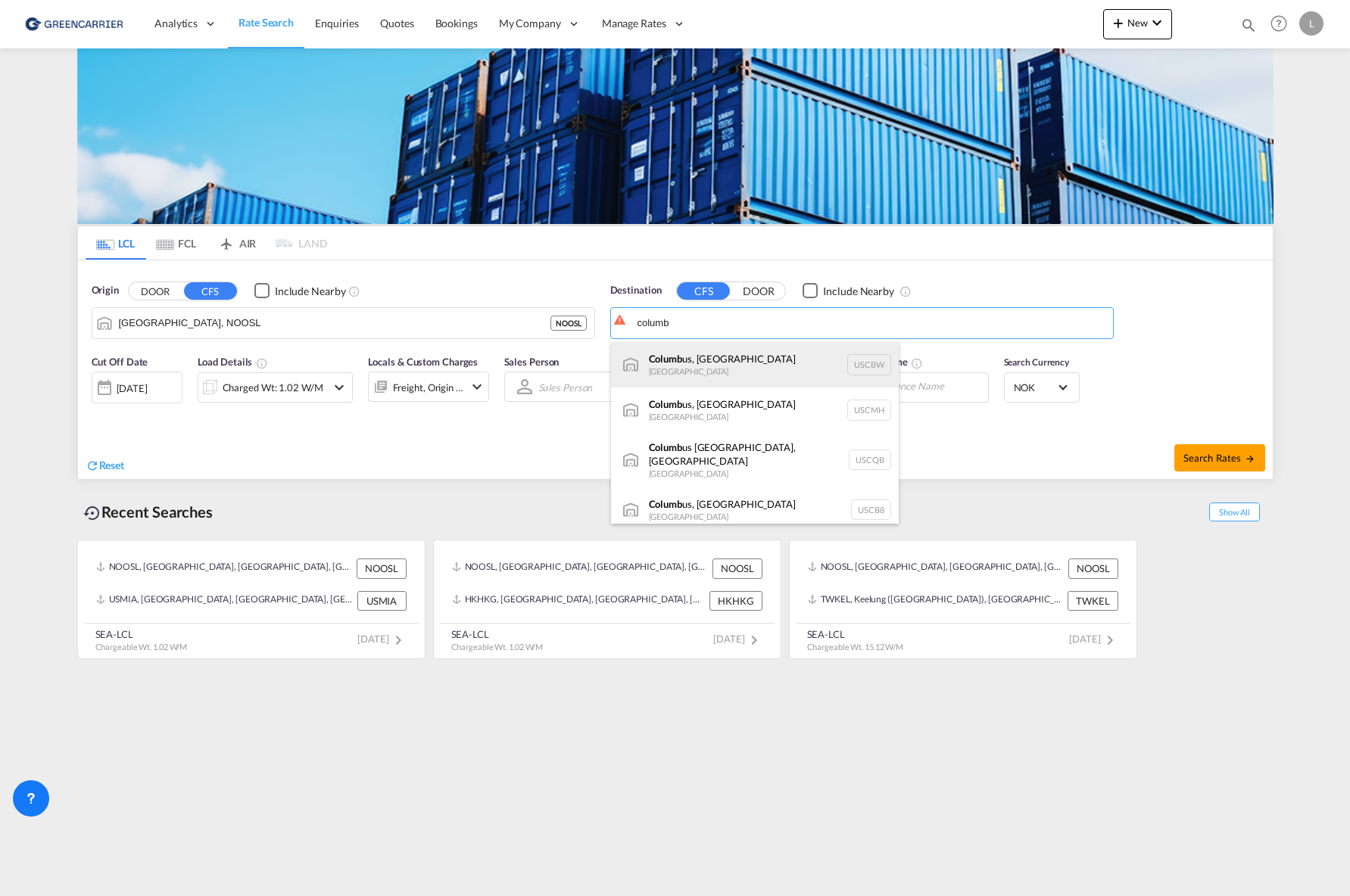
click at [730, 369] on div "Columb us, WI United States USCBW" at bounding box center [755, 365] width 288 height 45
type input "Columbus, WI, USCBW"
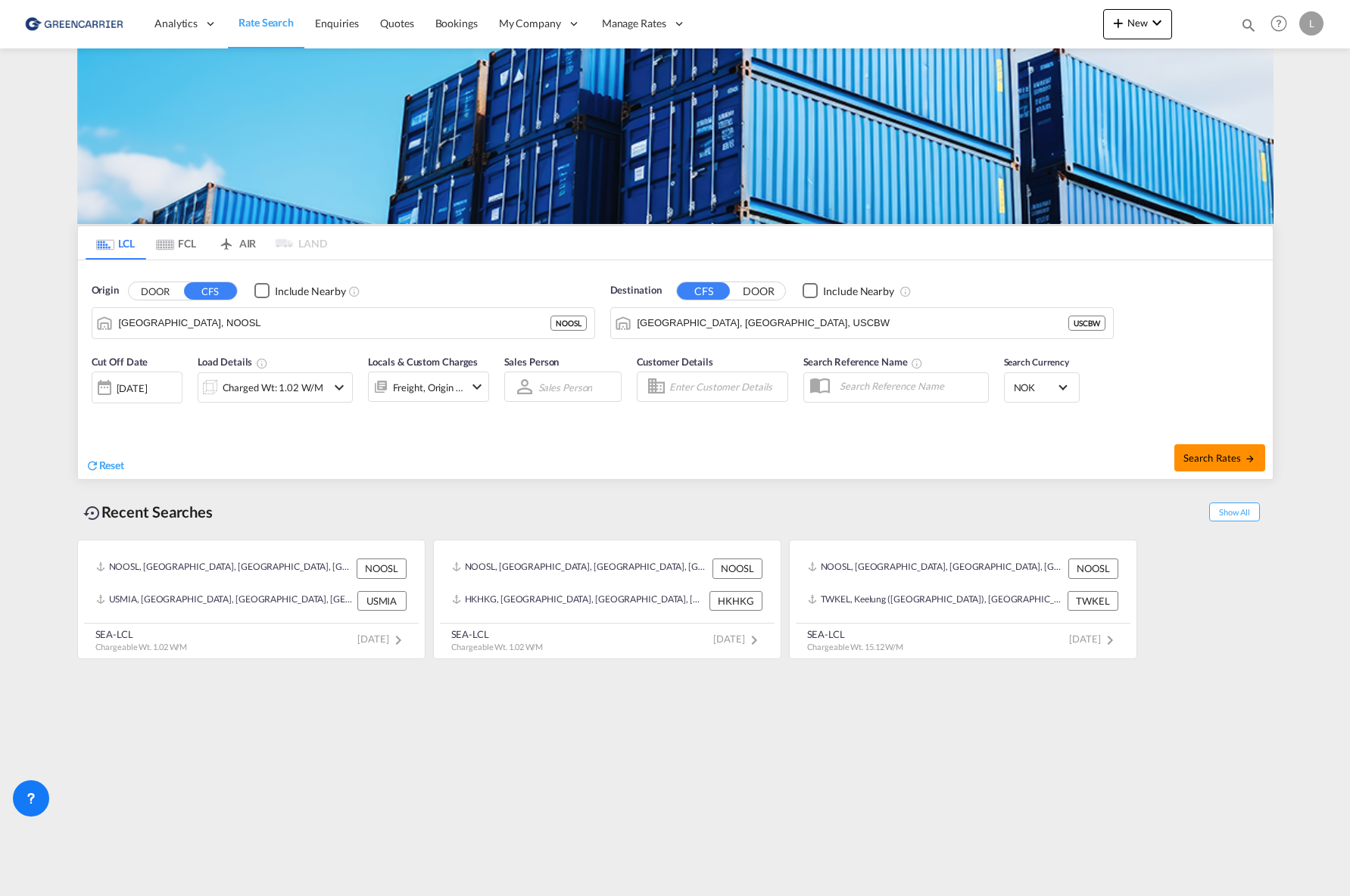
click at [1217, 457] on span "Search Rates" at bounding box center [1220, 458] width 73 height 12
type input "NOOSL to USCBW / 29 Sep 2025"
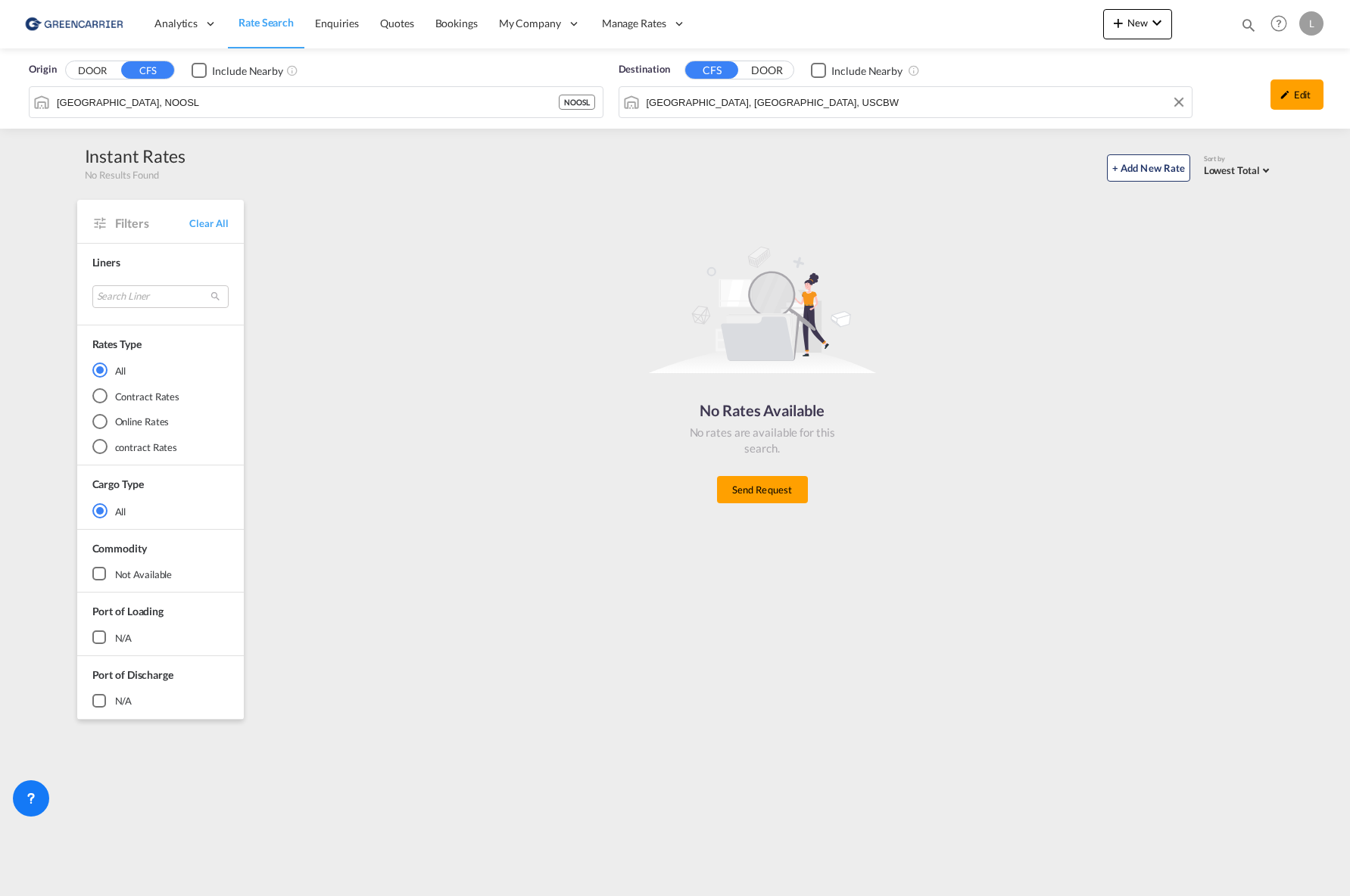
click at [785, 98] on input "Columbus, WI, USCBW" at bounding box center [916, 101] width 539 height 23
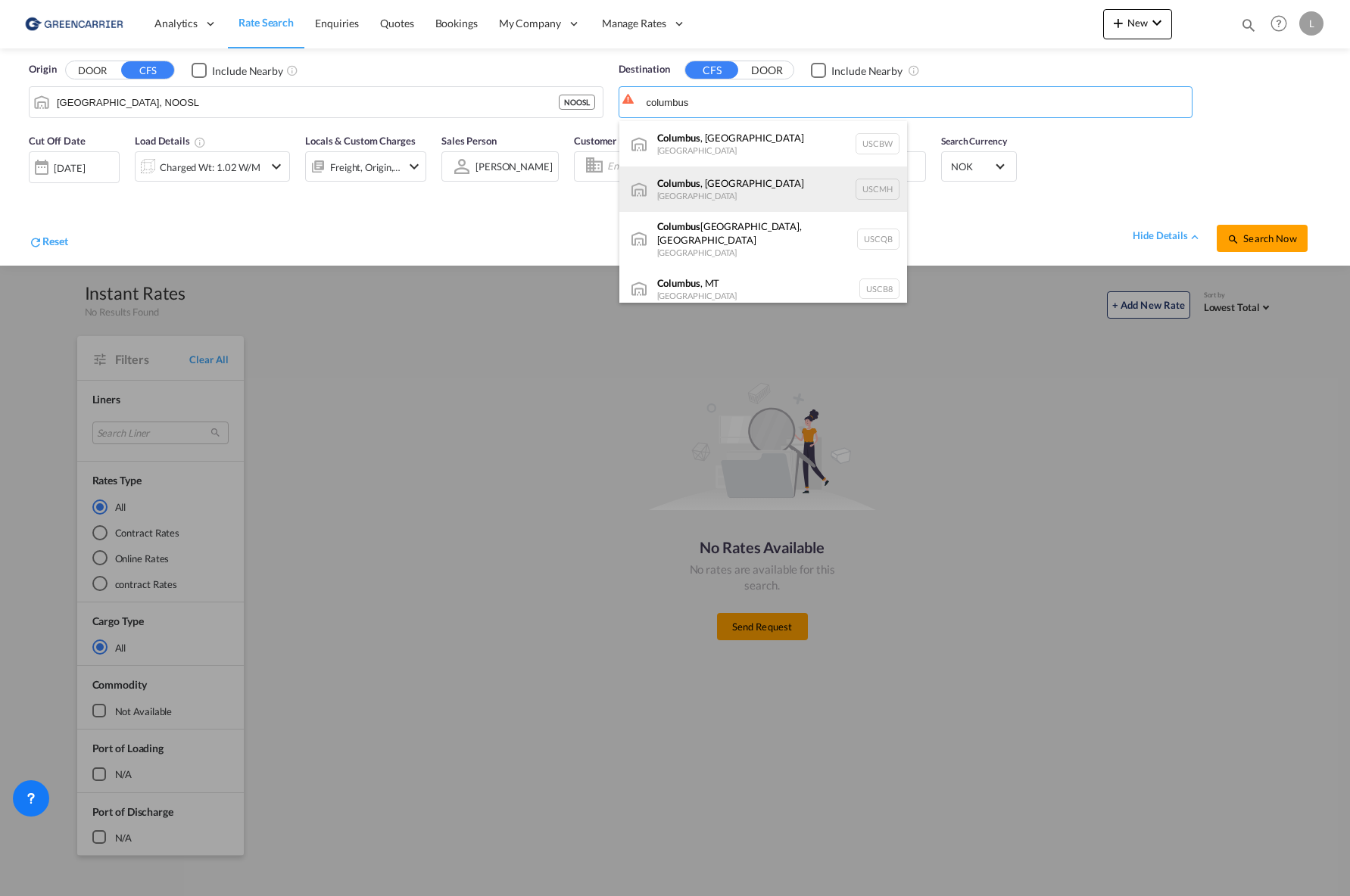
click at [778, 188] on div "Columbus , OH United States USCMH" at bounding box center [763, 189] width 288 height 45
type input "Columbus, OH, USCMH"
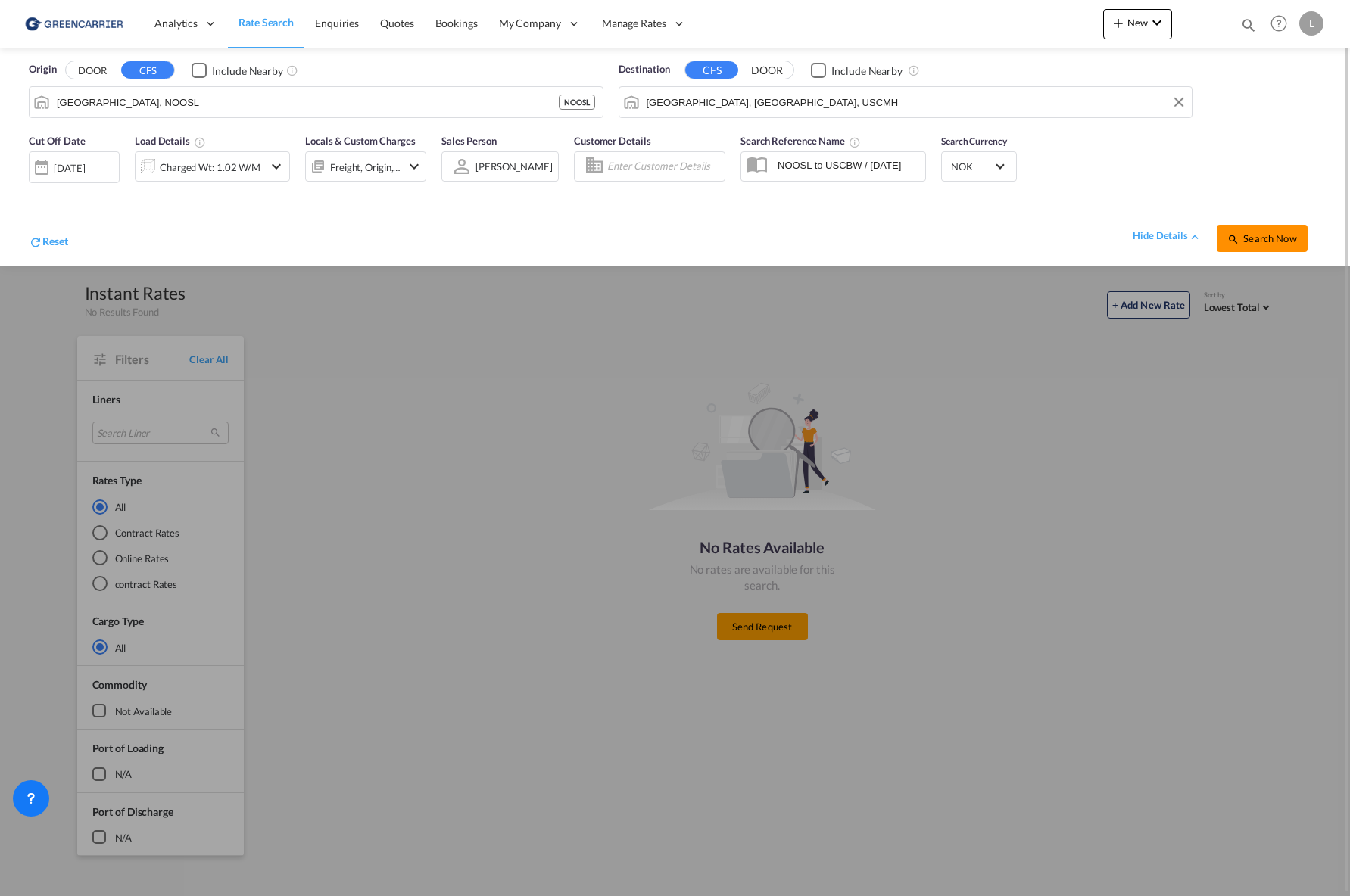
click at [1273, 233] on span "Search Now" at bounding box center [1261, 238] width 69 height 12
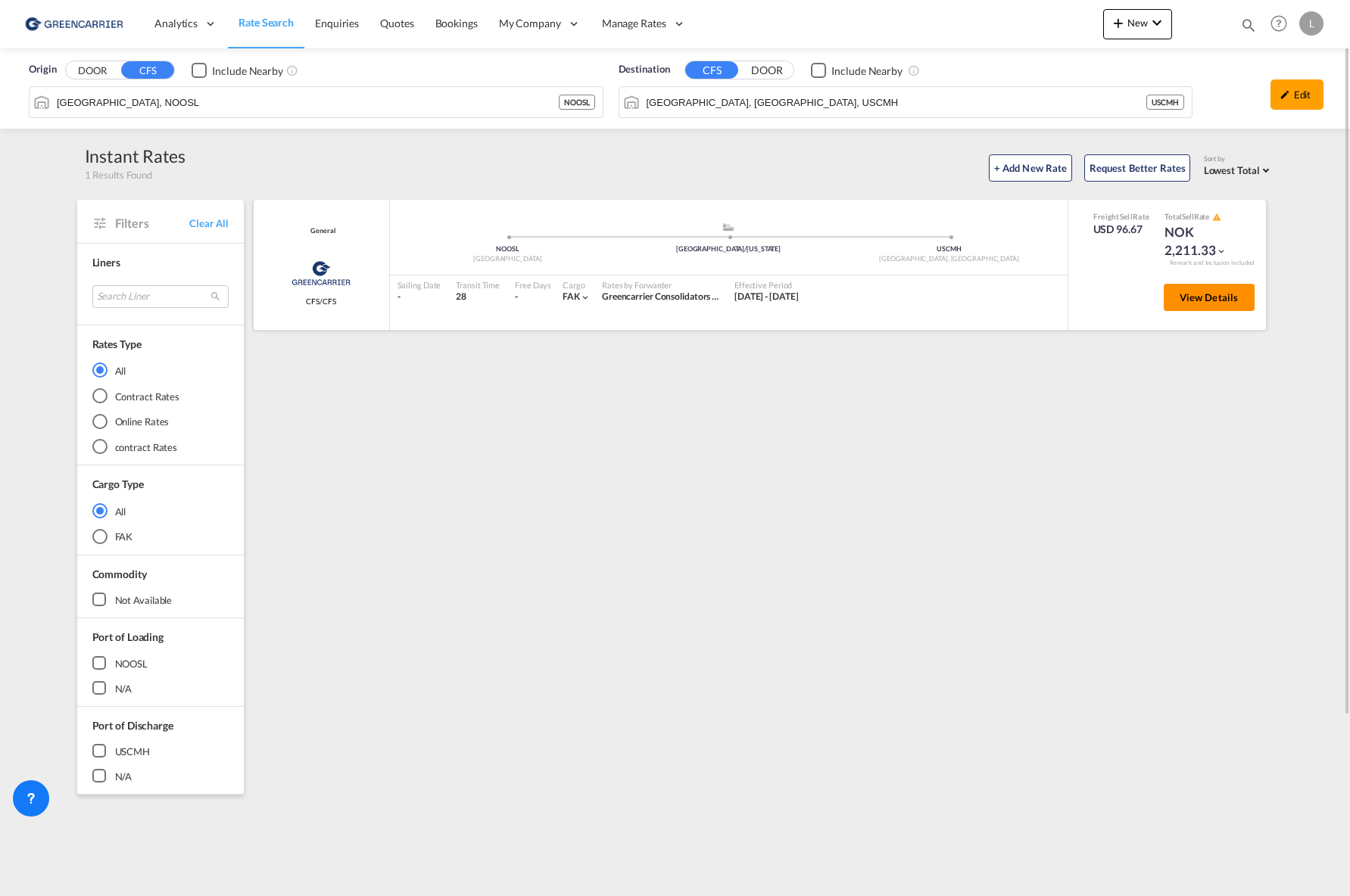
click at [1196, 300] on span "View Details" at bounding box center [1209, 297] width 59 height 12
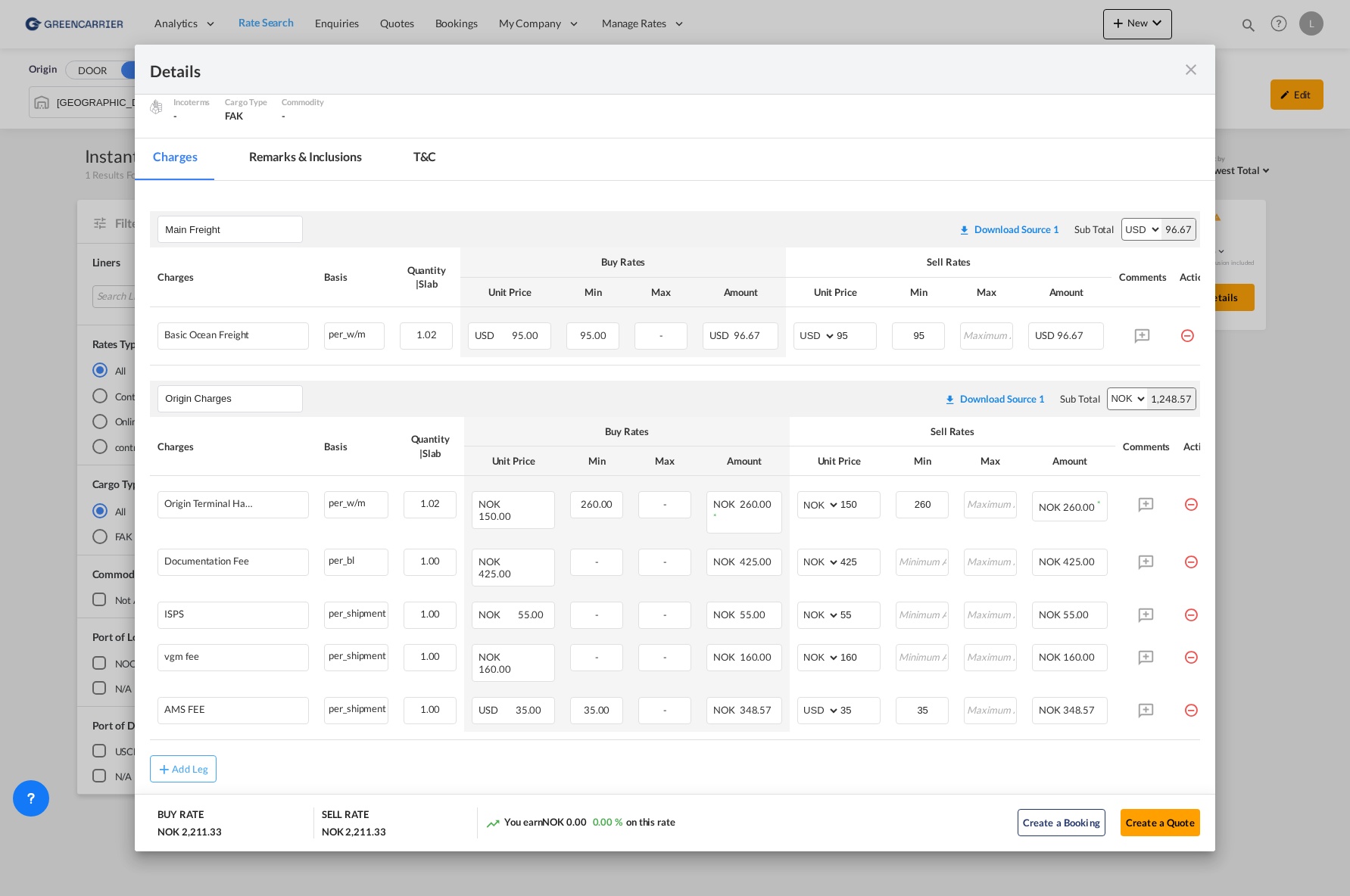
scroll to position [165, 0]
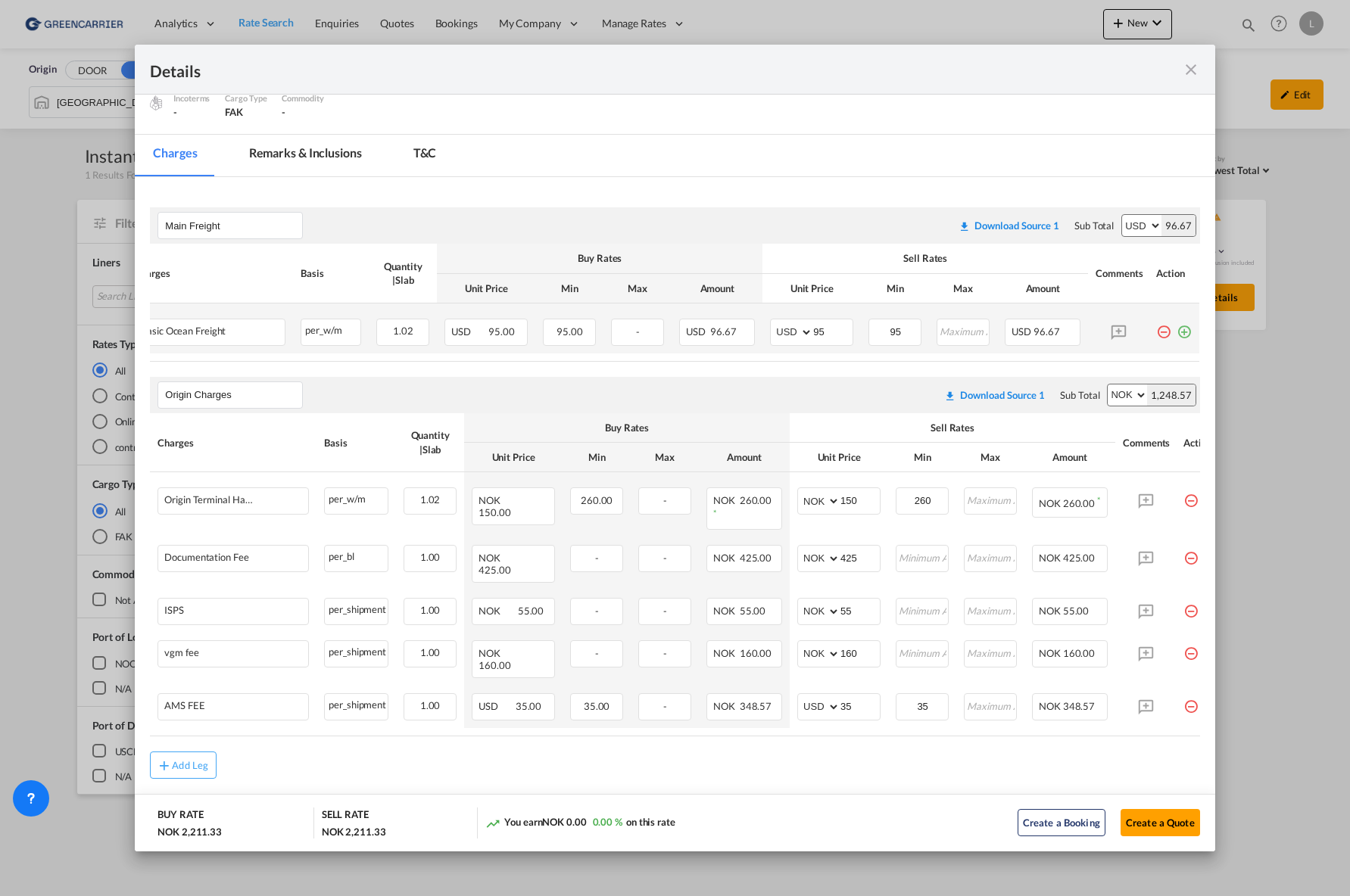
click at [1177, 334] on md-icon "icon-plus-circle-outline green-400-fg" at bounding box center [1184, 326] width 15 height 15
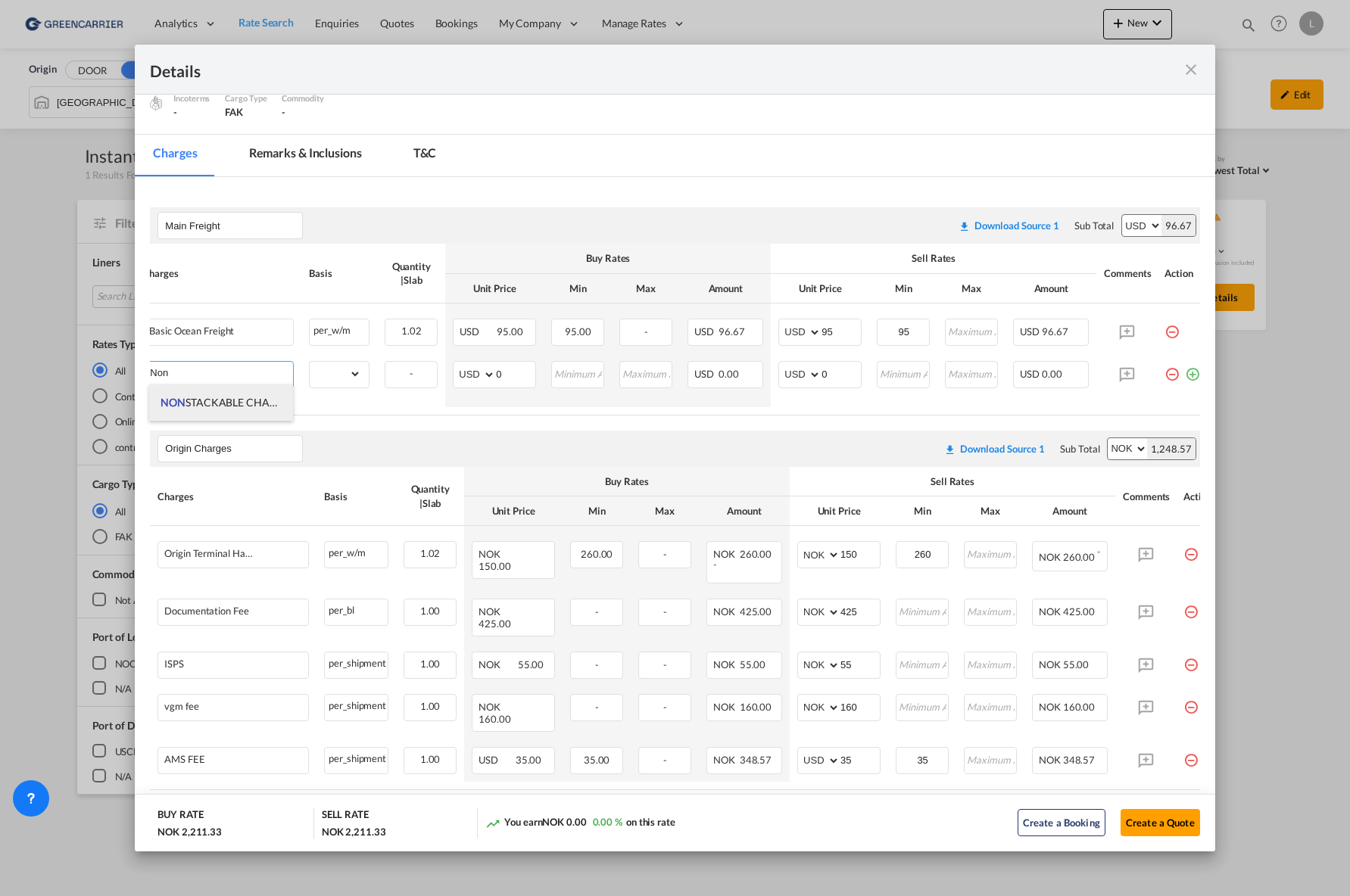
click at [236, 408] on span "NON STACKABLE CHARGES" at bounding box center [227, 402] width 134 height 13
type input "NON STACKABLE CHARGES"
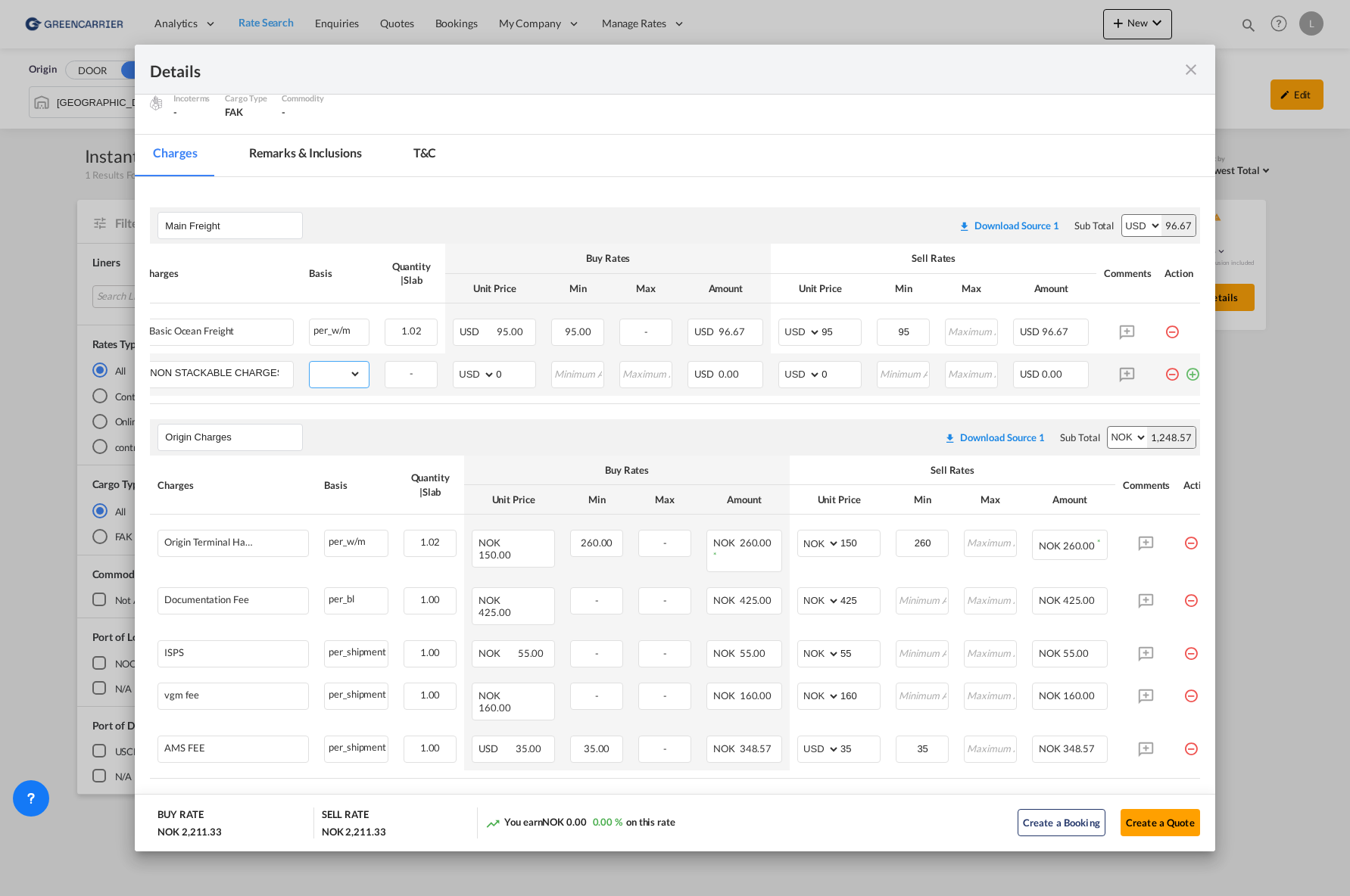
click at [336, 370] on select "gross_weight volumetric_weight per_shipment per_bl per_km per_hawb per_kg flat …" at bounding box center [335, 374] width 51 height 25
select select "per_shipment"
click at [309, 362] on select "gross_weight volumetric_weight per_shipment per_bl per_km per_hawb per_kg flat …" at bounding box center [335, 374] width 51 height 25
click at [499, 377] on input "0" at bounding box center [516, 373] width 39 height 23
drag, startPoint x: 475, startPoint y: 371, endPoint x: 418, endPoint y: 350, distance: 60.7
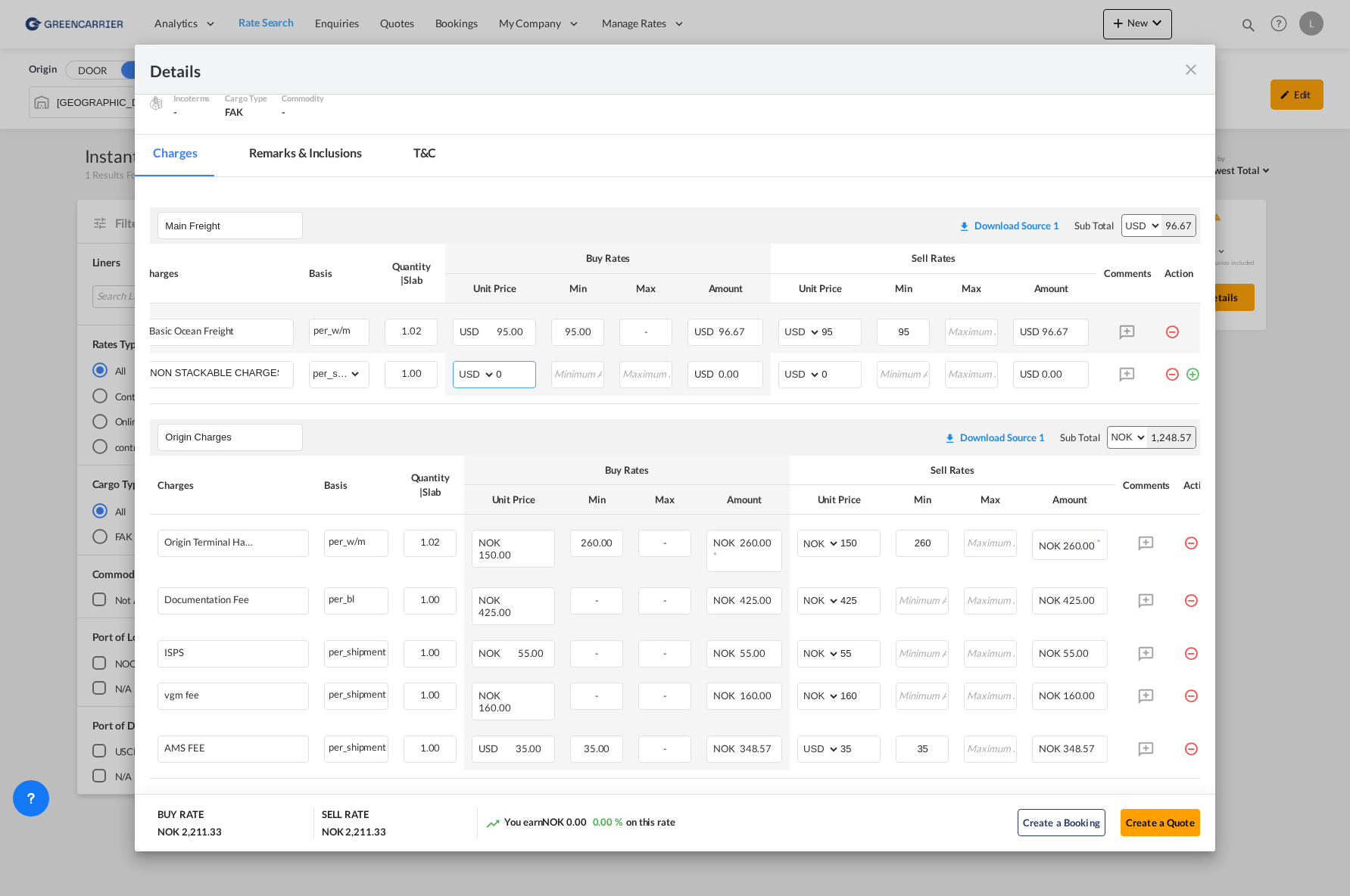
click at [418, 350] on tbody "Basic Ocean Freight Please Enter Already Exists per_w/m per_w/m can not applied…" at bounding box center [672, 350] width 1073 height 93
drag, startPoint x: 831, startPoint y: 366, endPoint x: 764, endPoint y: 364, distance: 67.0
click at [764, 365] on tr "NON STACKABLE CHARGES Please Enter Already Exists gross_weight volumetric_weigh…" at bounding box center [672, 374] width 1073 height 42
type input "1"
type input "75"
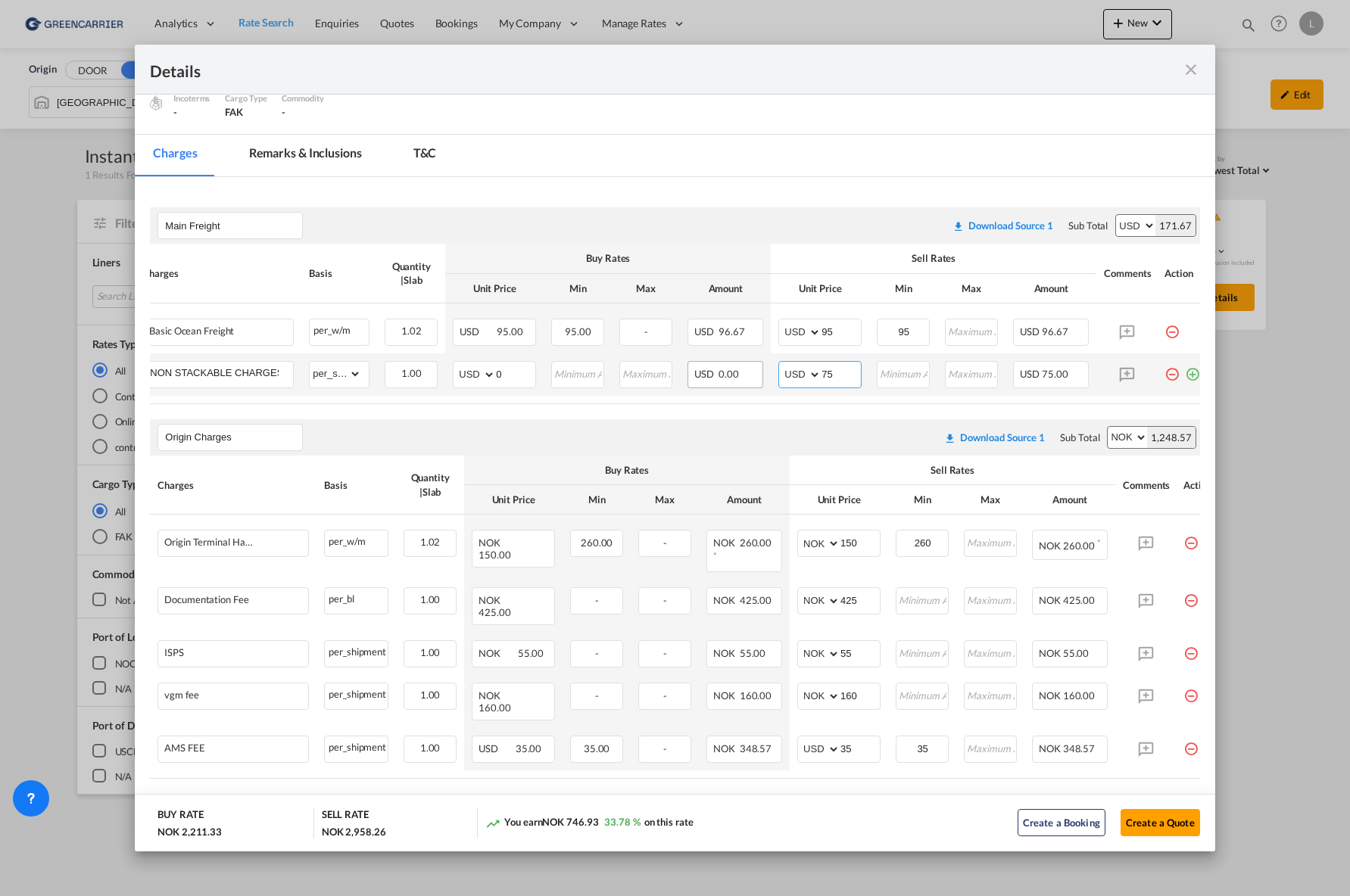
drag, startPoint x: 839, startPoint y: 369, endPoint x: 739, endPoint y: 367, distance: 100.0
click at [739, 368] on tr "NON STACKABLE CHARGES Please Enter Already Exists gross_weight volumetric_weigh…" at bounding box center [672, 374] width 1073 height 42
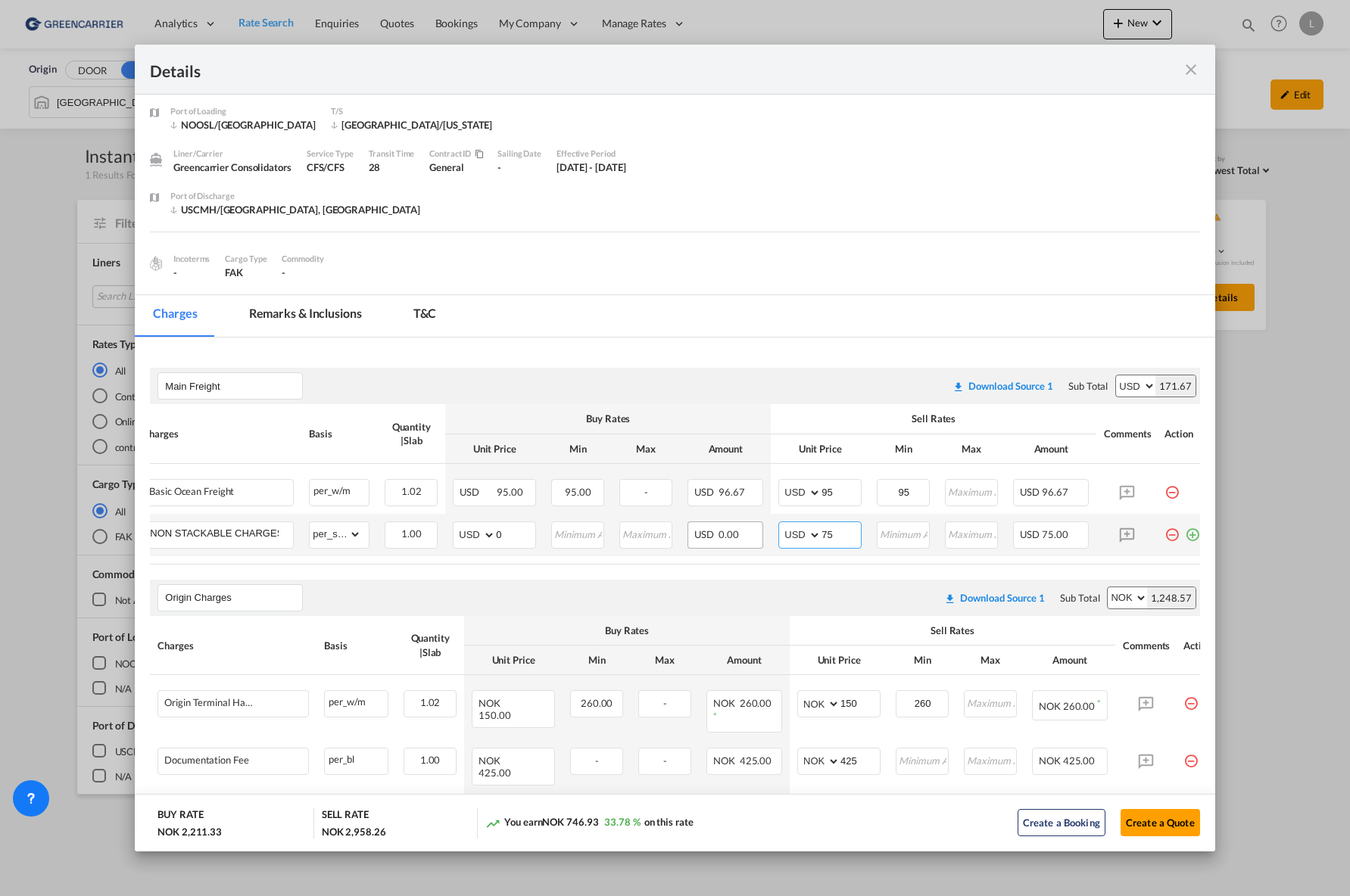
scroll to position [0, 0]
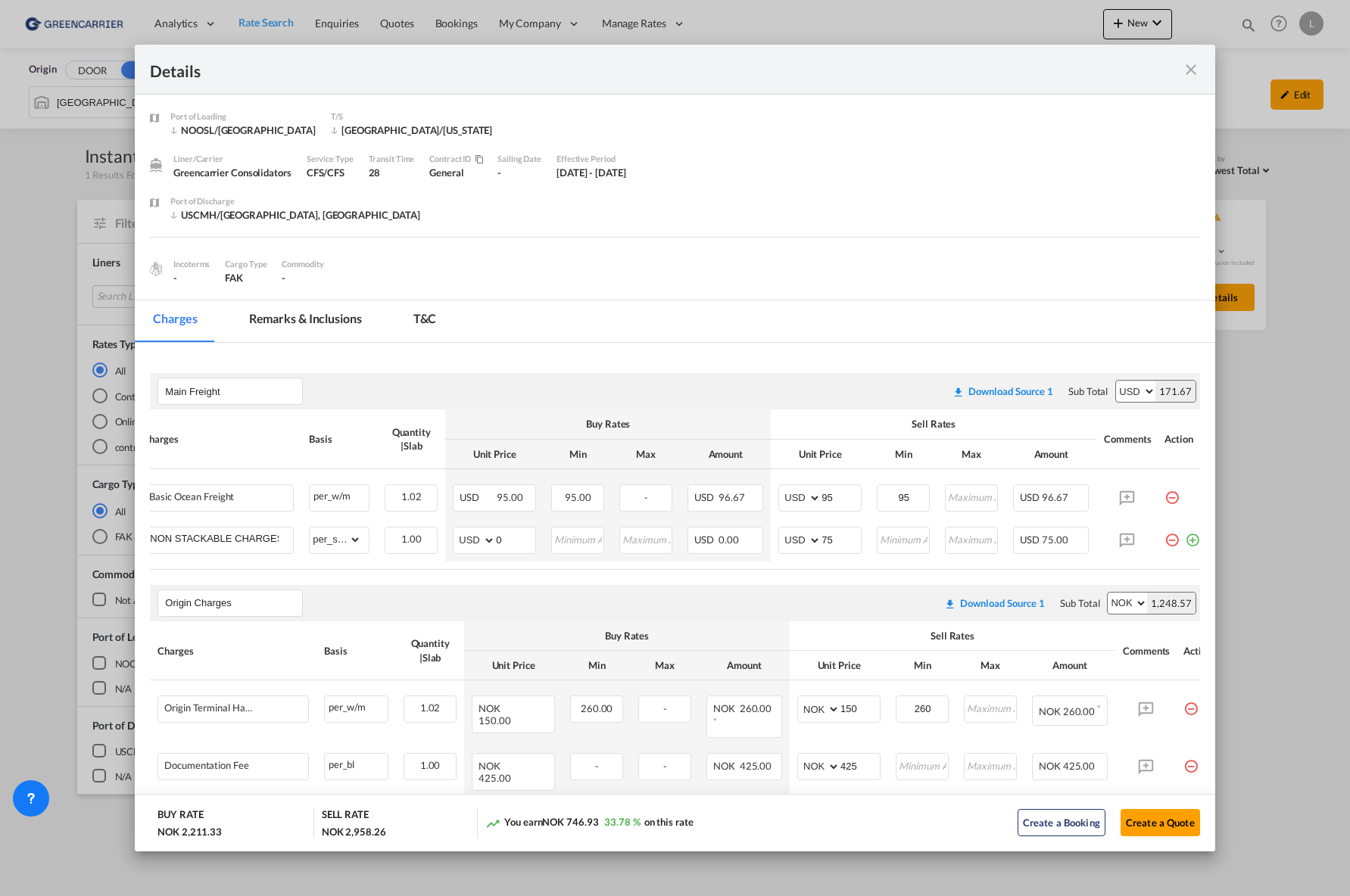
click at [1193, 61] on md-icon "icon-close fg-AAA8AD m-0 cursor" at bounding box center [1190, 70] width 18 height 18
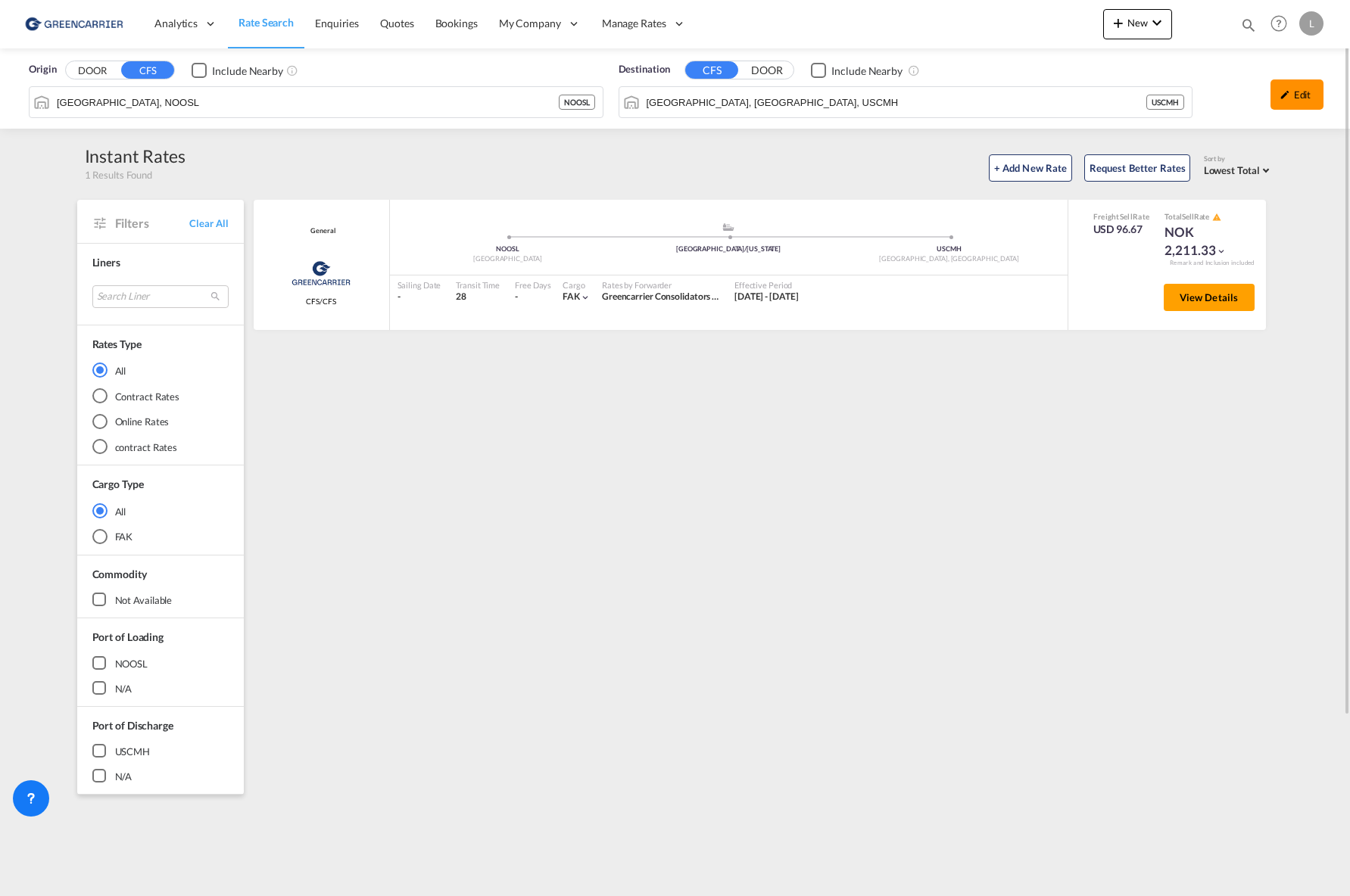
click at [1285, 94] on md-icon "icon-pencil" at bounding box center [1284, 95] width 11 height 11
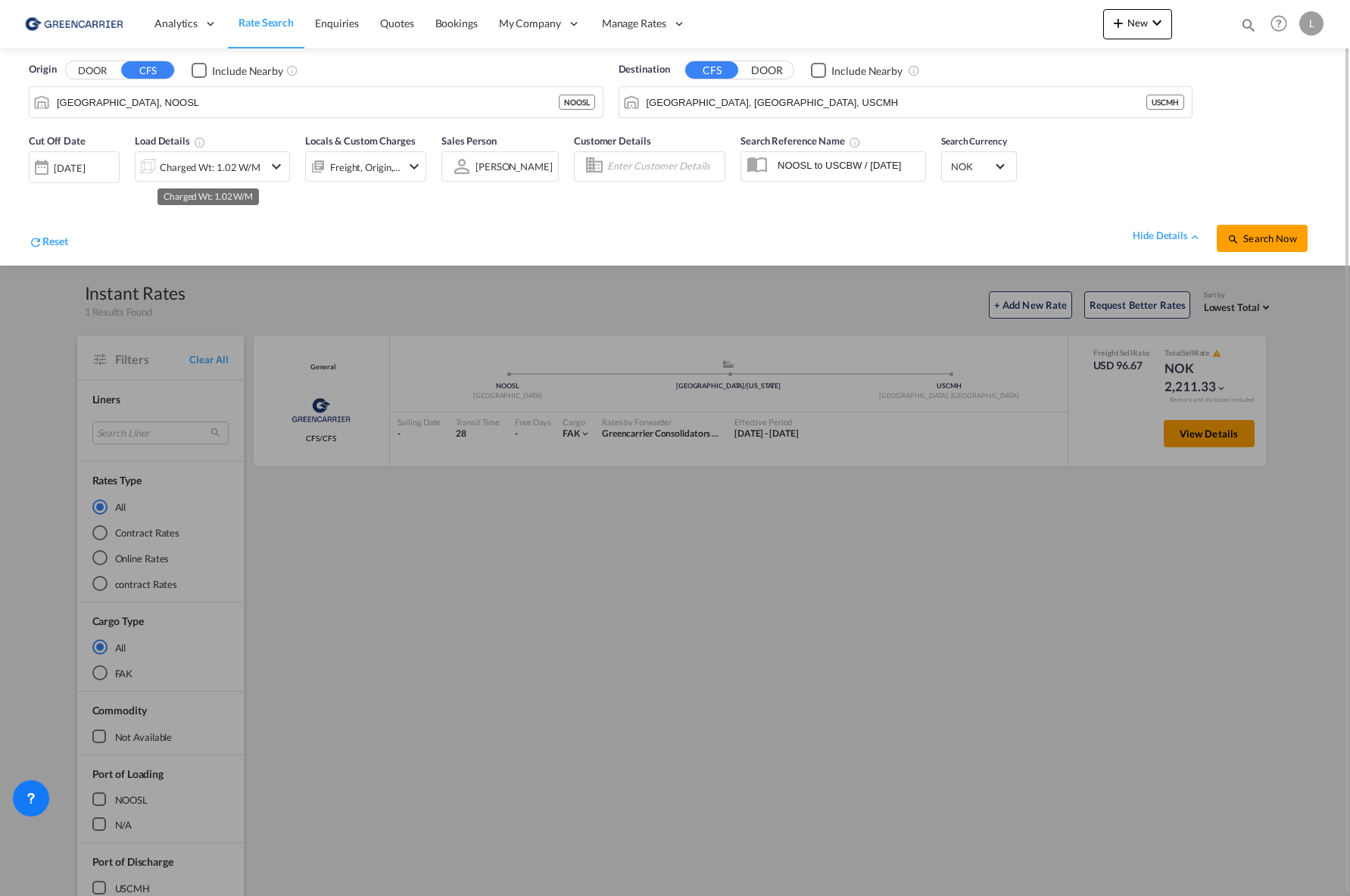
click at [231, 164] on div "Charged Wt: 1.02 W/M" at bounding box center [210, 167] width 100 height 22
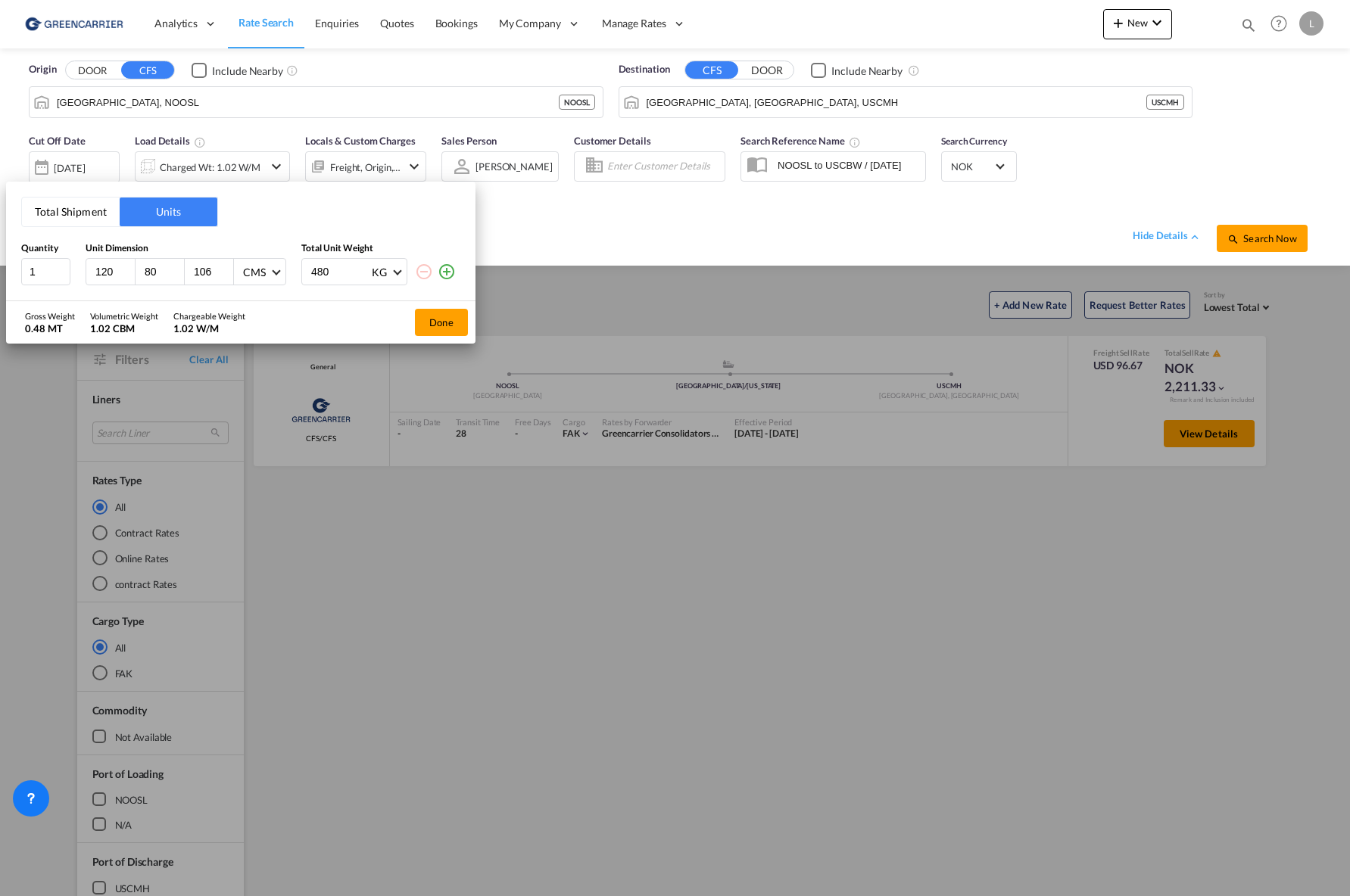
click at [91, 218] on button "Total Shipment" at bounding box center [70, 212] width 97 height 29
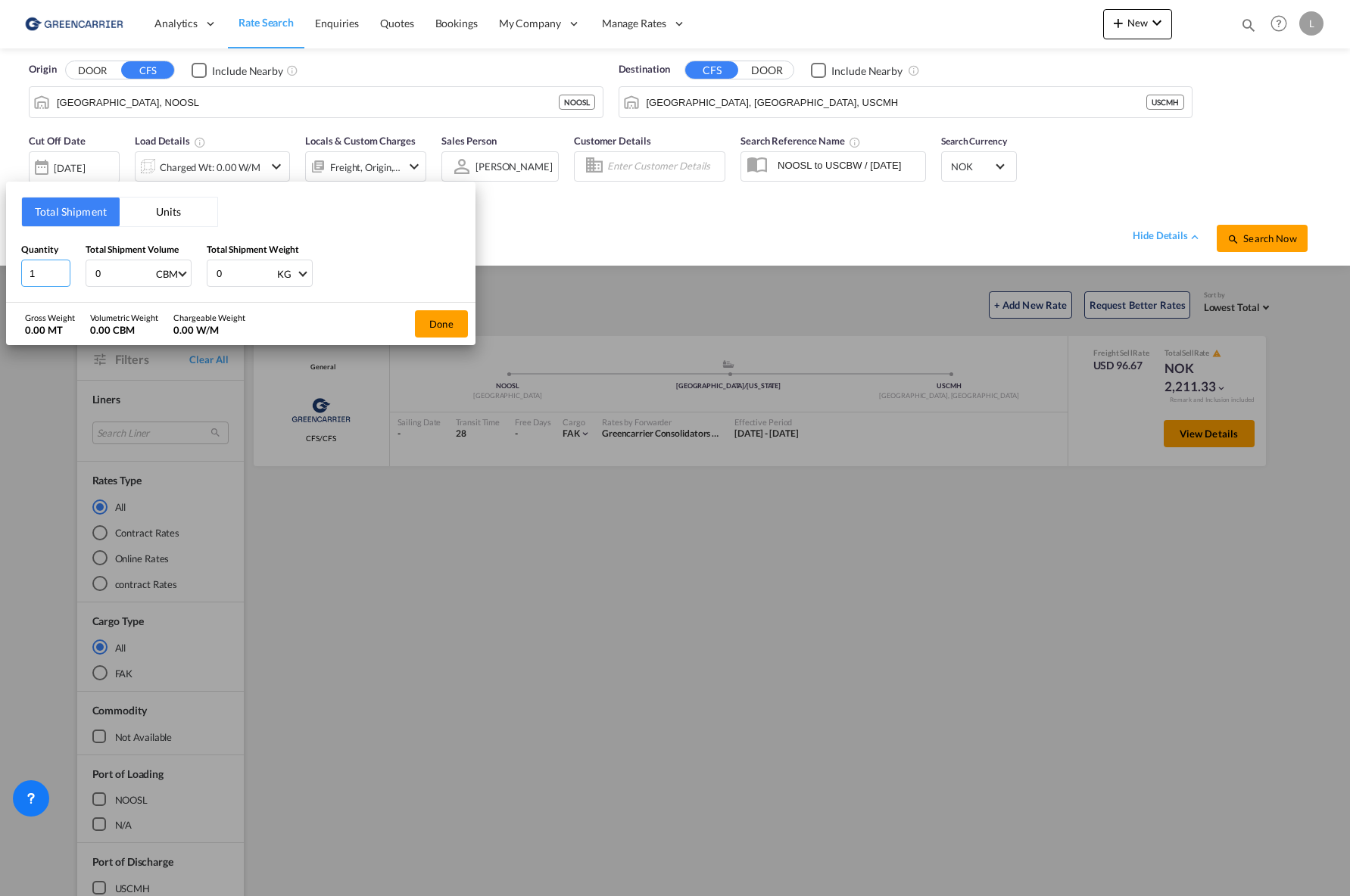
click at [22, 277] on input "1" at bounding box center [46, 274] width 49 height 28
click at [149, 213] on button "Units" at bounding box center [167, 212] width 97 height 29
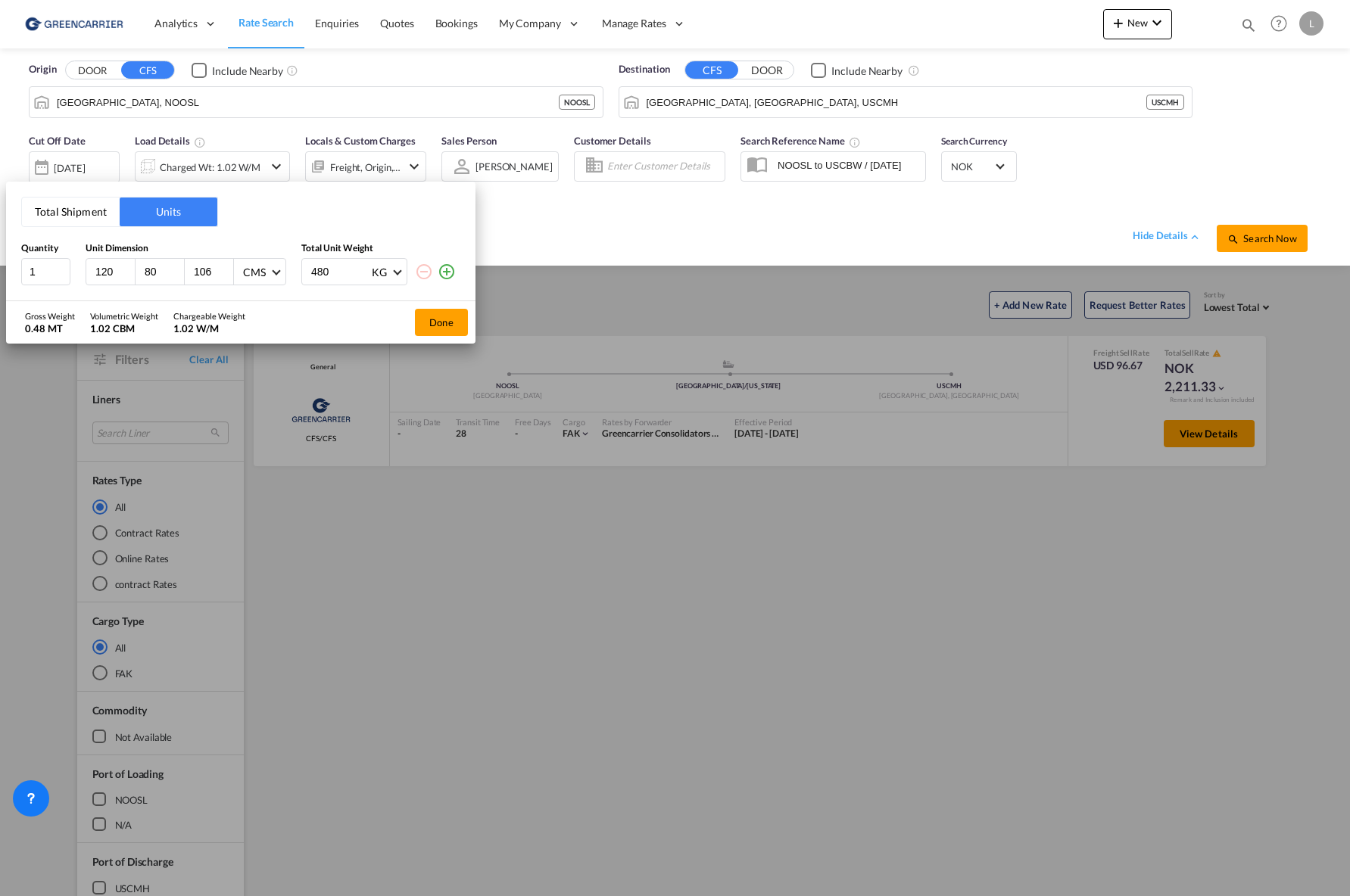
click at [451, 276] on md-icon "icon-plus-circle-outline" at bounding box center [446, 272] width 18 height 18
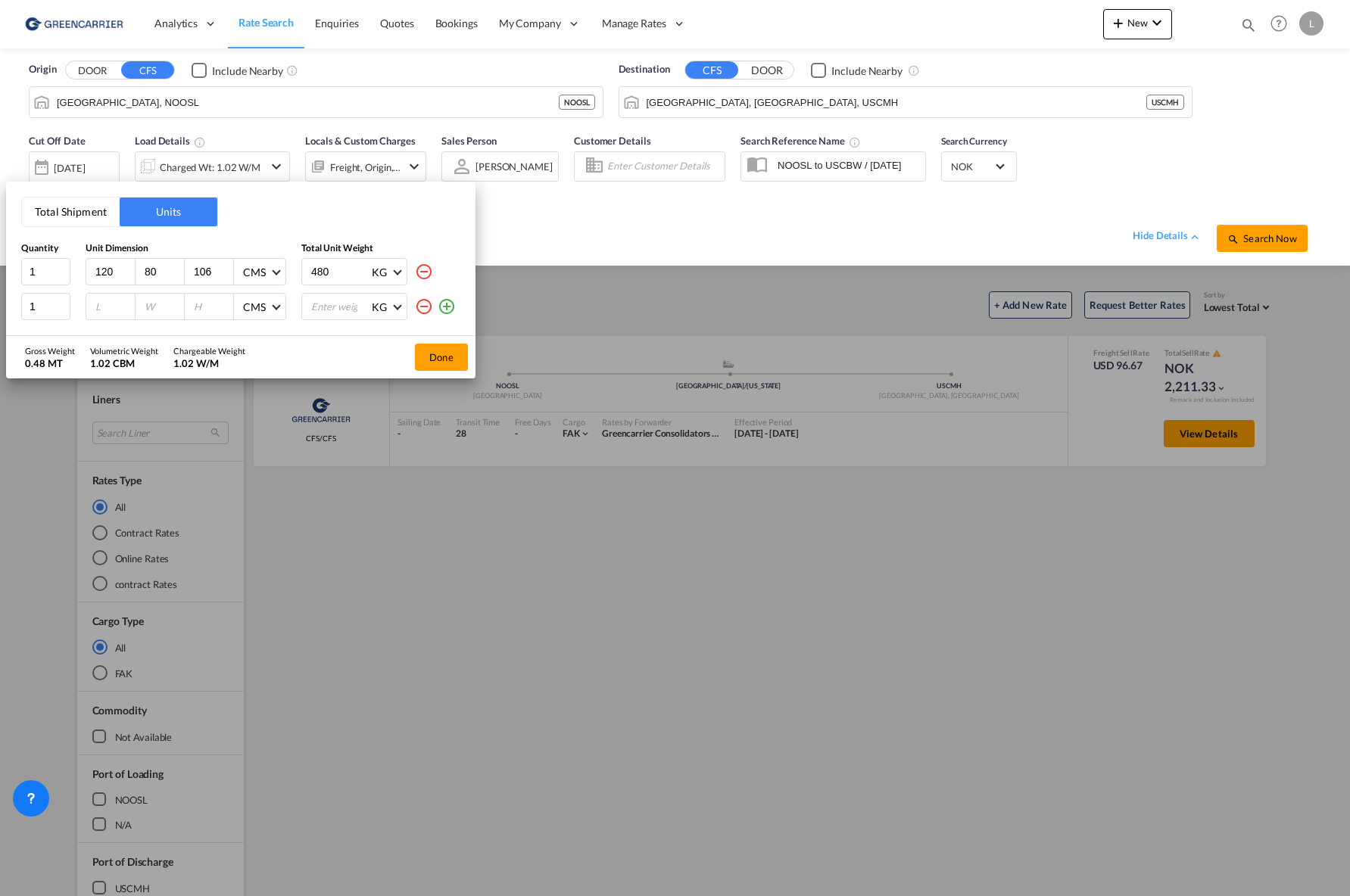
click at [96, 307] on input "number" at bounding box center [114, 306] width 41 height 14
type input "120"
drag, startPoint x: 114, startPoint y: 270, endPoint x: 44, endPoint y: 266, distance: 70.1
click at [44, 266] on div "1 120 80 106 CMS CMS Inches 480 KG KG LB" at bounding box center [241, 272] width 439 height 28
type input "120"
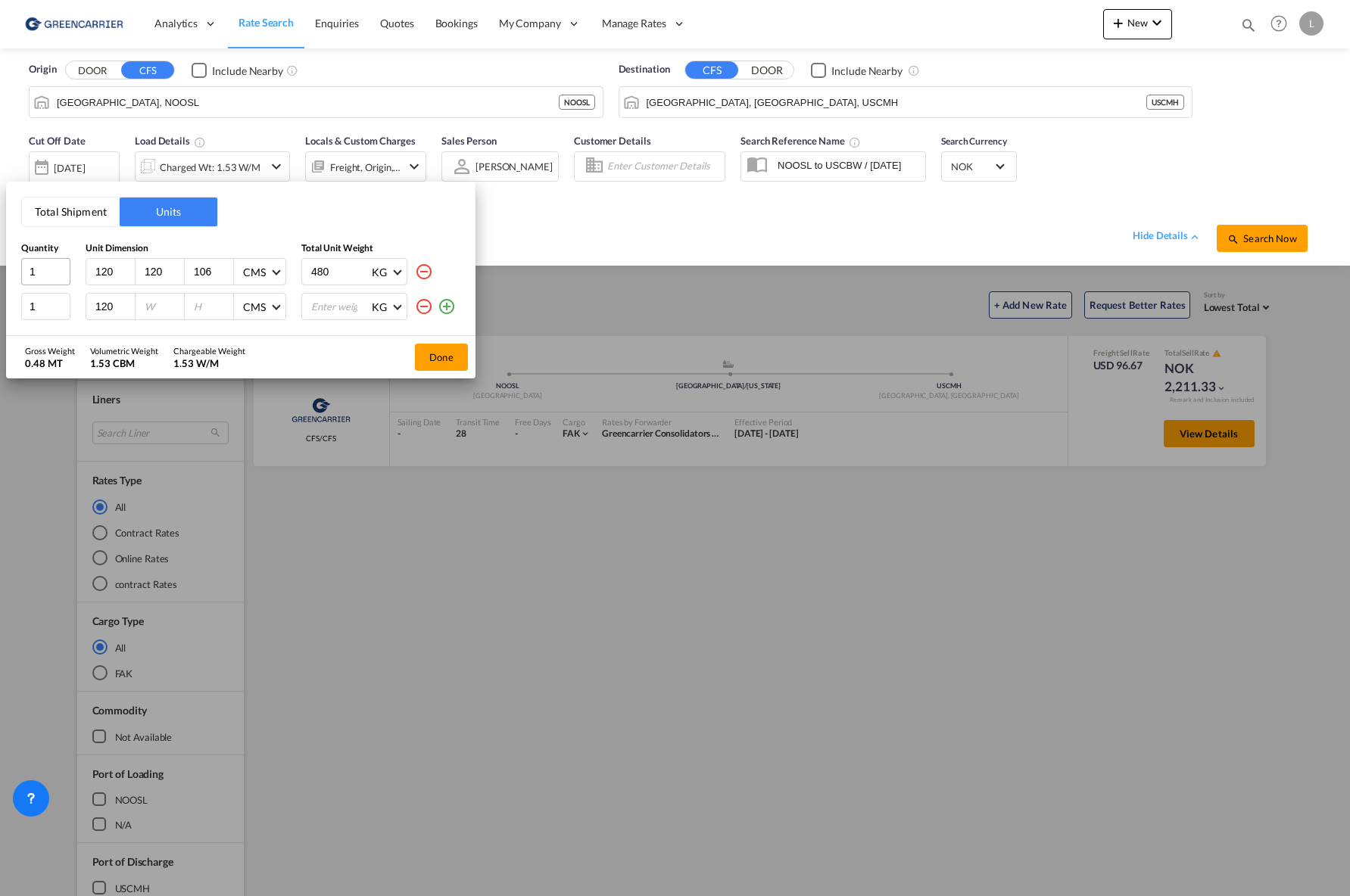
type input "120"
type input "55"
type input "1005"
click at [159, 309] on input "number" at bounding box center [163, 306] width 41 height 14
type input "120"
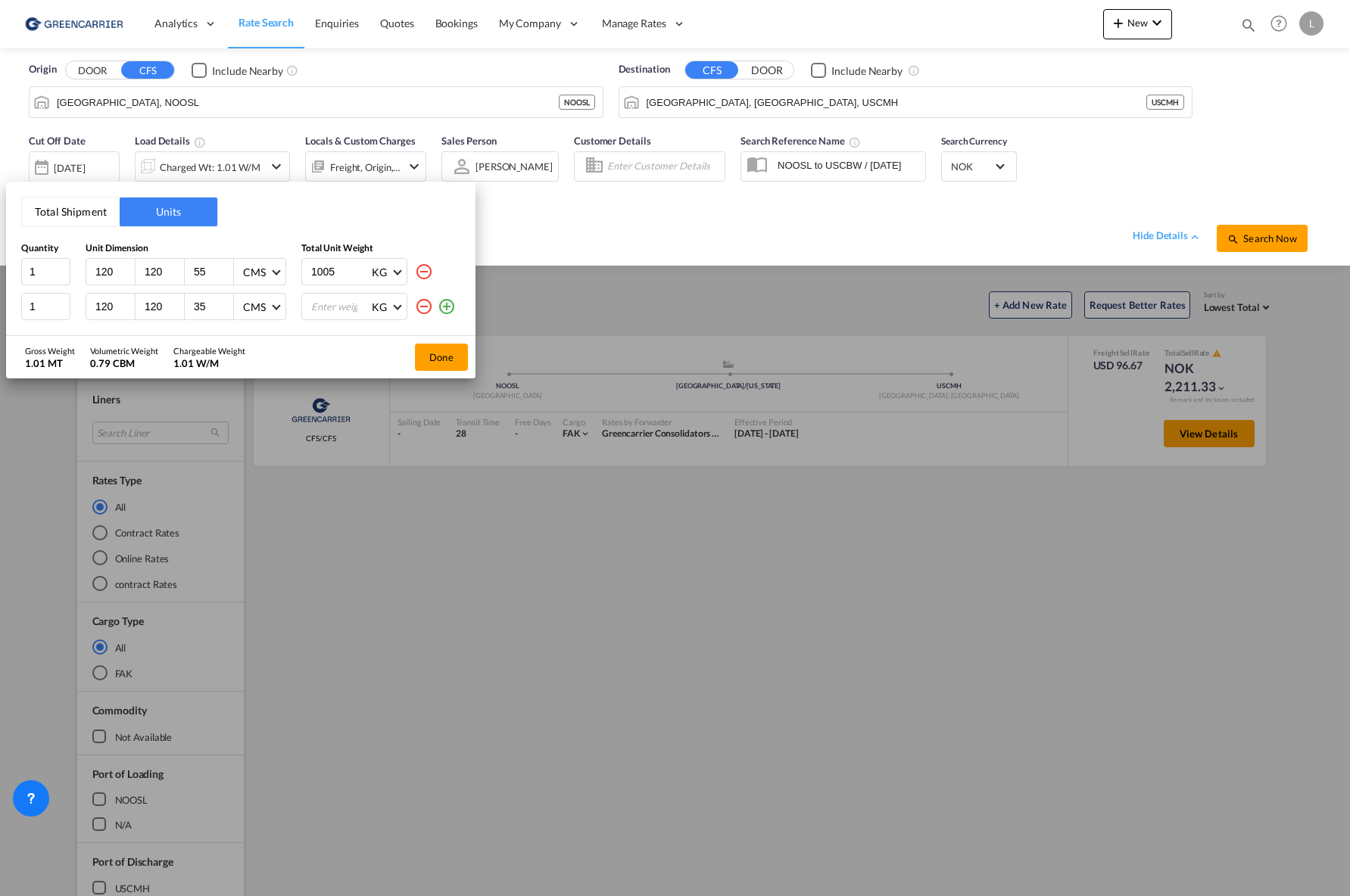
type input "35"
type input "500"
click at [443, 363] on button "Done" at bounding box center [441, 357] width 53 height 28
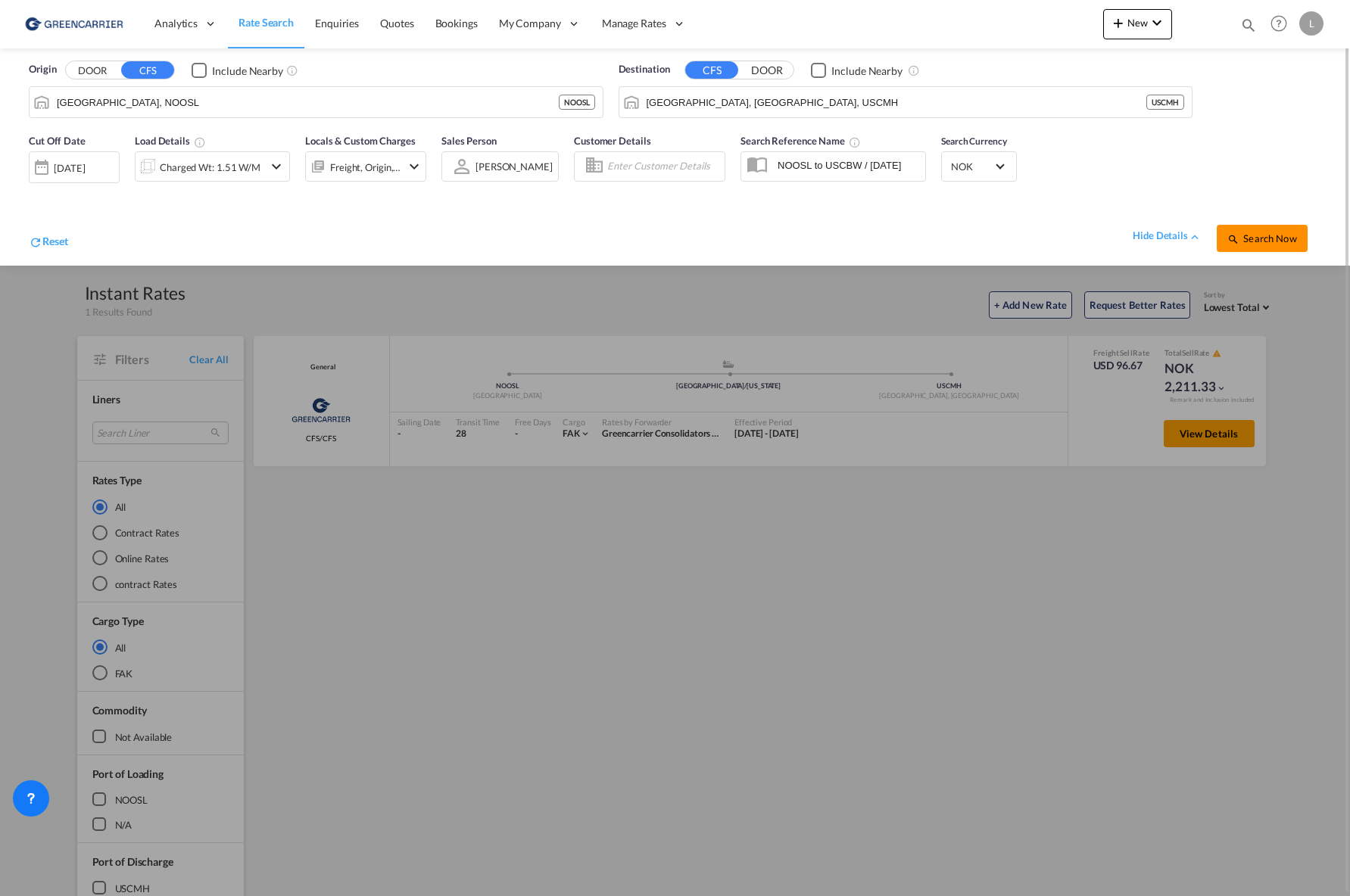
click at [1279, 237] on span "Search Now" at bounding box center [1261, 238] width 69 height 12
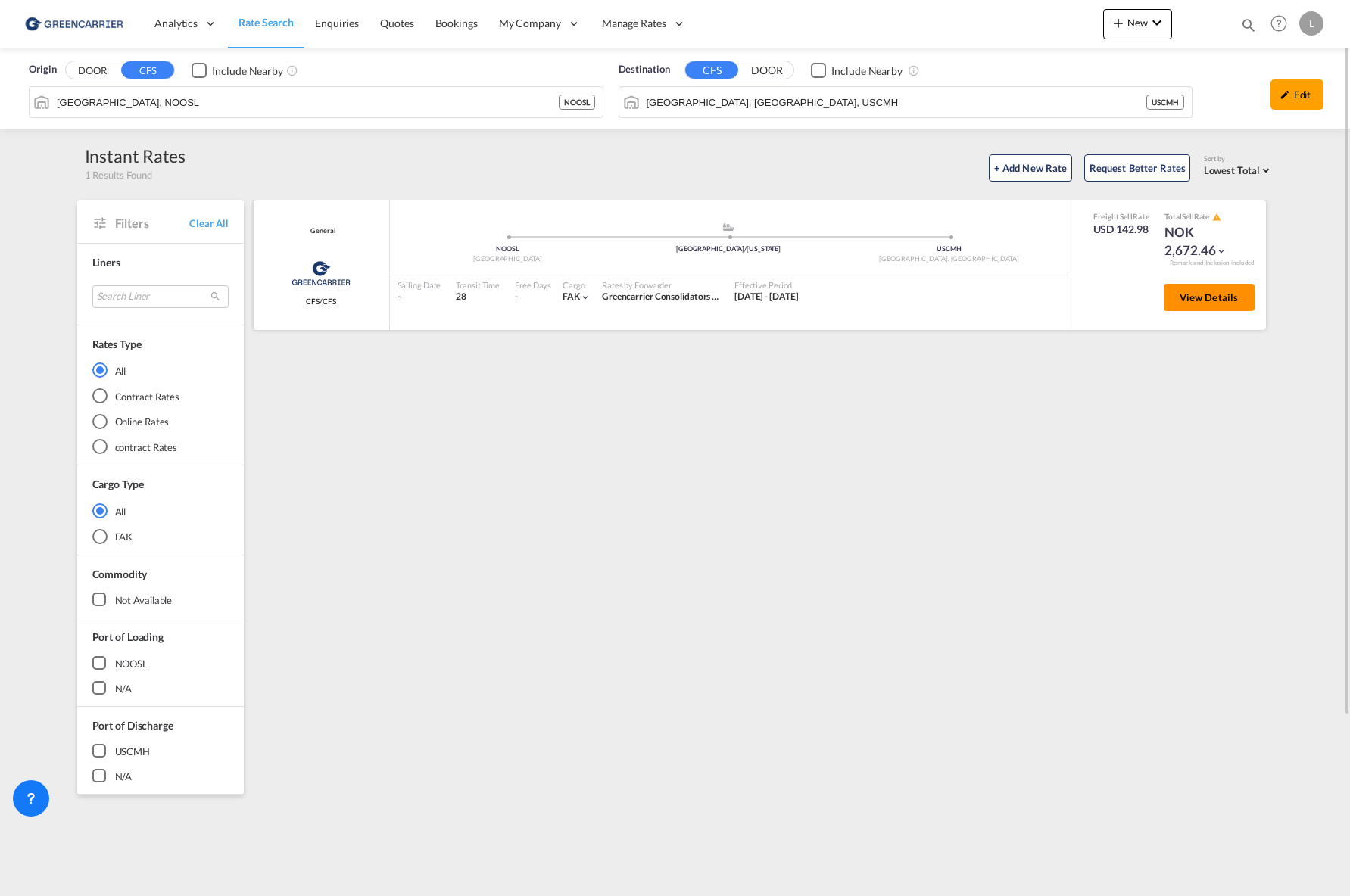
click at [1203, 297] on span "View Details" at bounding box center [1209, 297] width 59 height 12
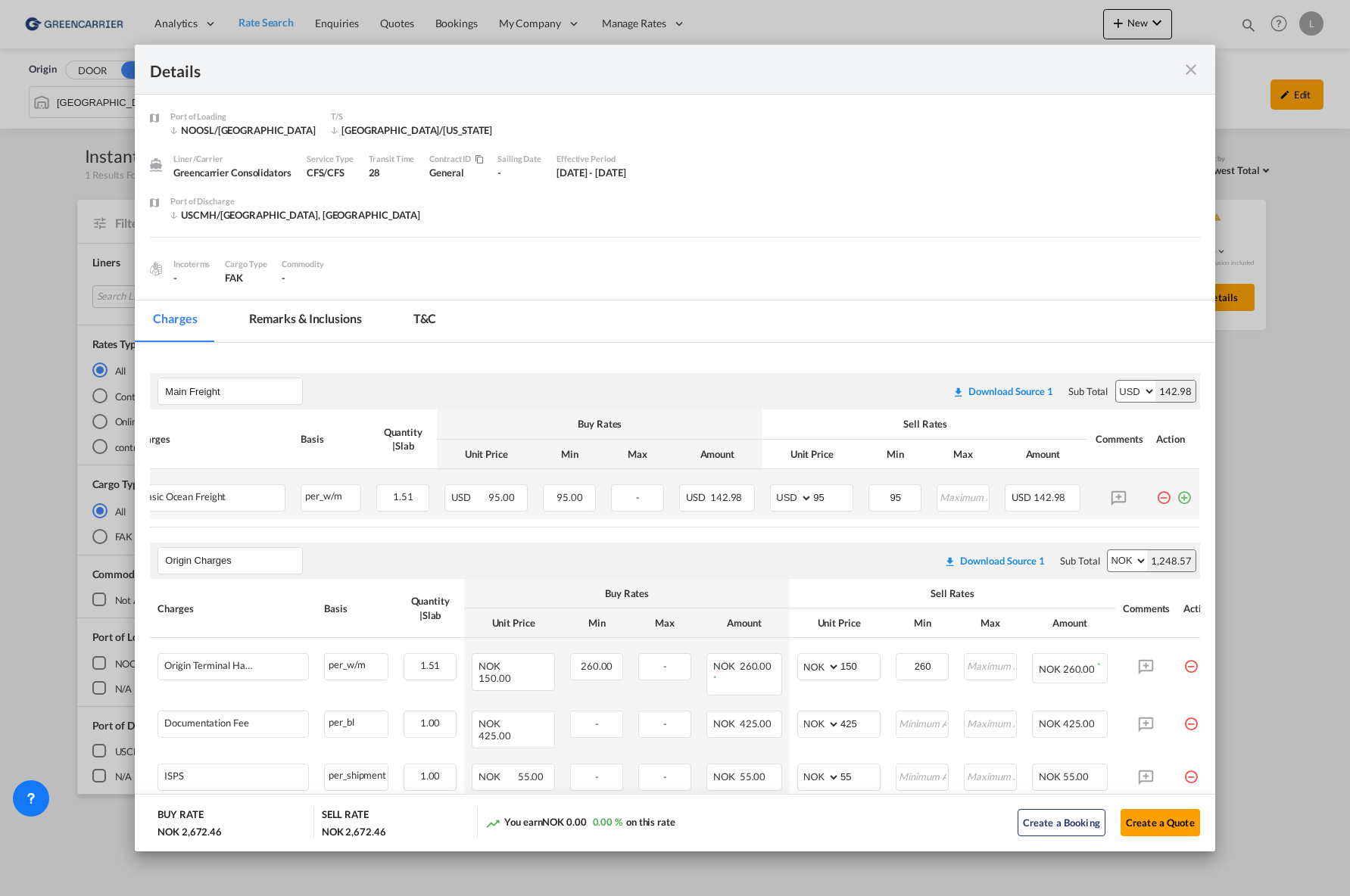
click at [1177, 499] on md-icon "icon-plus-circle-outline green-400-fg" at bounding box center [1184, 491] width 15 height 15
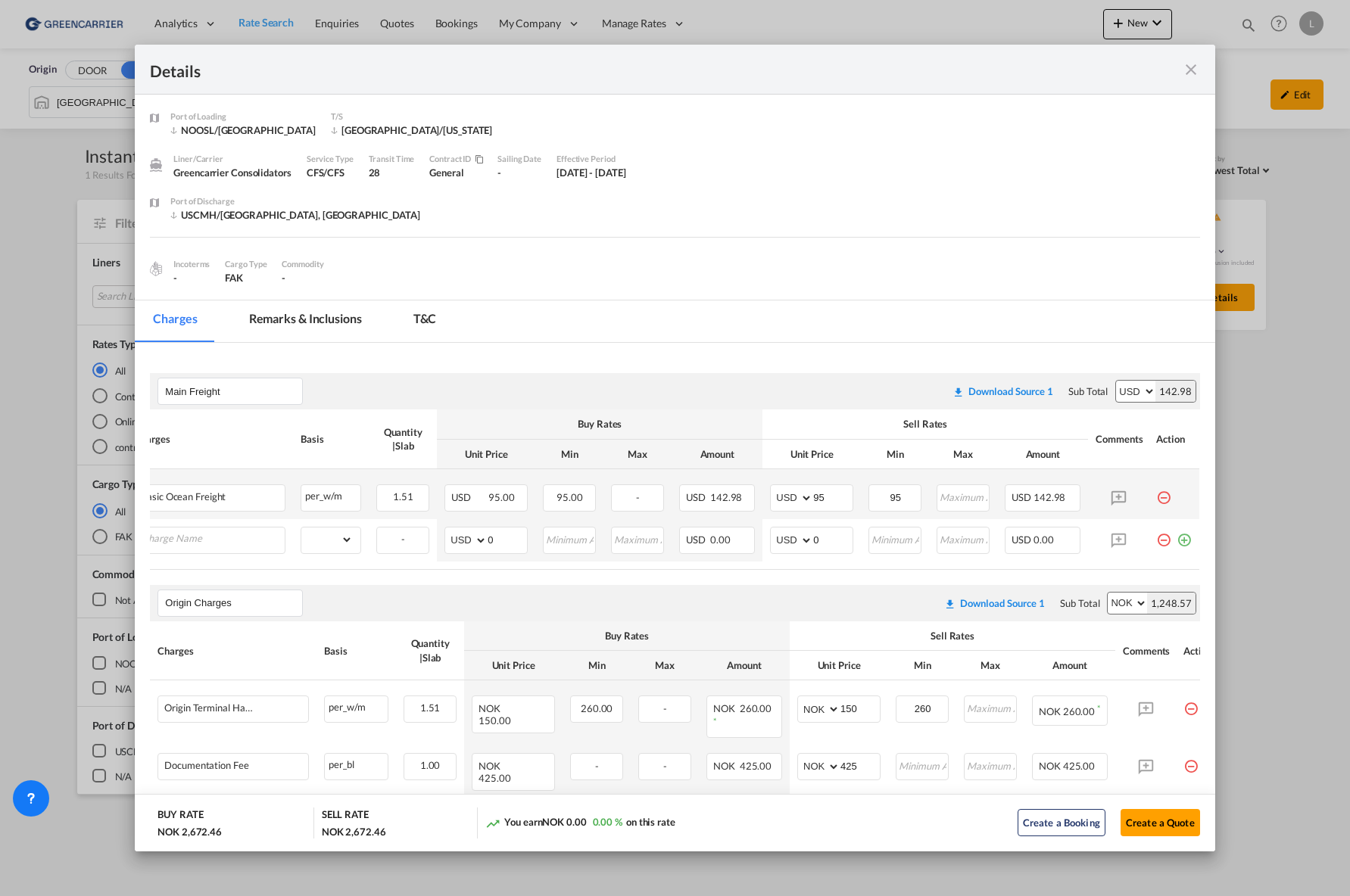
scroll to position [0, 15]
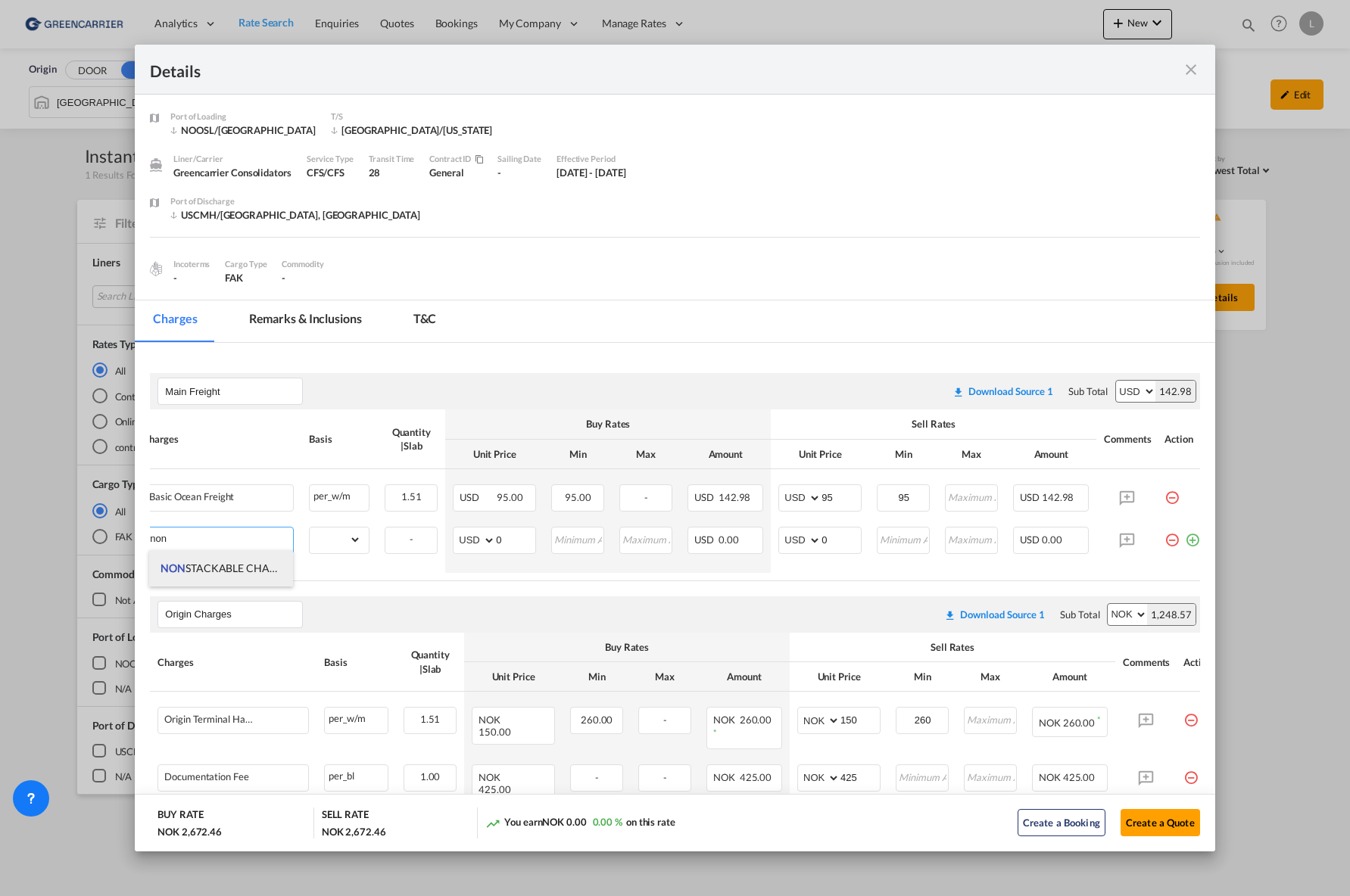
click at [238, 572] on span "NON STACKABLE CHARGES" at bounding box center [227, 568] width 134 height 13
type input "NON STACKABLE CHARGES"
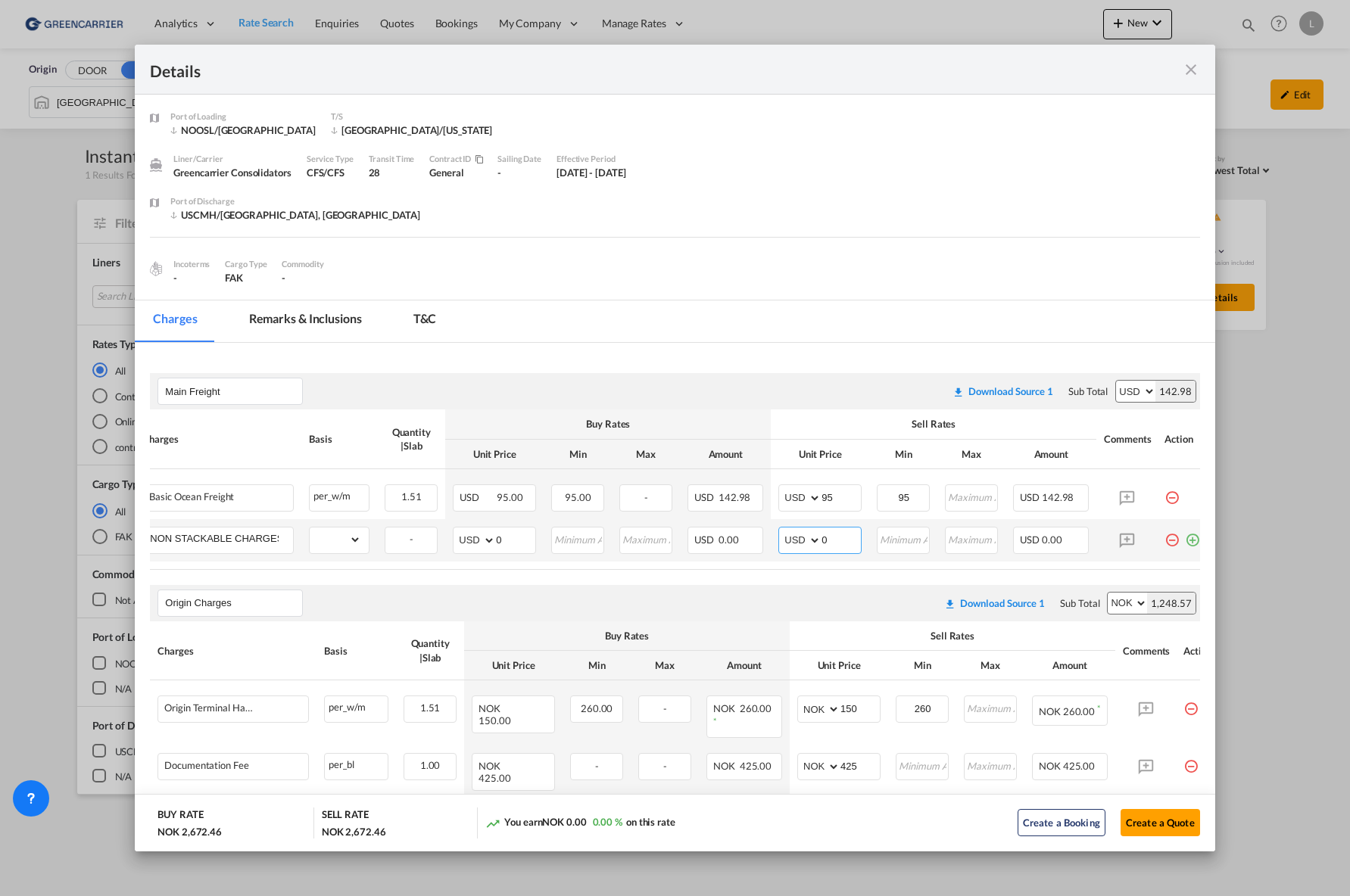
drag, startPoint x: 818, startPoint y: 541, endPoint x: 780, endPoint y: 542, distance: 38.0
click at [780, 542] on md-input-container "AED AFN ALL AMD ANG AOA ARS AUD AWG AZN BAM BBD BDT BGN BHD BIF BMD BND BOB BRL…" at bounding box center [819, 541] width 84 height 28
type input "100"
click at [1164, 806] on button "Create a Quote" at bounding box center [1160, 823] width 80 height 28
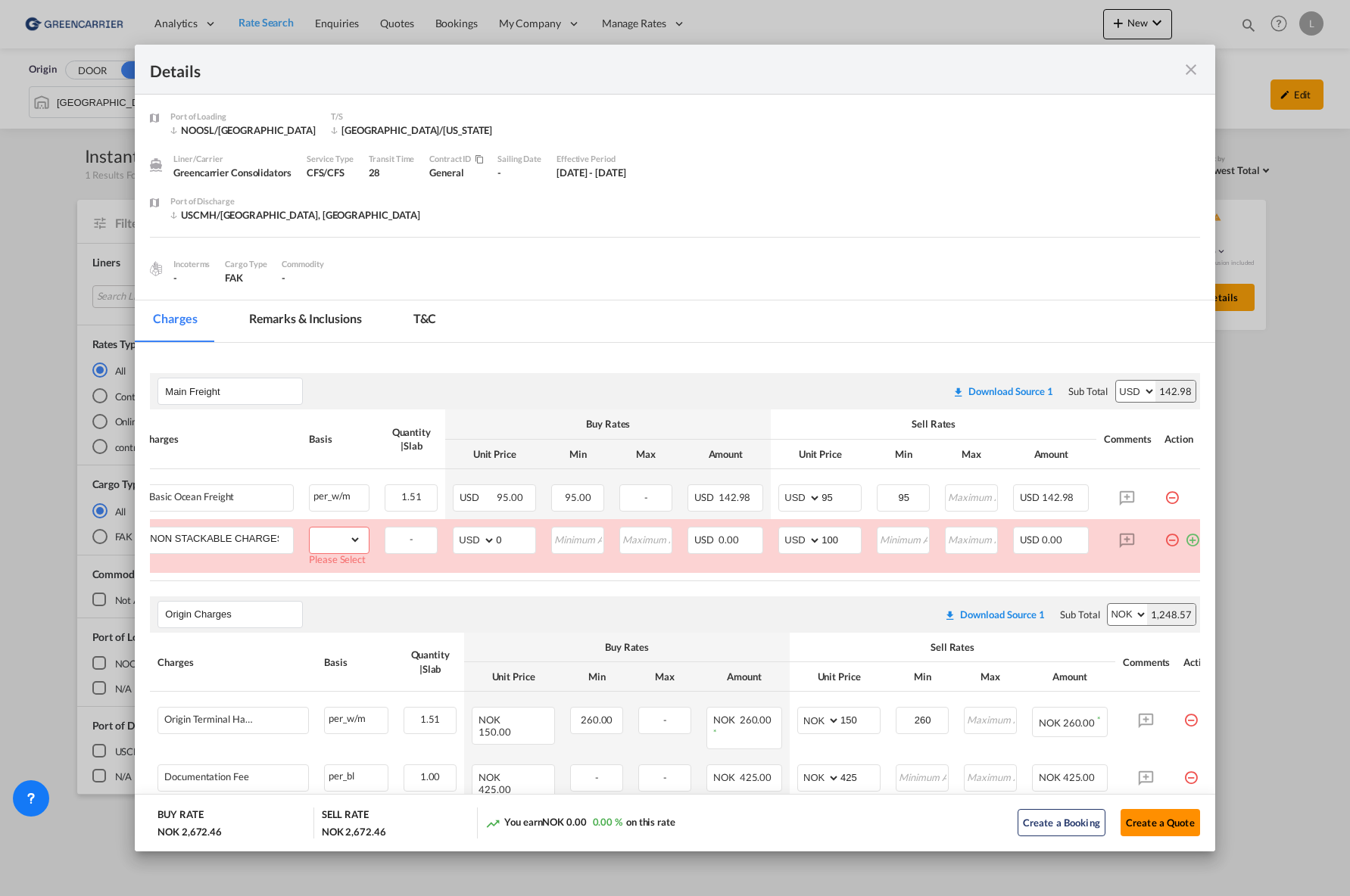
scroll to position [67, 0]
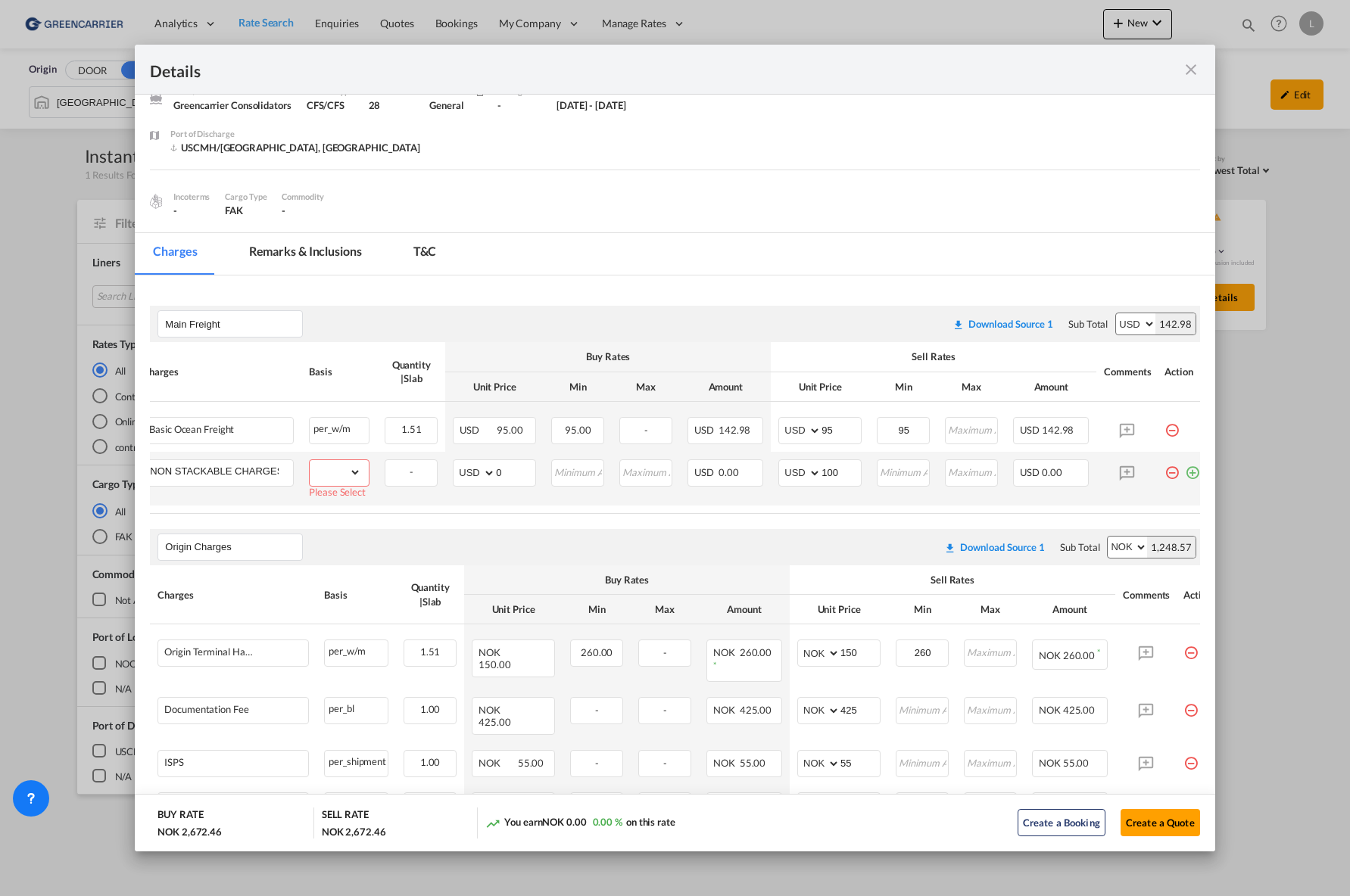
click at [335, 477] on select "gross_weight volumetric_weight per_shipment per_bl per_km per_hawb per_kg flat …" at bounding box center [335, 472] width 51 height 25
select select "per_shipment"
click at [309, 460] on select "gross_weight volumetric_weight per_shipment per_bl per_km per_hawb per_kg flat …" at bounding box center [335, 472] width 51 height 25
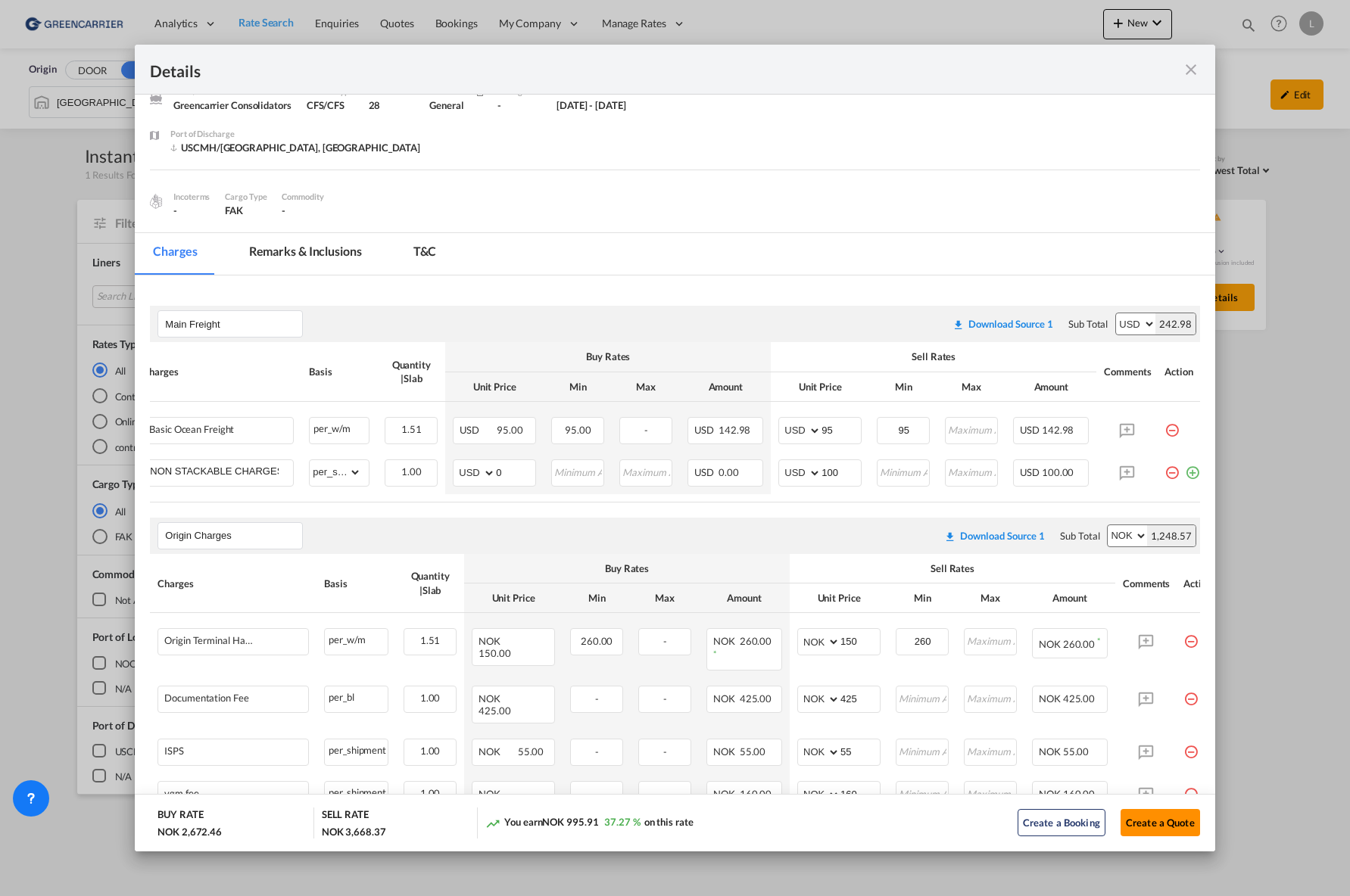
click at [1153, 806] on button "Create a Quote" at bounding box center [1160, 823] width 80 height 28
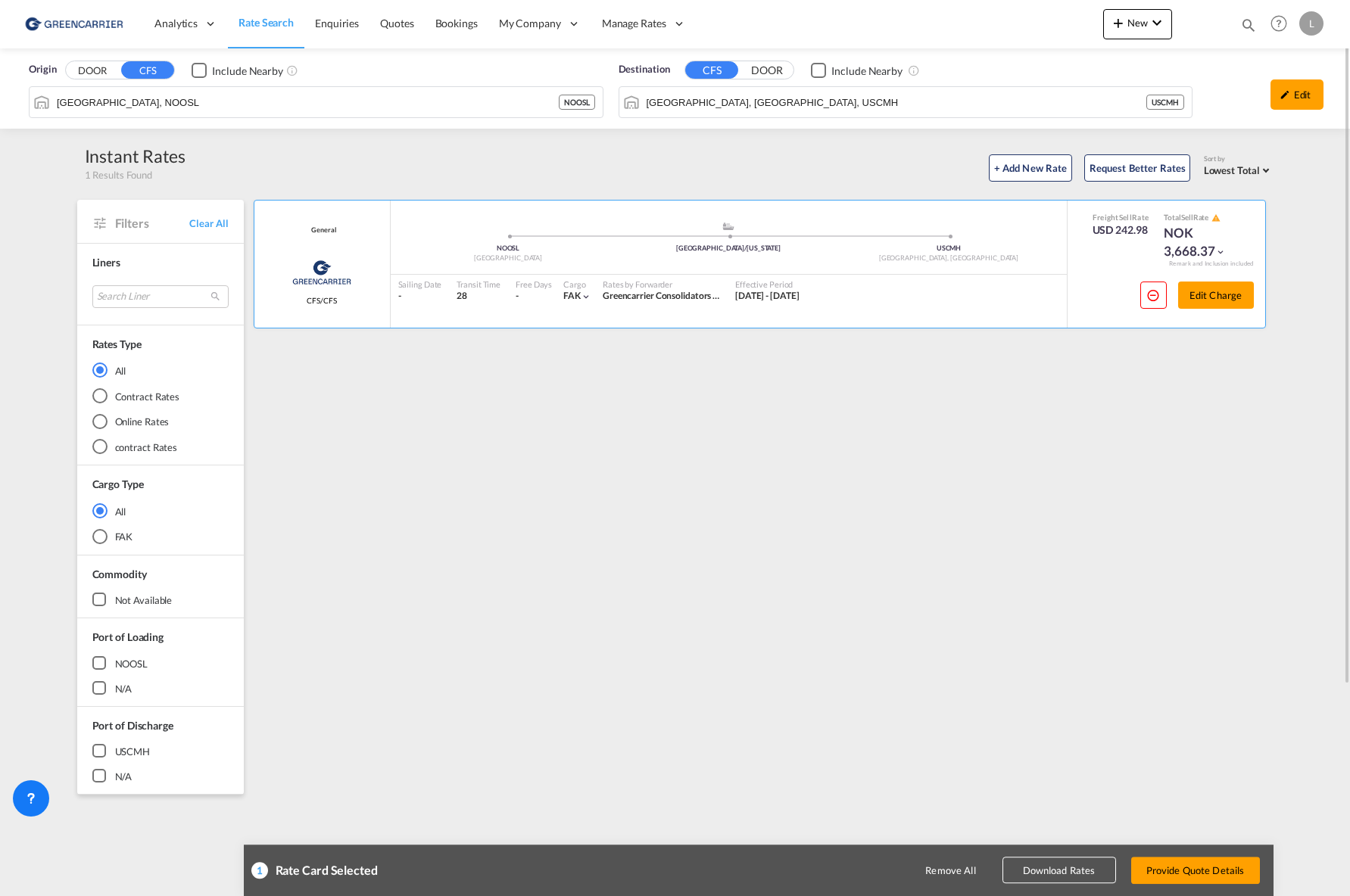
click at [1061, 806] on button "Download Rates" at bounding box center [1059, 870] width 113 height 27
click at [1062, 806] on button "Download Rates" at bounding box center [1059, 870] width 113 height 27
click at [469, 452] on div "General Greencarrier Consolidators CFS/CFS added by you .a{fill:#aaa8ad;} .a{fi…" at bounding box center [762, 654] width 1022 height 909
click at [1161, 120] on div "Destination CFS DOOR Include Nearby Columbus, OH, USCMH" at bounding box center [906, 91] width 590 height 74
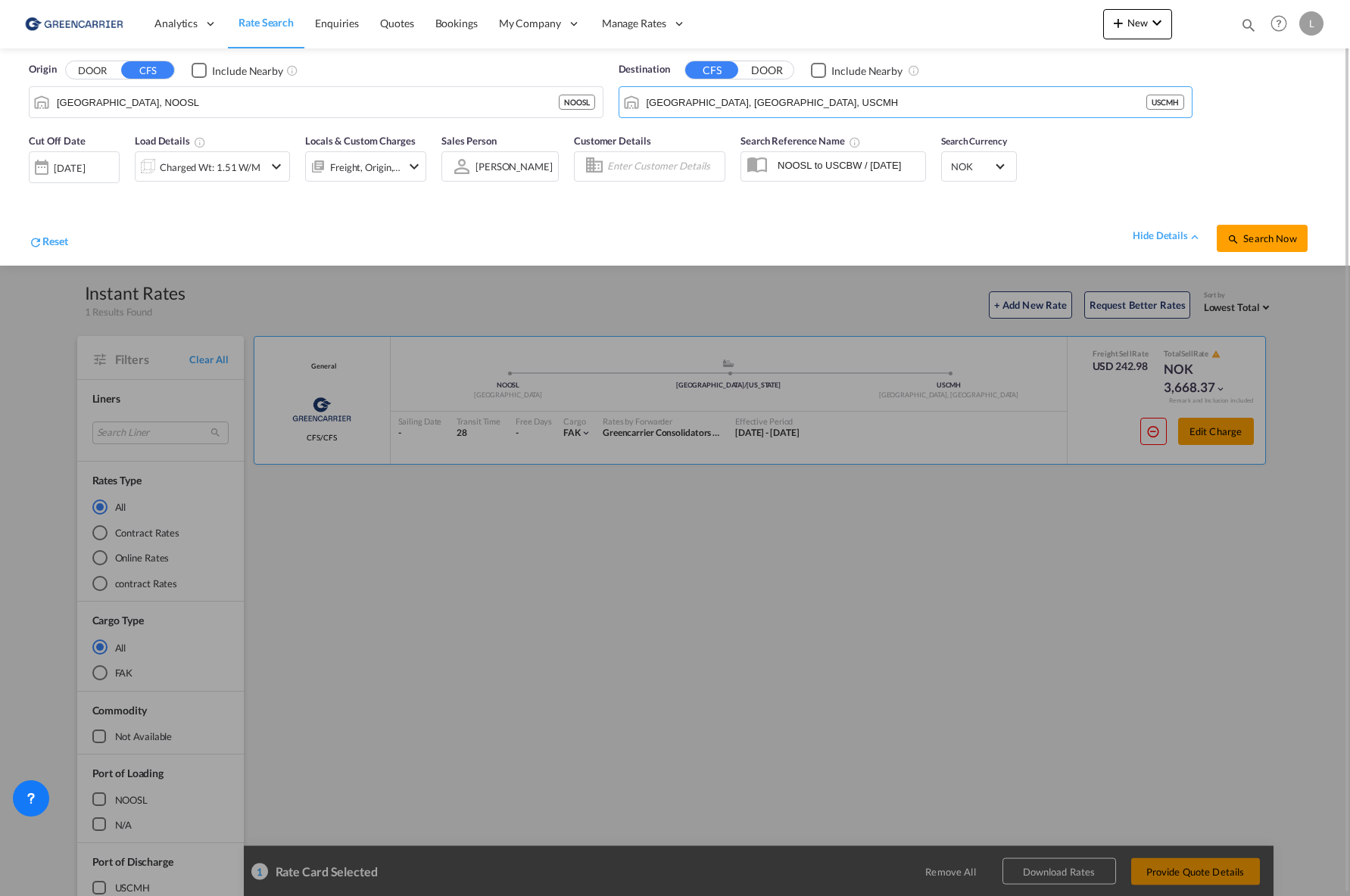
click at [882, 679] on div at bounding box center [675, 448] width 1350 height 896
